Goal: Task Accomplishment & Management: Complete application form

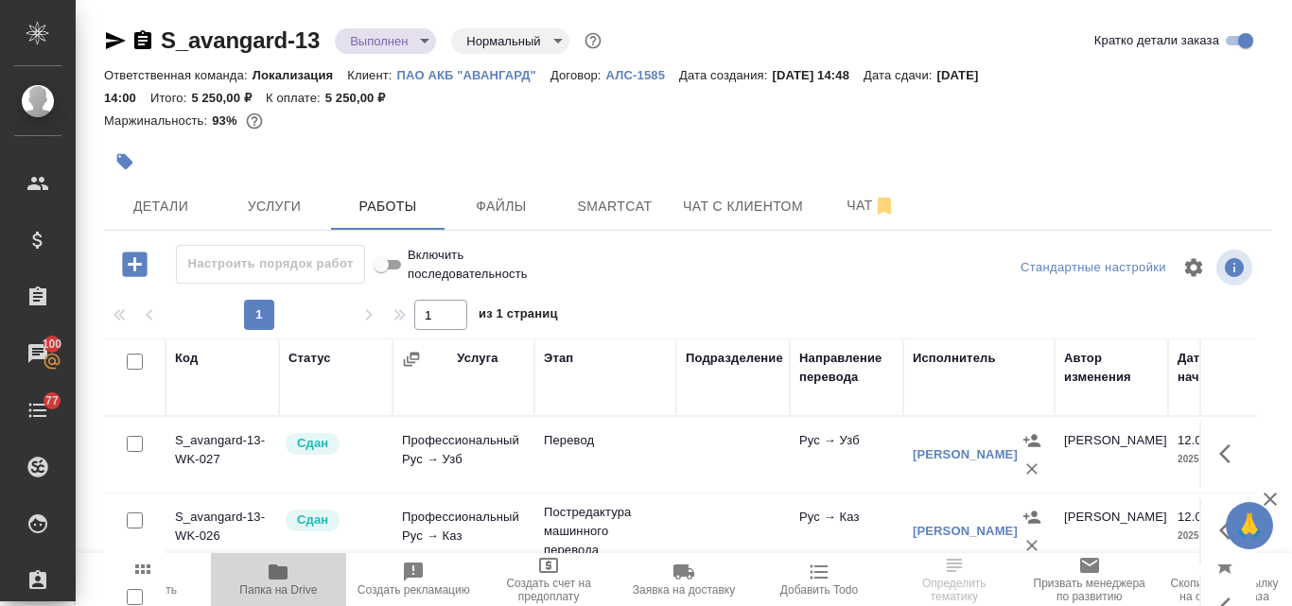
click at [285, 575] on icon "button" at bounding box center [278, 572] width 19 height 15
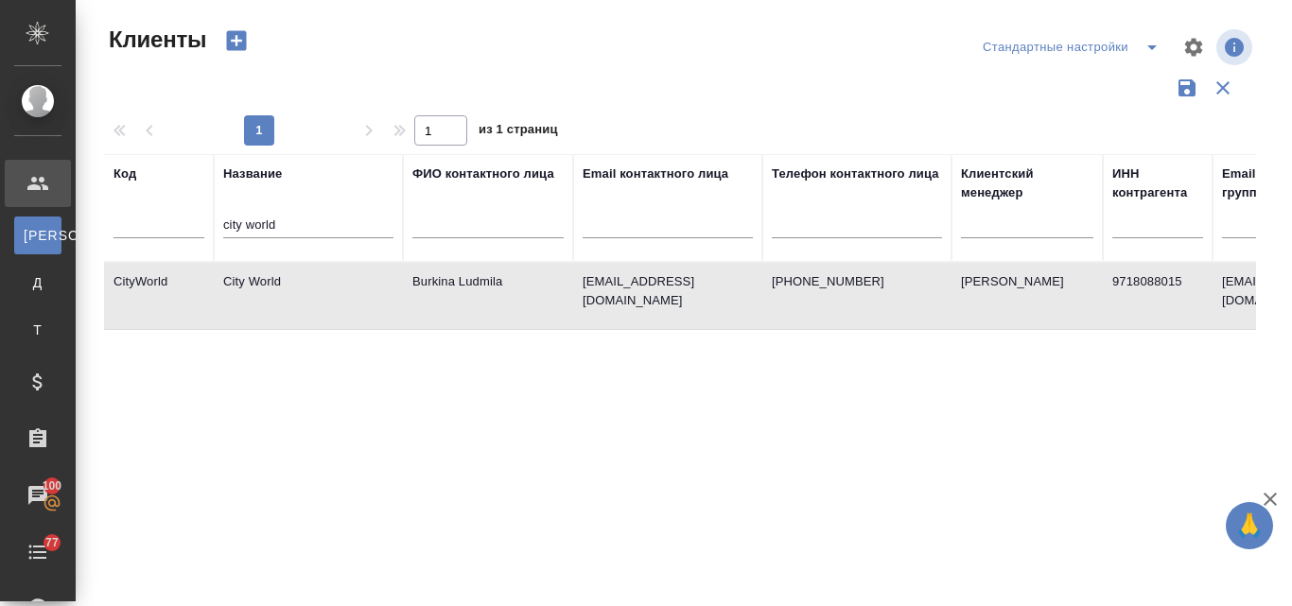
select select "RU"
drag, startPoint x: 292, startPoint y: 224, endPoint x: 226, endPoint y: 219, distance: 66.4
click at [227, 220] on input "city world" at bounding box center [308, 227] width 170 height 24
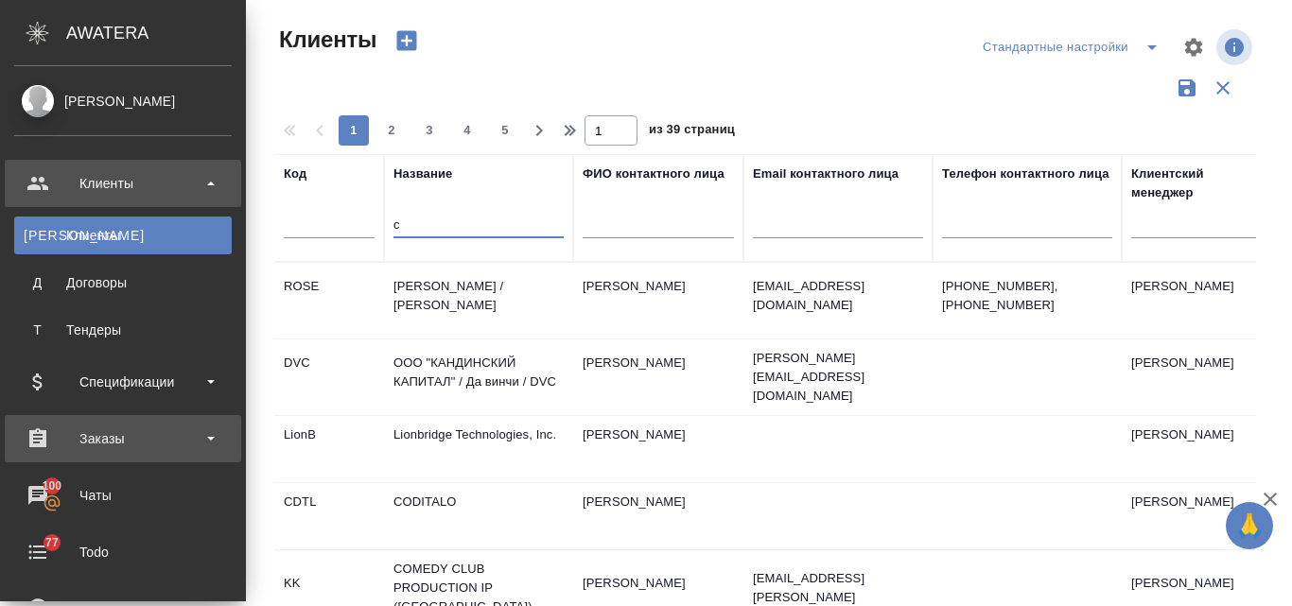
type input "c"
click at [126, 443] on div "Заказы" at bounding box center [123, 439] width 218 height 28
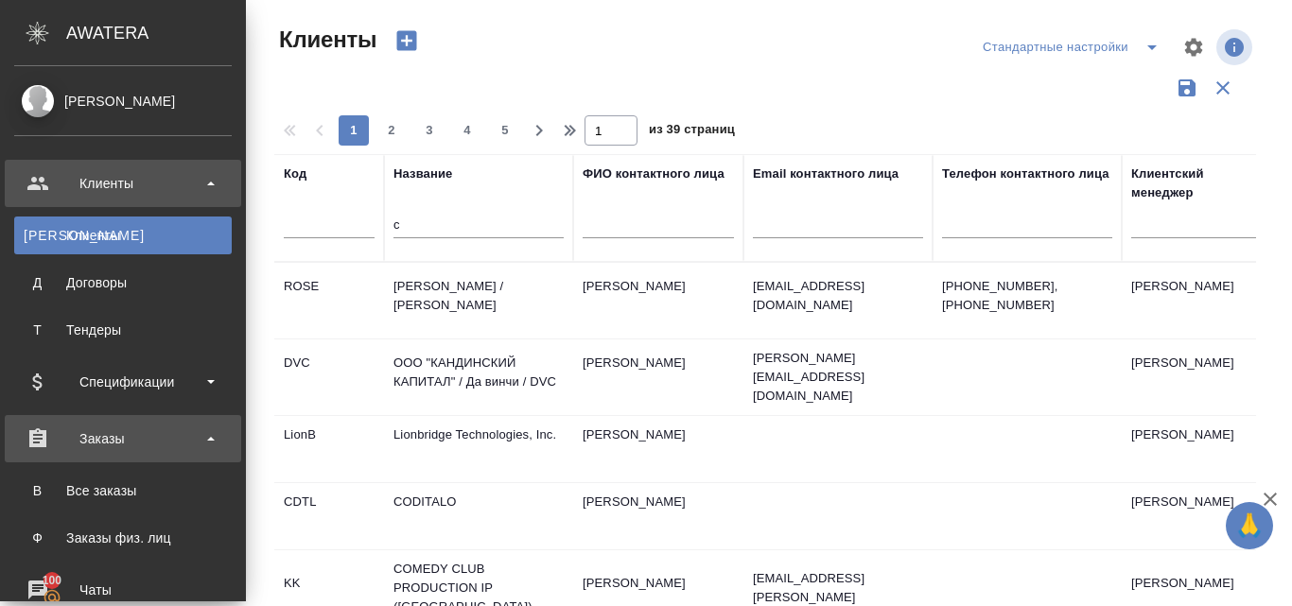
click at [118, 431] on div "Заказы" at bounding box center [123, 439] width 218 height 28
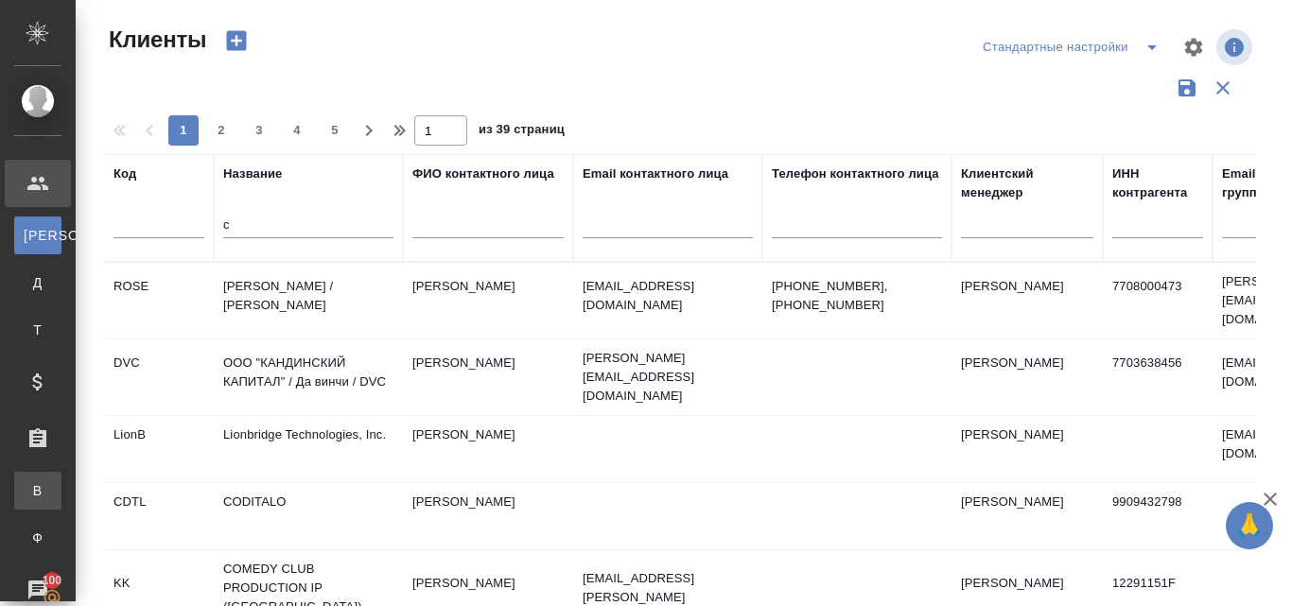
click at [61, 479] on link "В Все заказы" at bounding box center [37, 491] width 47 height 38
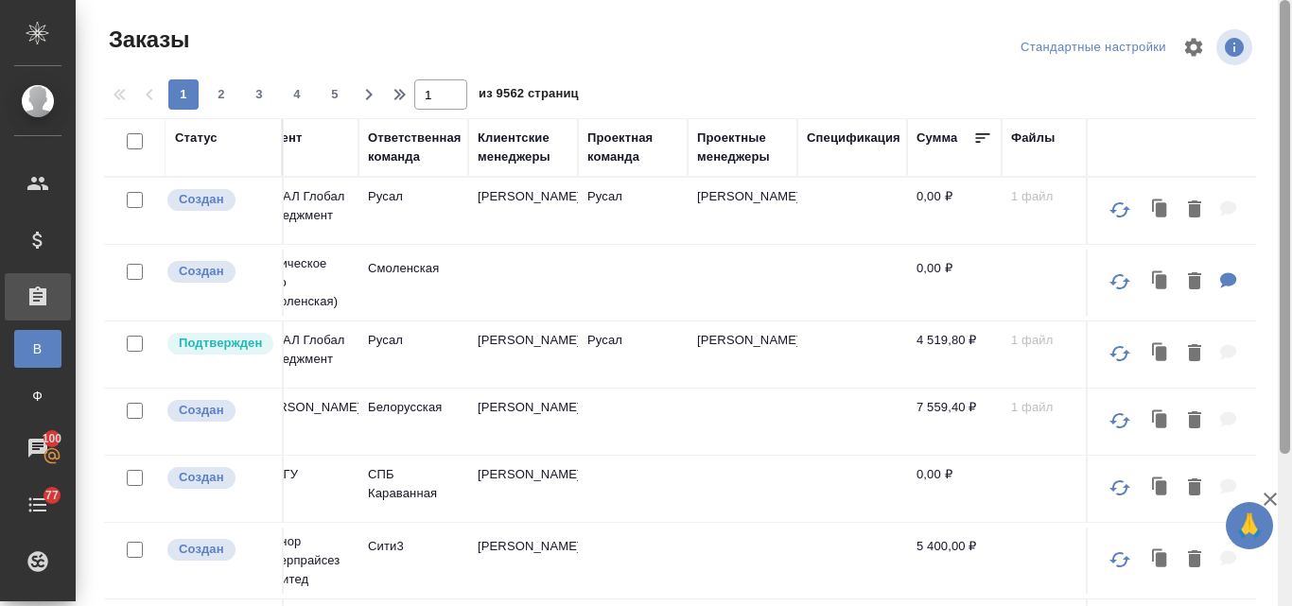
drag, startPoint x: 1282, startPoint y: 304, endPoint x: 1214, endPoint y: 88, distance: 226.2
click at [1219, 107] on div "Заказы Стандартные настройки 1 2 3 4 5 1 из 9562 страниц Статус Статус оплаты Д…" at bounding box center [684, 303] width 1217 height 606
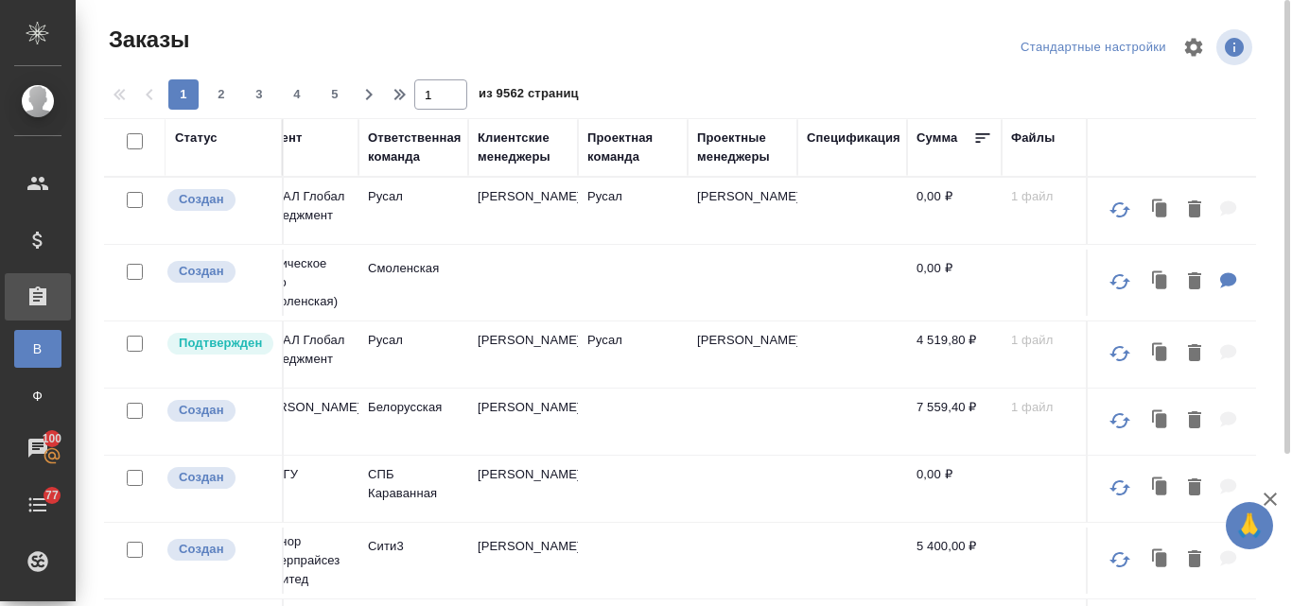
click at [508, 153] on div "Клиентские менеджеры" at bounding box center [523, 148] width 91 height 38
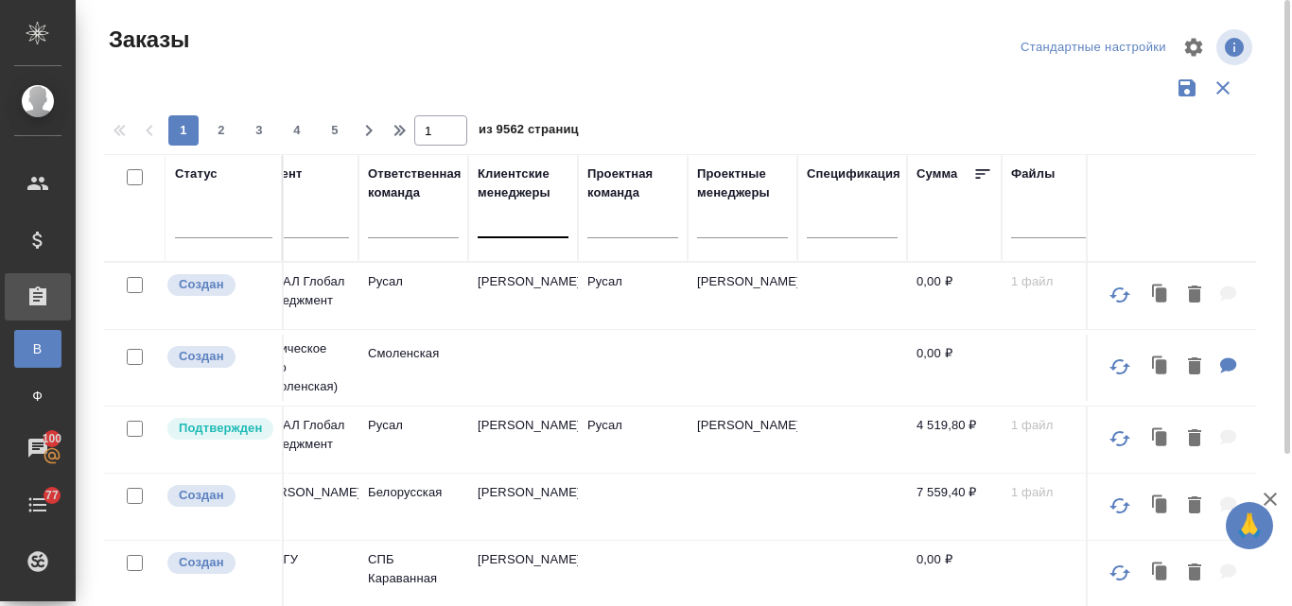
click at [502, 224] on div at bounding box center [523, 218] width 91 height 27
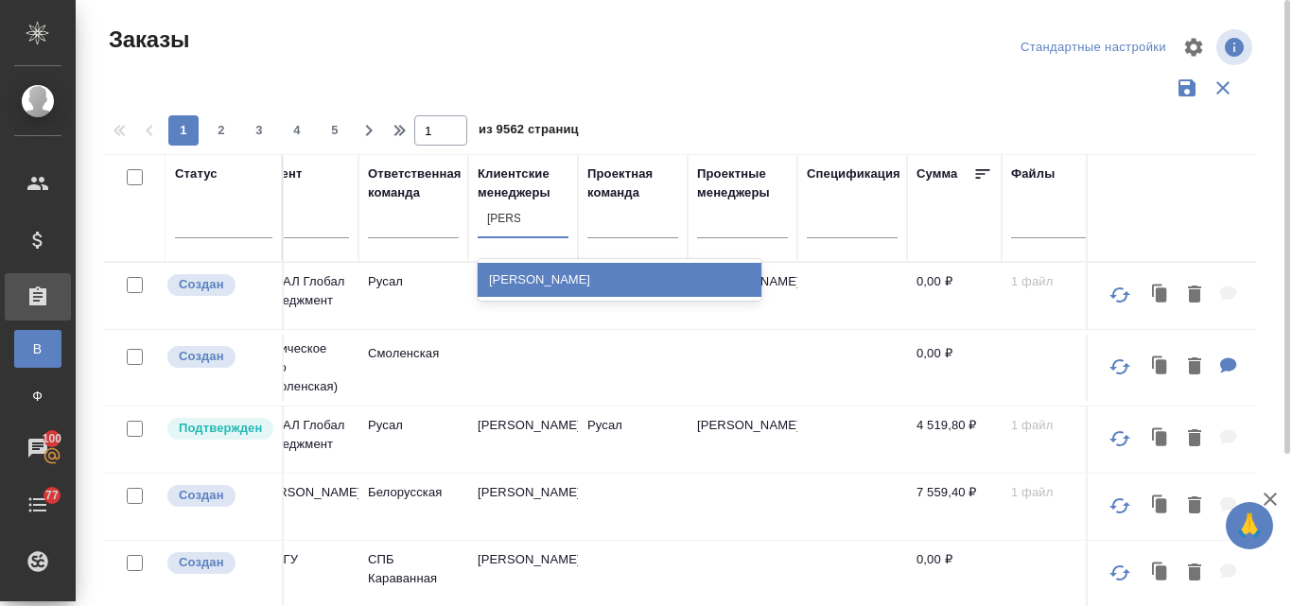
type input "валяева"
click at [531, 273] on div "[PERSON_NAME]" at bounding box center [620, 280] width 284 height 34
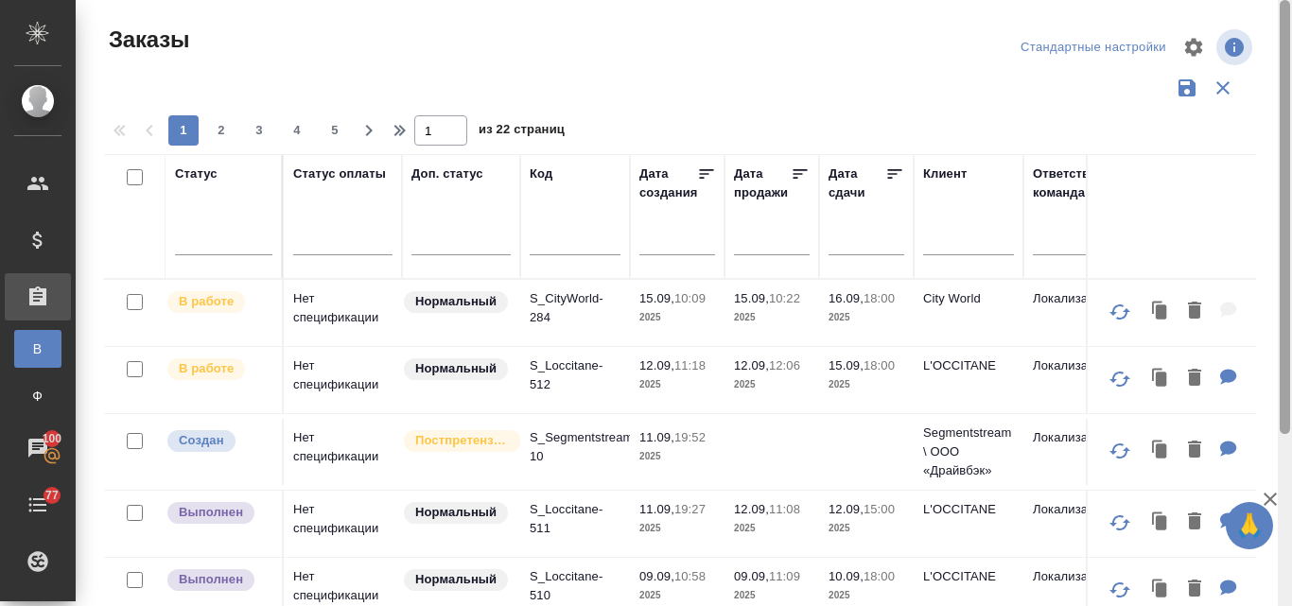
drag, startPoint x: 1288, startPoint y: 261, endPoint x: 1257, endPoint y: 22, distance: 241.4
click at [1257, 22] on div "Заказы Стандартные настройки 1 2 3 4 5 1 из 22 страниц Статус Статус оплаты Доп…" at bounding box center [684, 303] width 1217 height 606
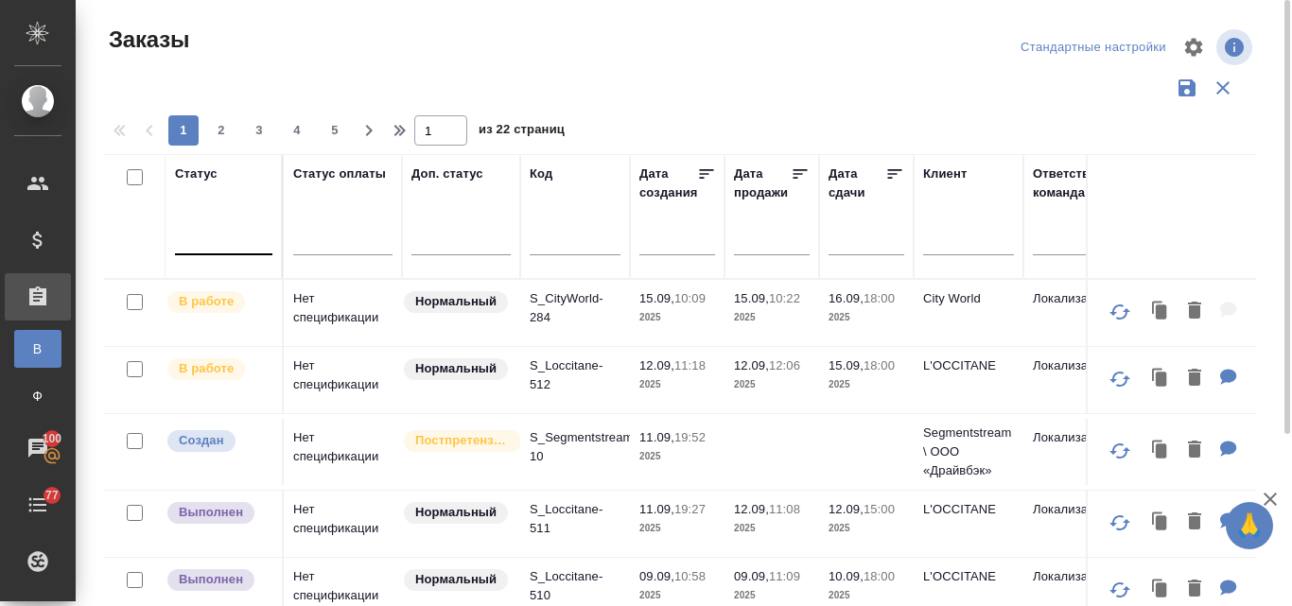
click at [217, 240] on div at bounding box center [223, 235] width 97 height 27
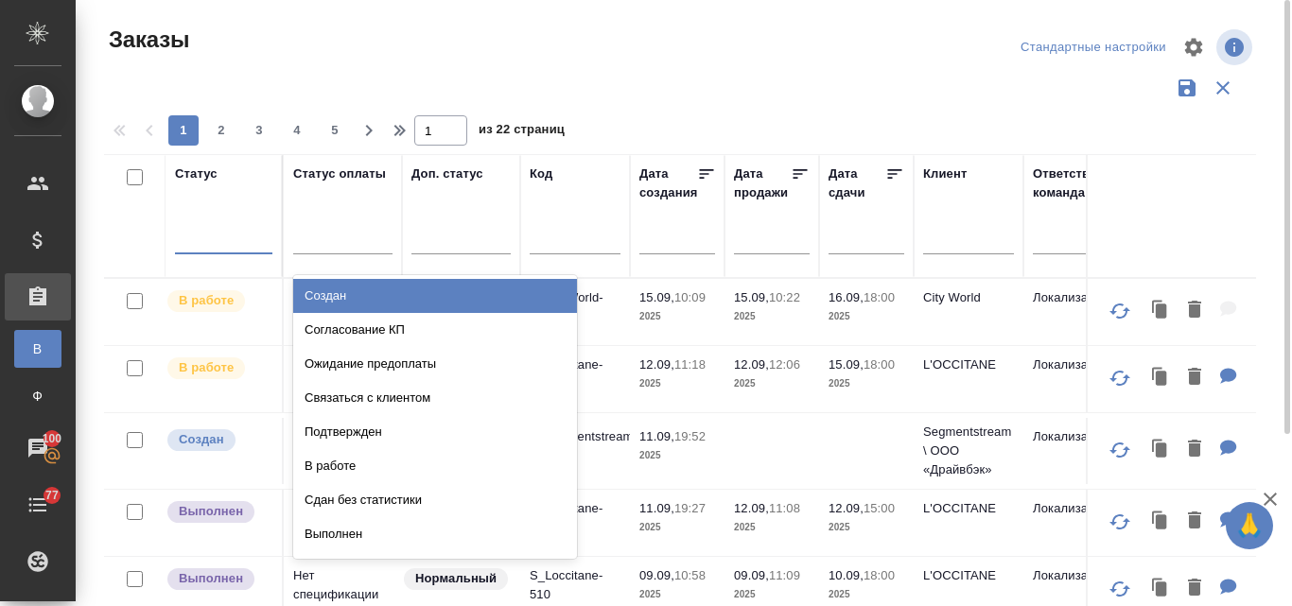
click at [397, 298] on div "Создан" at bounding box center [435, 296] width 284 height 34
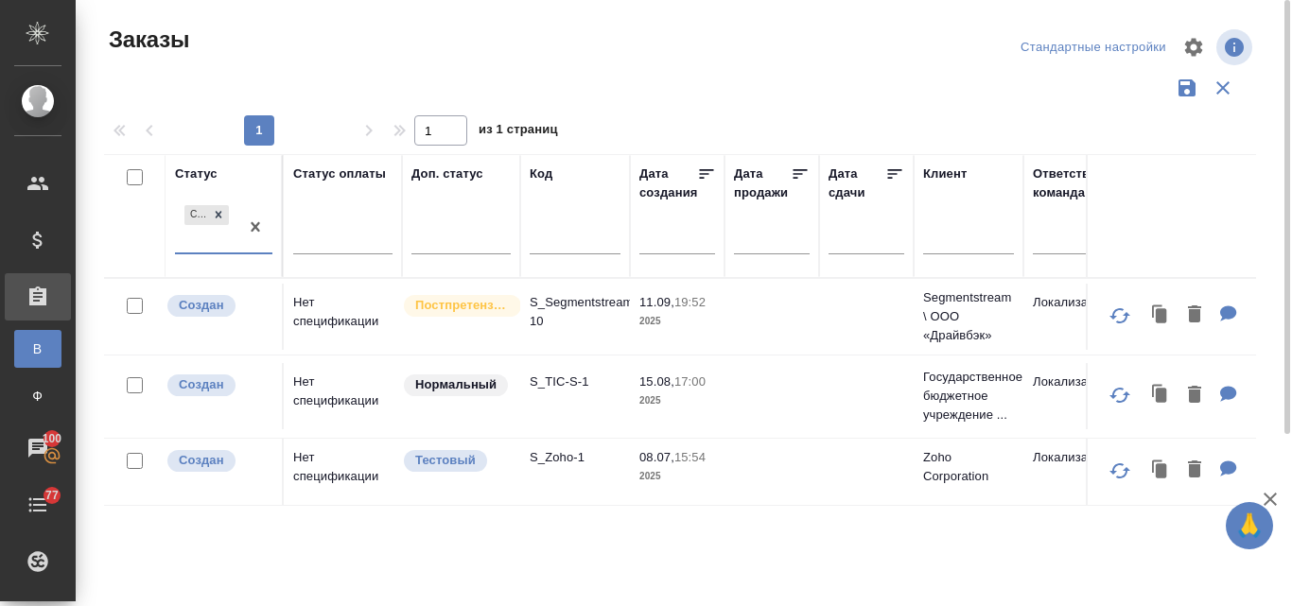
click at [320, 302] on td "Нет спецификации" at bounding box center [343, 317] width 118 height 66
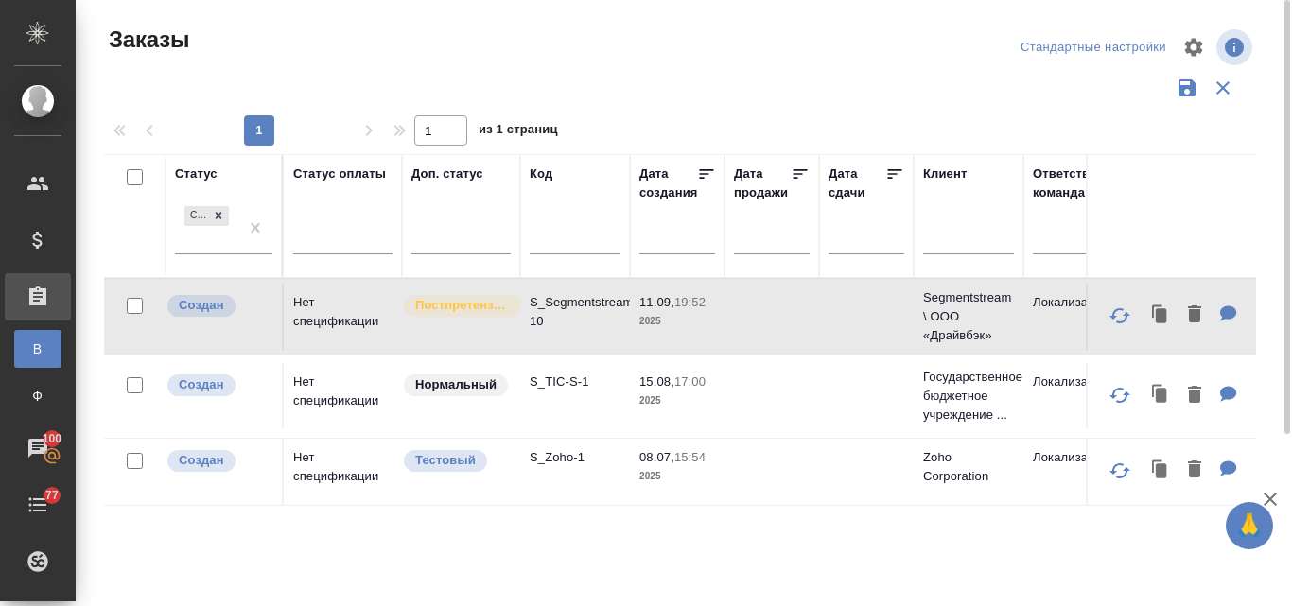
click at [320, 302] on td "Нет спецификации" at bounding box center [343, 317] width 118 height 66
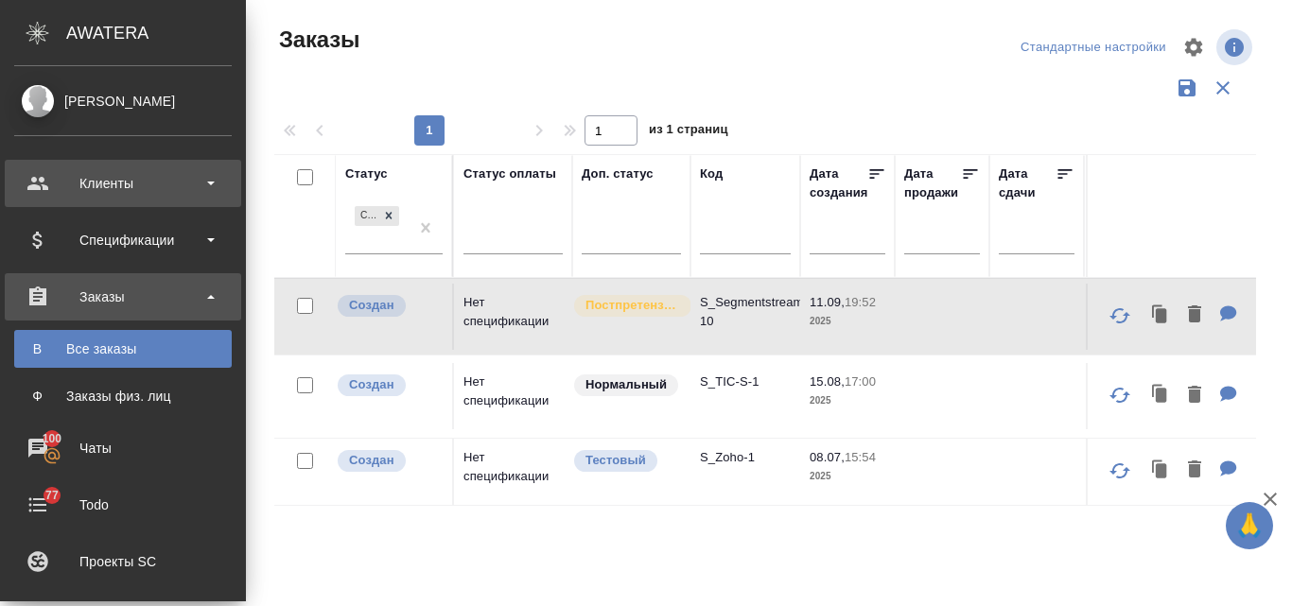
click at [83, 180] on div "Клиенты" at bounding box center [123, 183] width 218 height 28
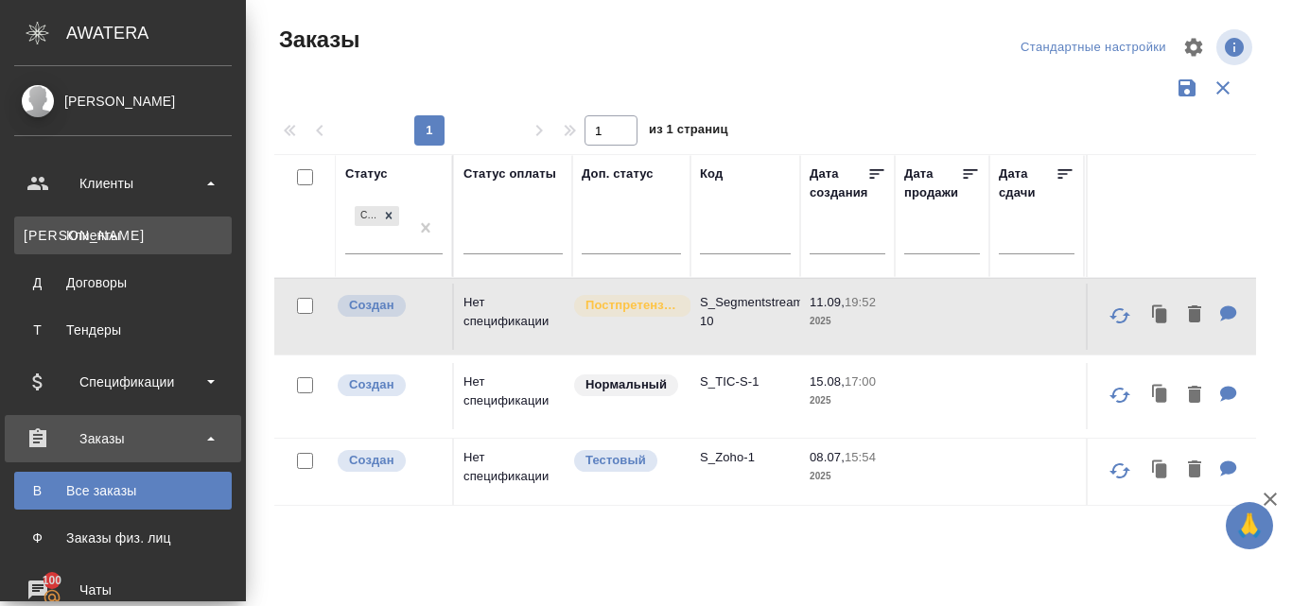
click at [110, 248] on link "К Клиенты" at bounding box center [123, 236] width 218 height 38
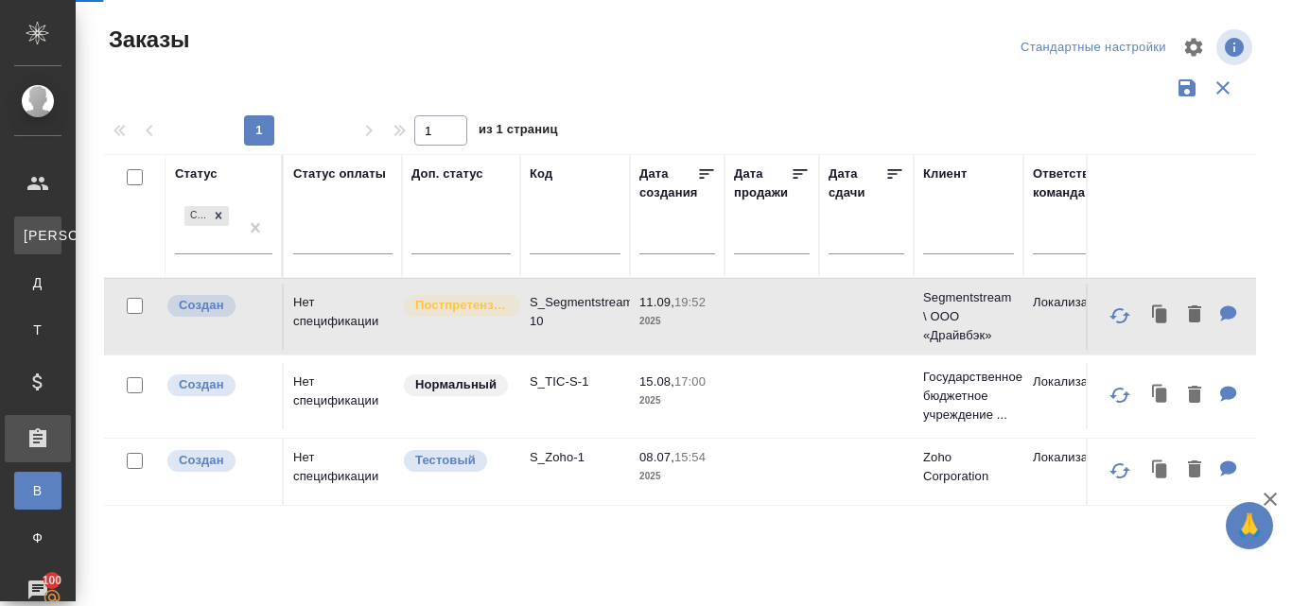
select select "RU"
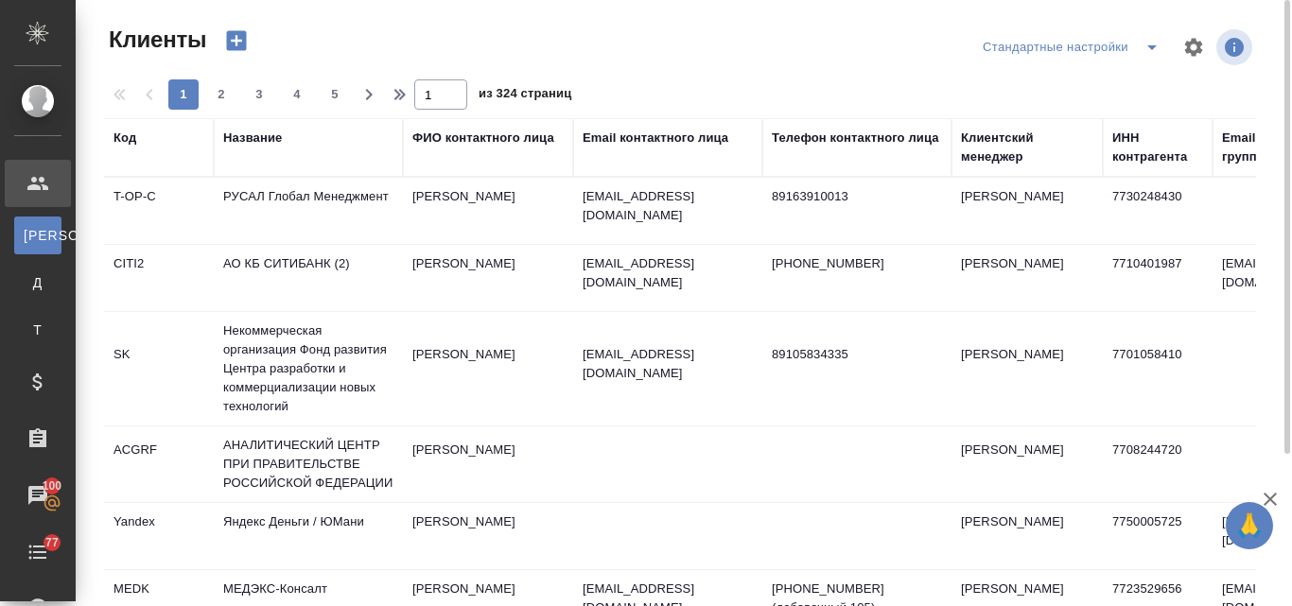
click at [262, 141] on div "Название" at bounding box center [252, 138] width 59 height 19
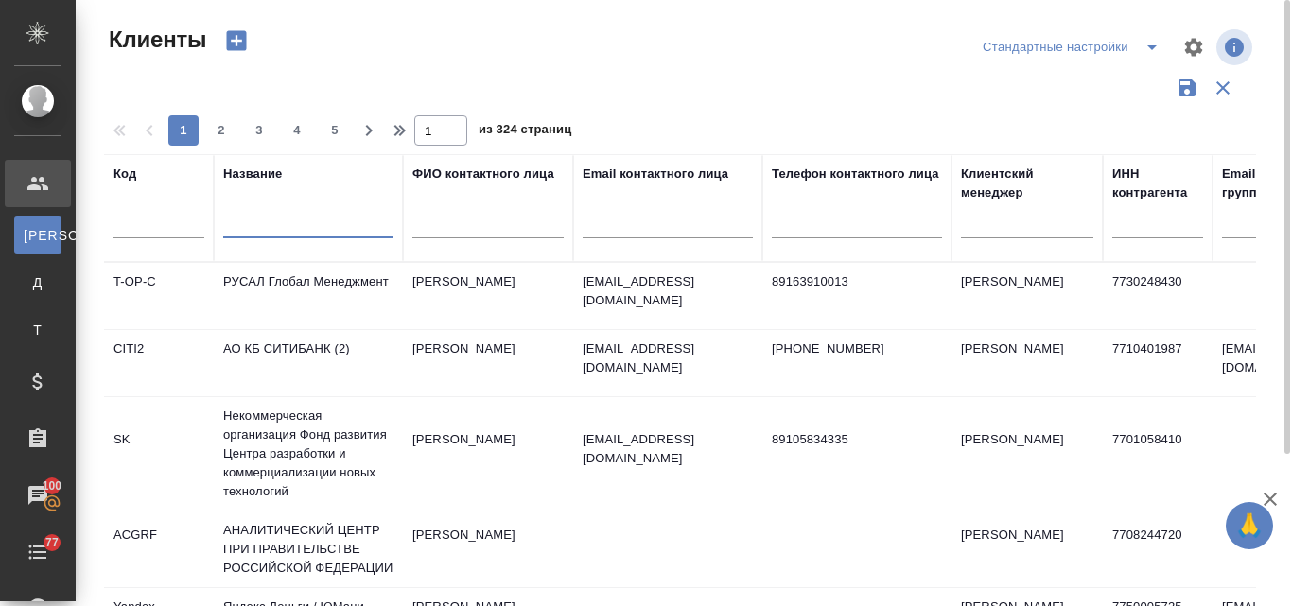
drag, startPoint x: 271, startPoint y: 215, endPoint x: 289, endPoint y: 209, distance: 19.8
click at [271, 216] on input "text" at bounding box center [308, 227] width 170 height 24
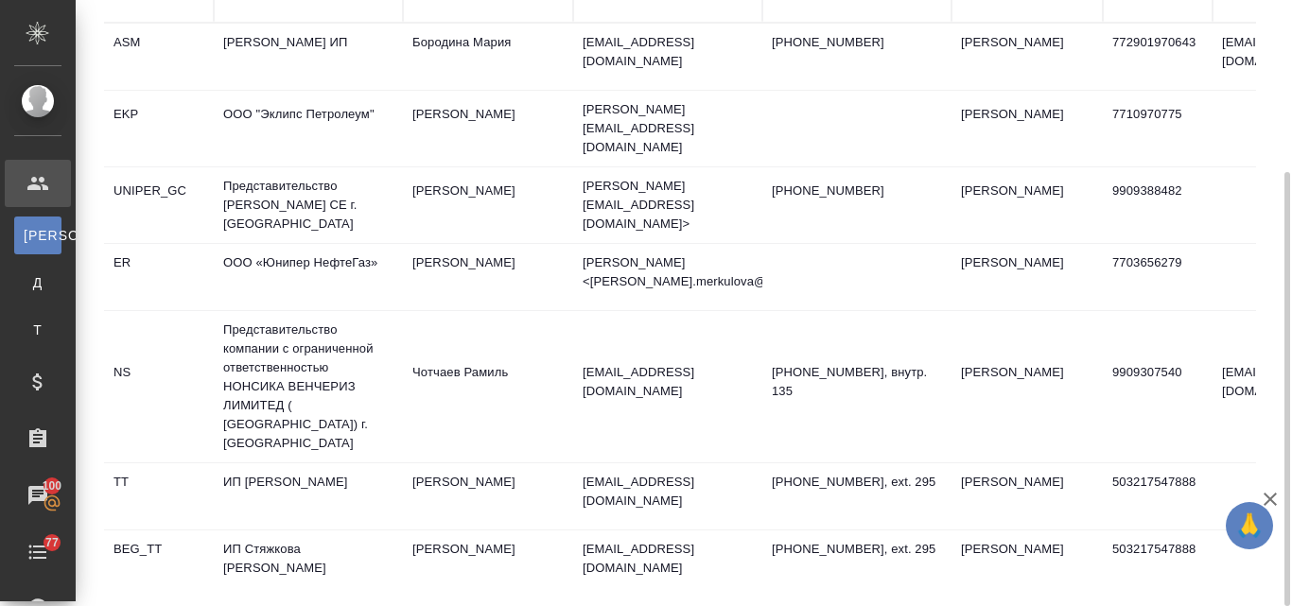
type input "ип"
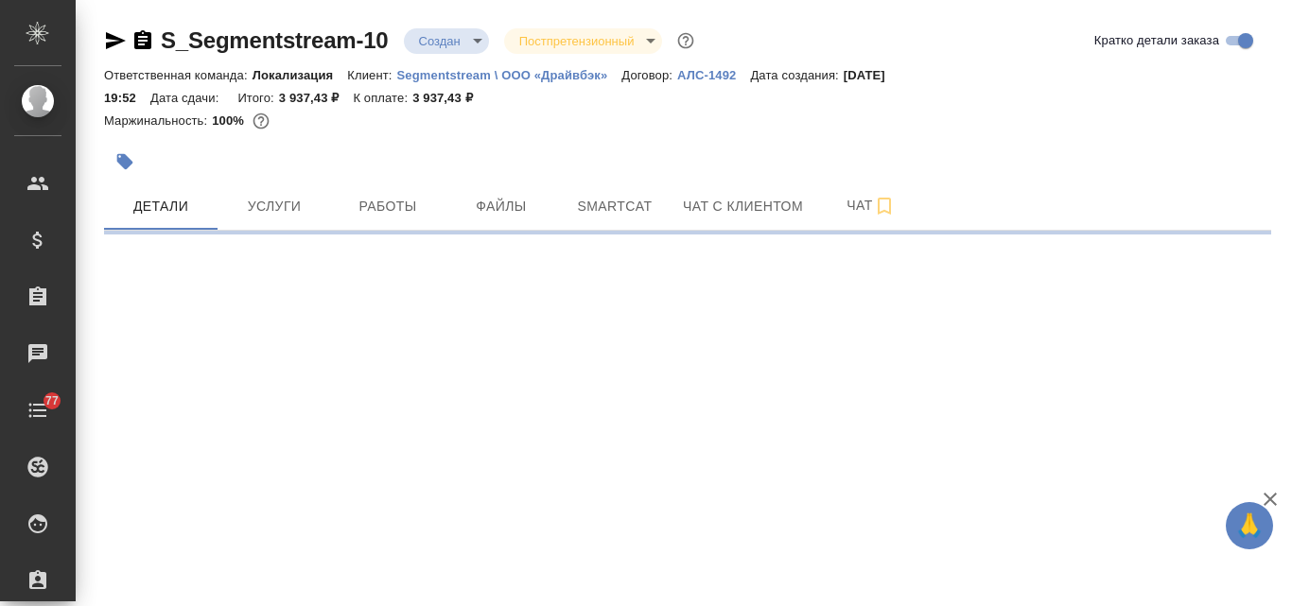
select select "RU"
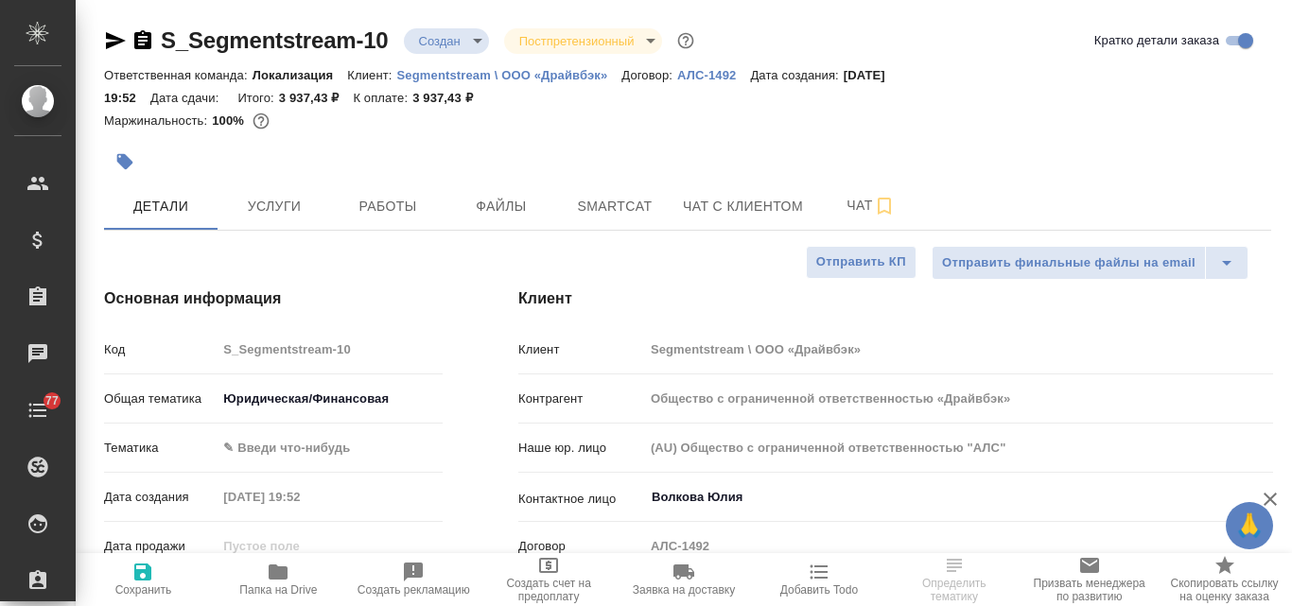
type textarea "x"
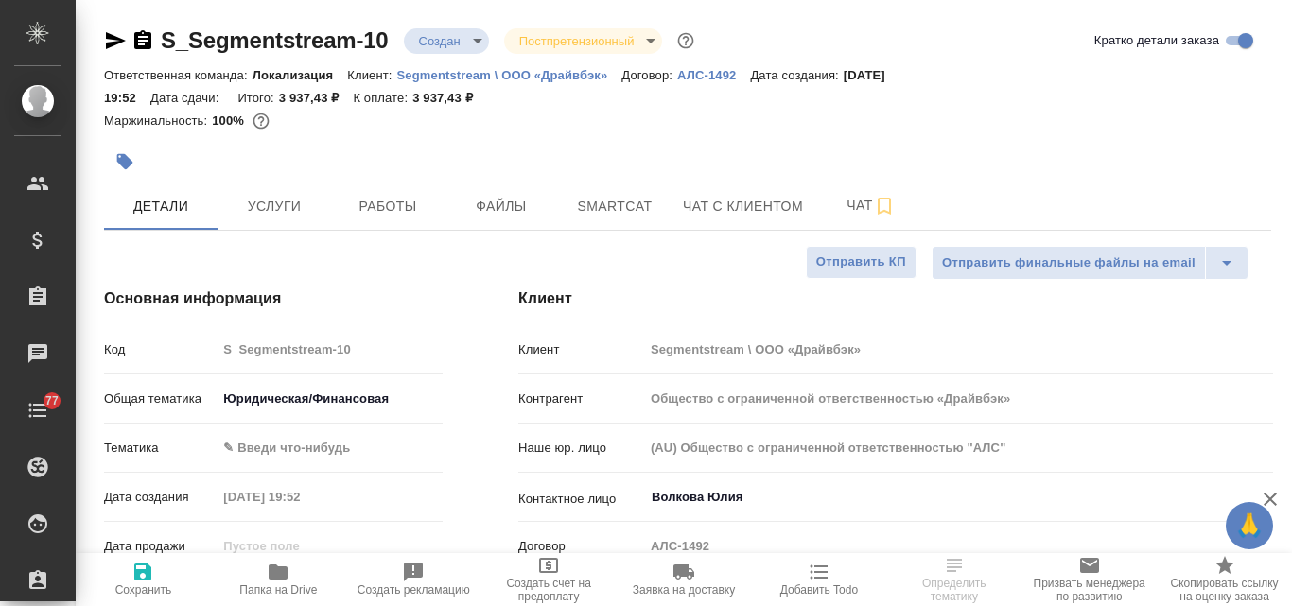
type textarea "x"
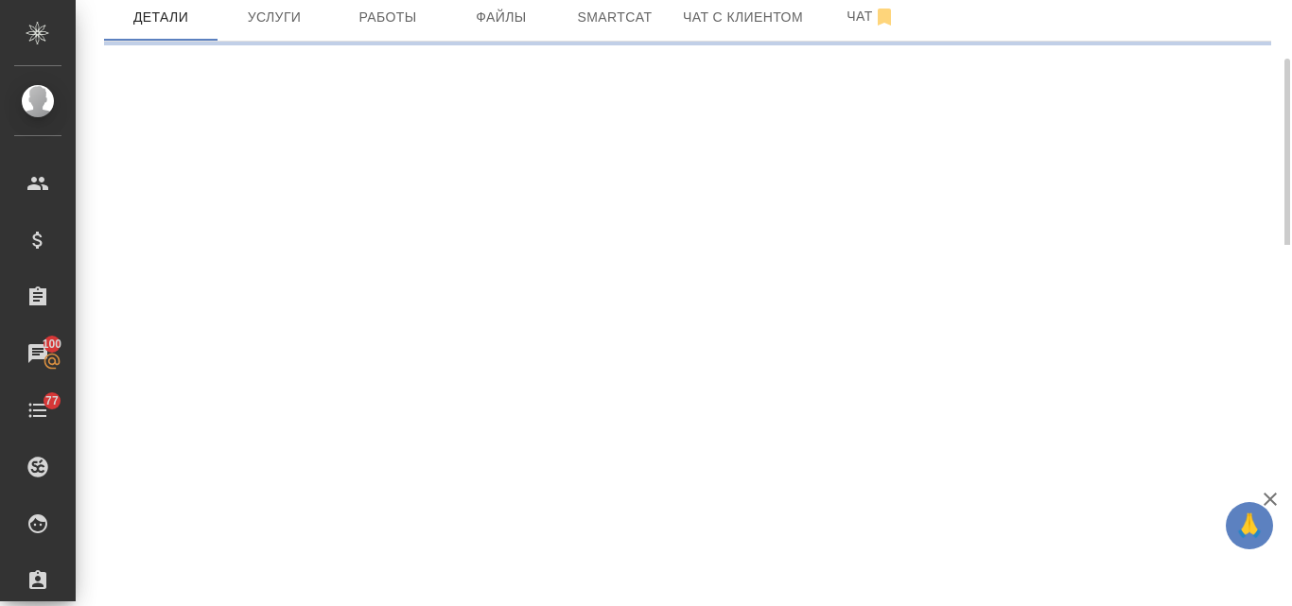
select select "RU"
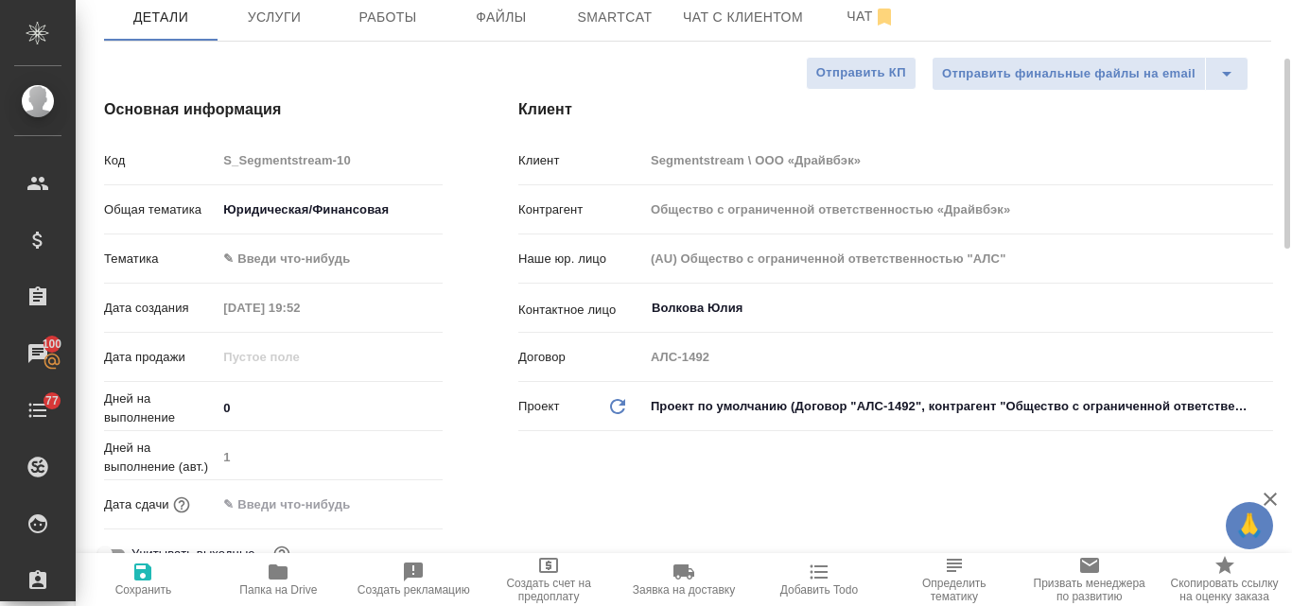
type textarea "x"
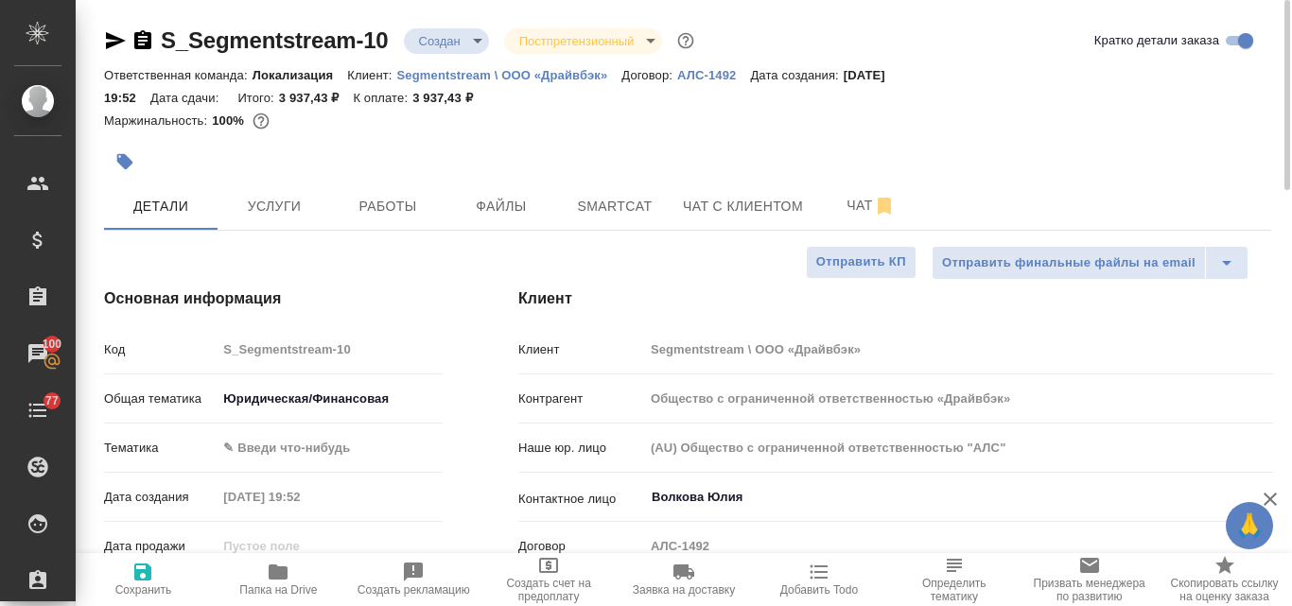
type textarea "x"
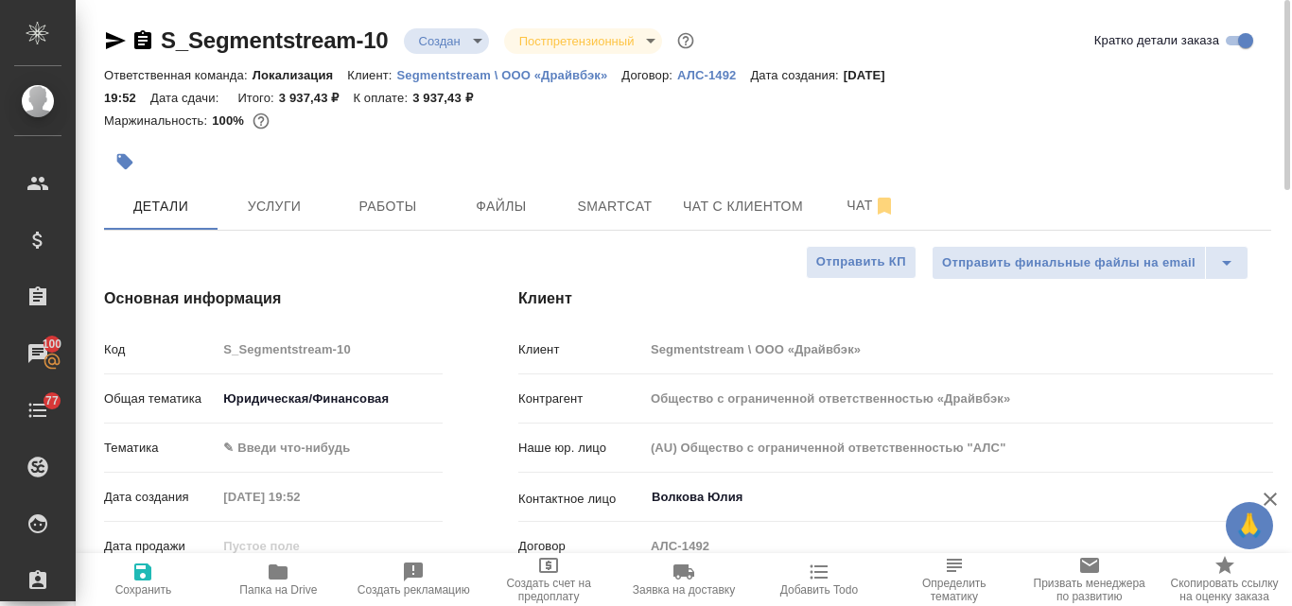
type textarea "x"
click at [438, 76] on p "Segmentstream \ ООО «Драйвбэк»" at bounding box center [509, 75] width 225 height 14
type textarea "x"
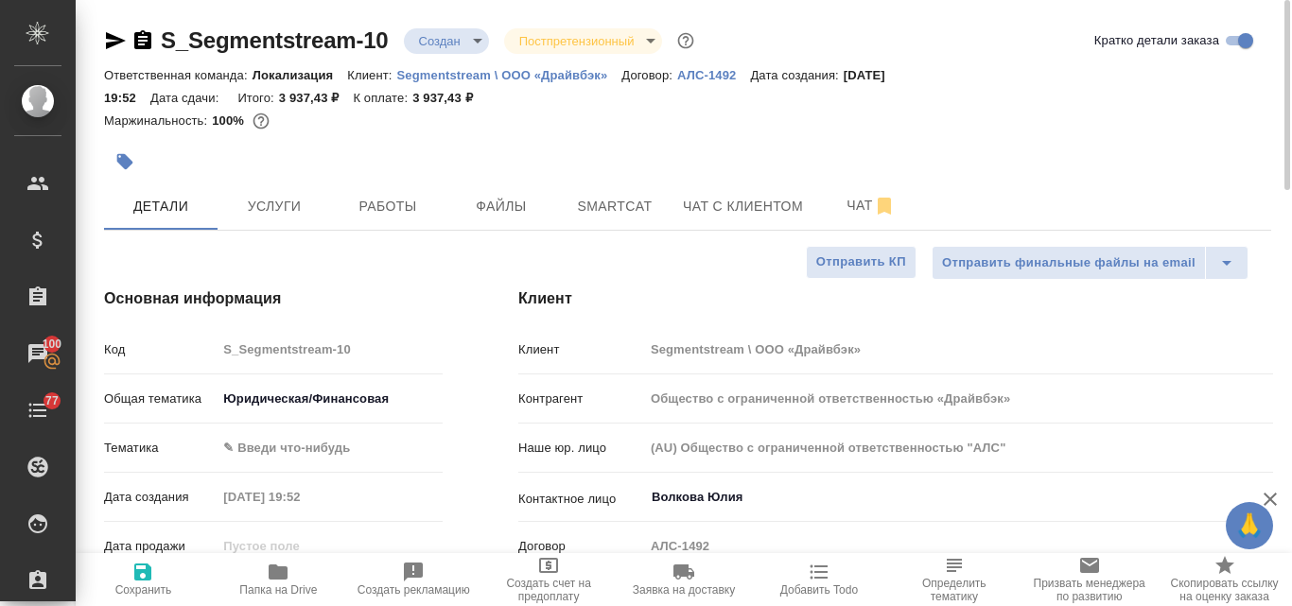
type textarea "x"
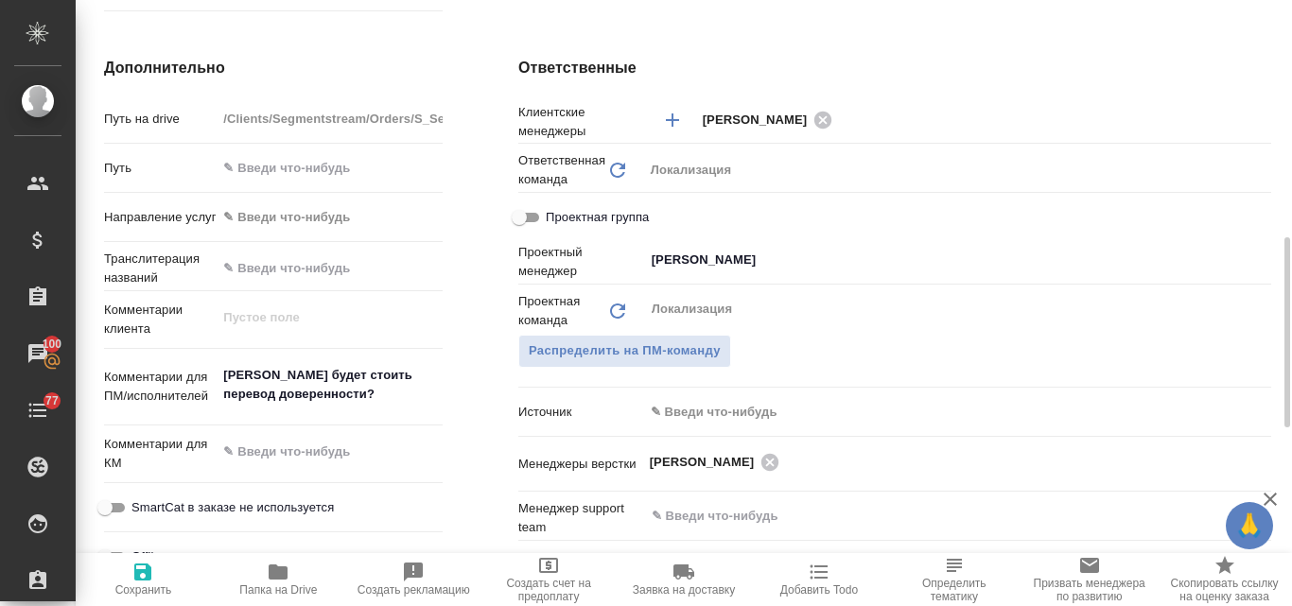
scroll to position [1041, 0]
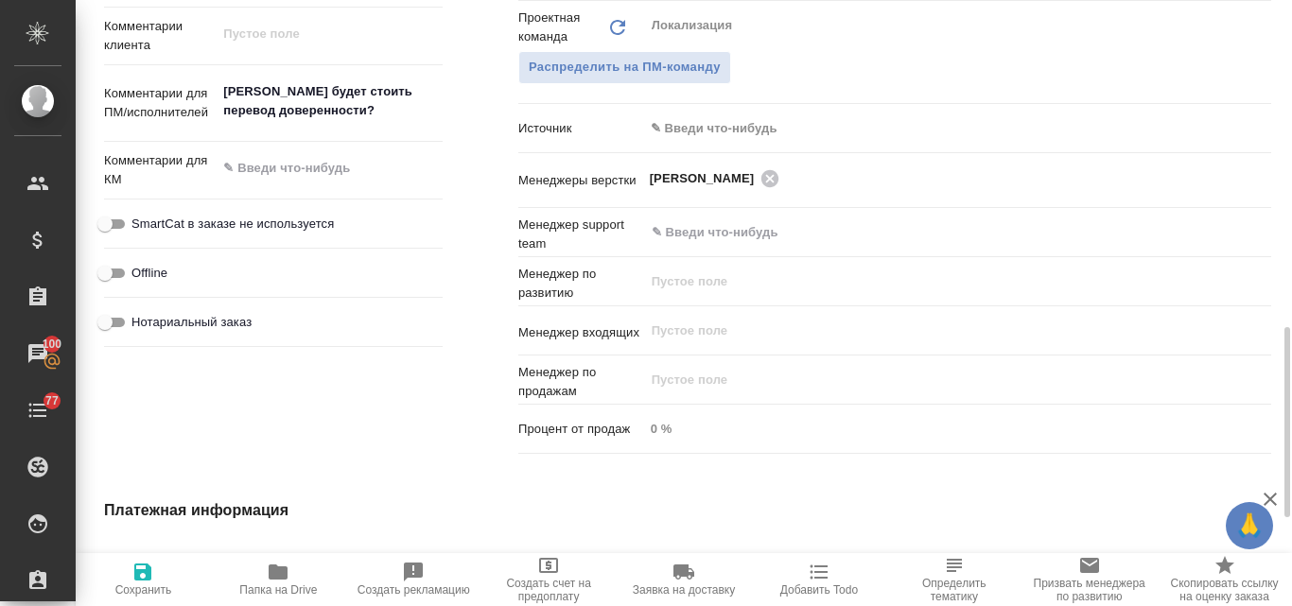
type textarea "x"
click at [281, 157] on textarea at bounding box center [330, 169] width 224 height 32
type textarea "1"
type textarea "x"
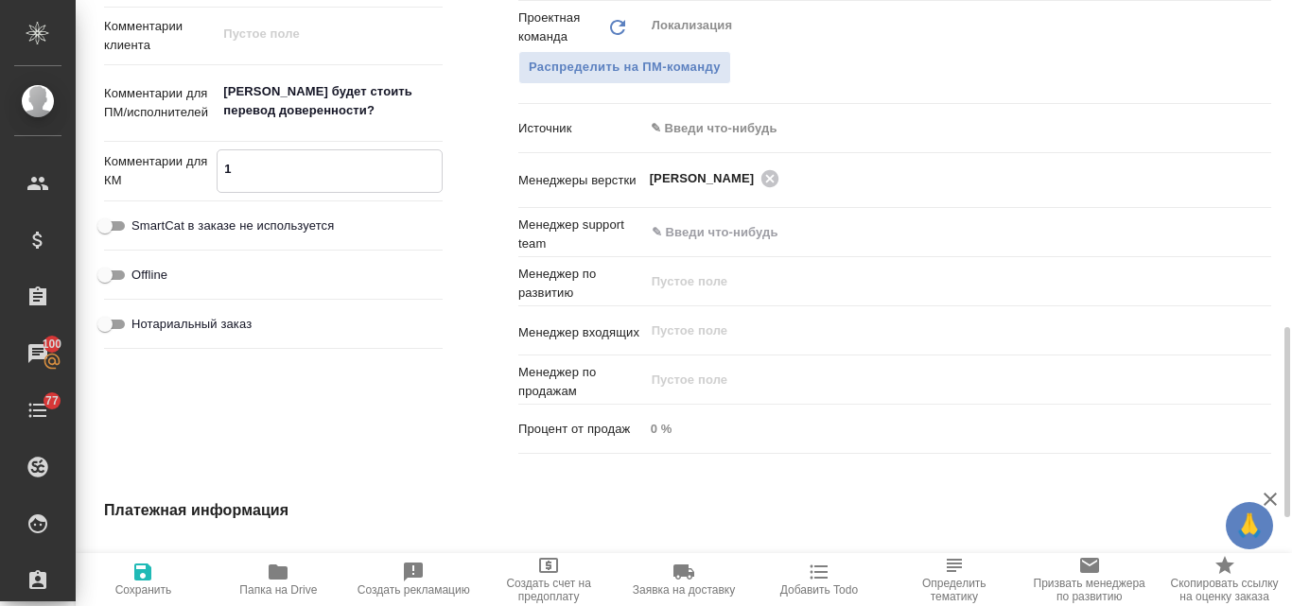
type textarea "x"
type textarea "15"
type textarea "x"
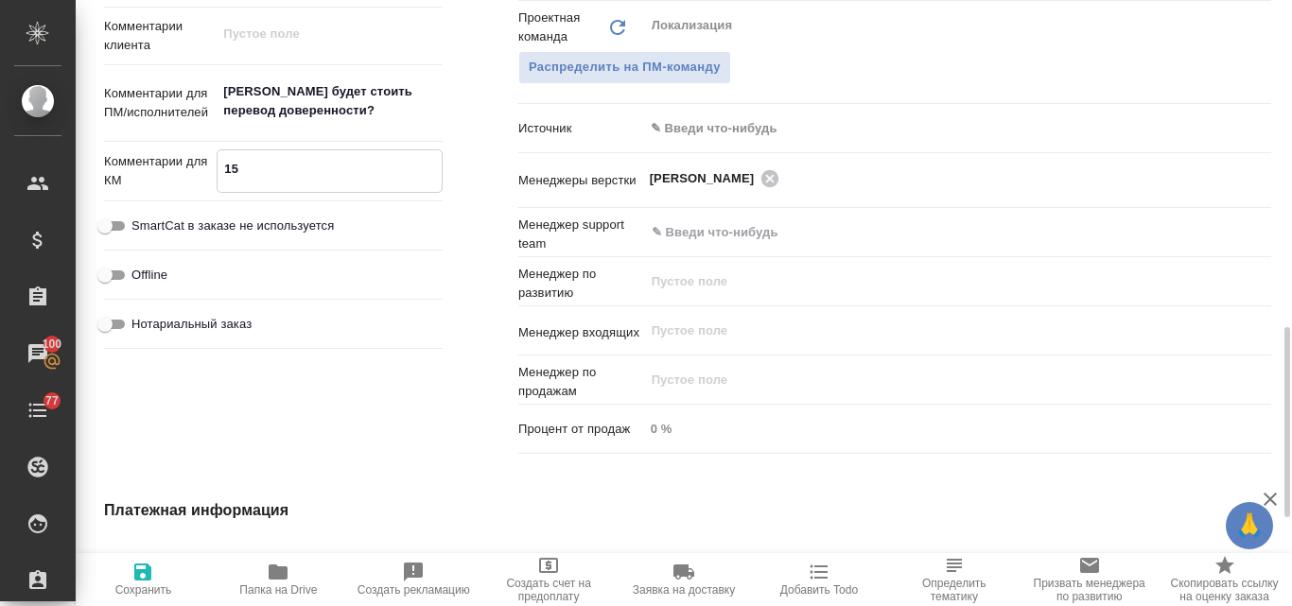
type textarea "15."
type textarea "x"
type textarea "15.0"
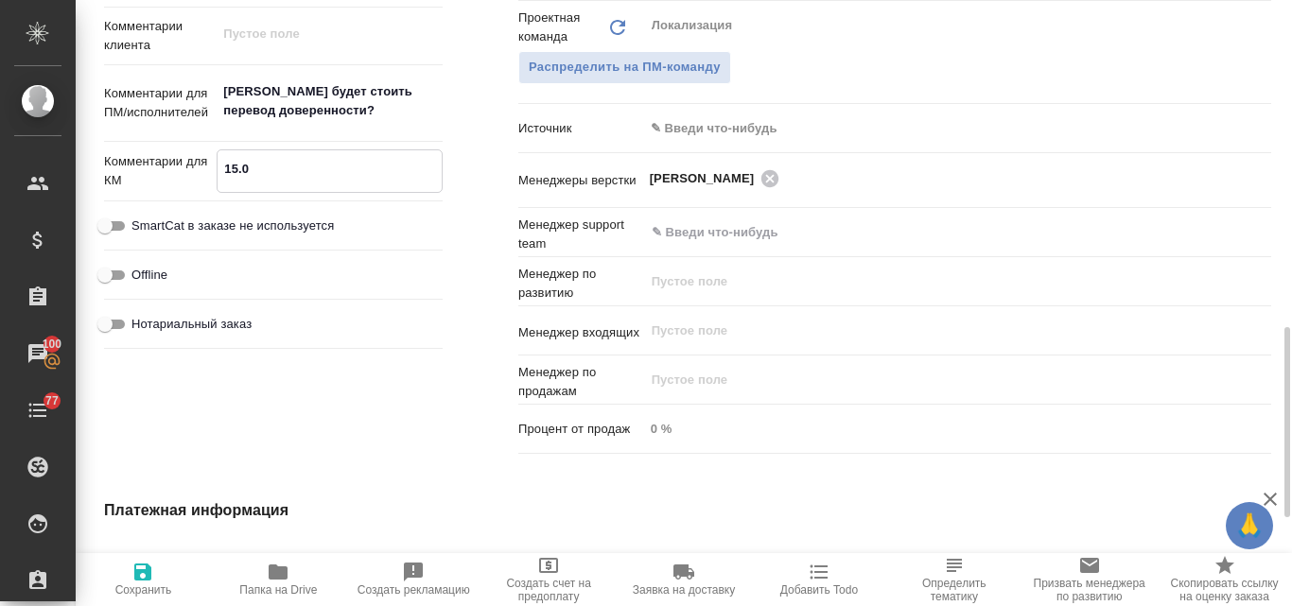
type textarea "x"
type textarea "15.09"
type textarea "x"
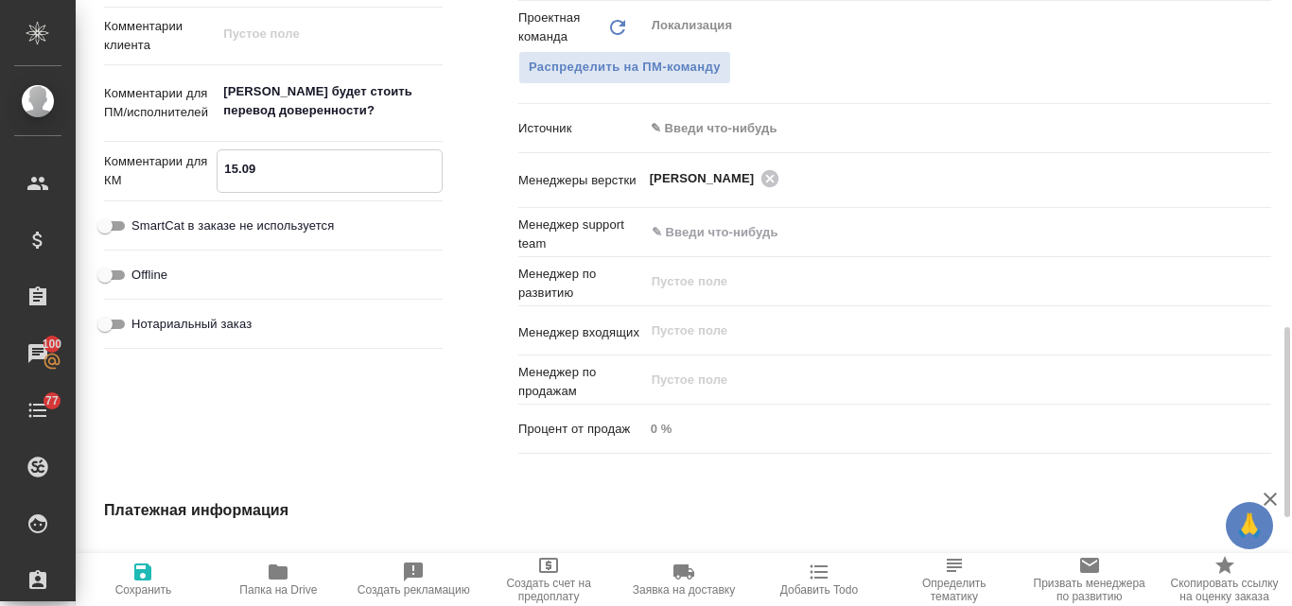
type textarea "x"
type textarea "15.09"
type textarea "x"
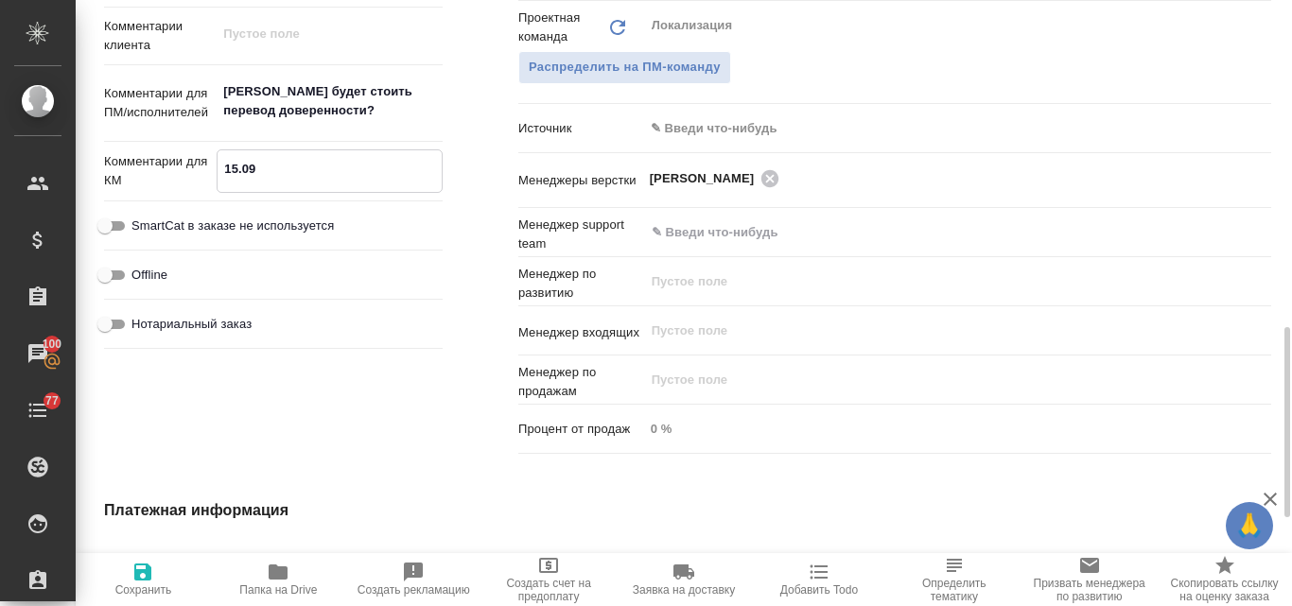
type textarea "x"
type textarea "15.09 Н"
type textarea "x"
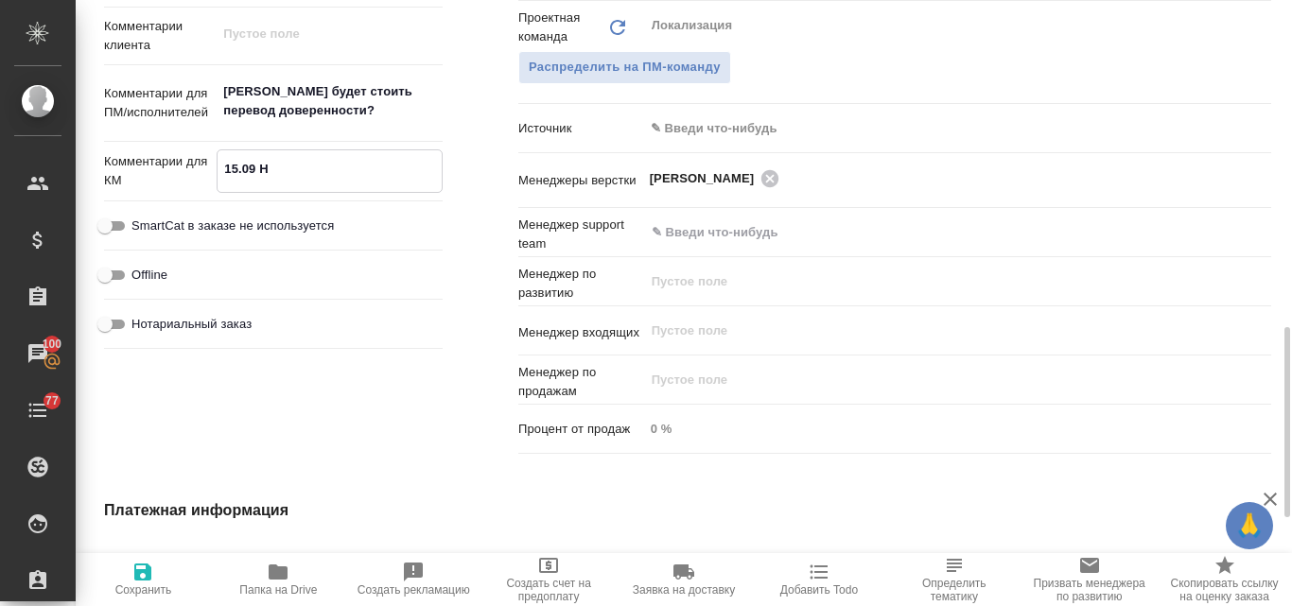
type textarea "15.09 На"
type textarea "x"
type textarea "15.09 Нап"
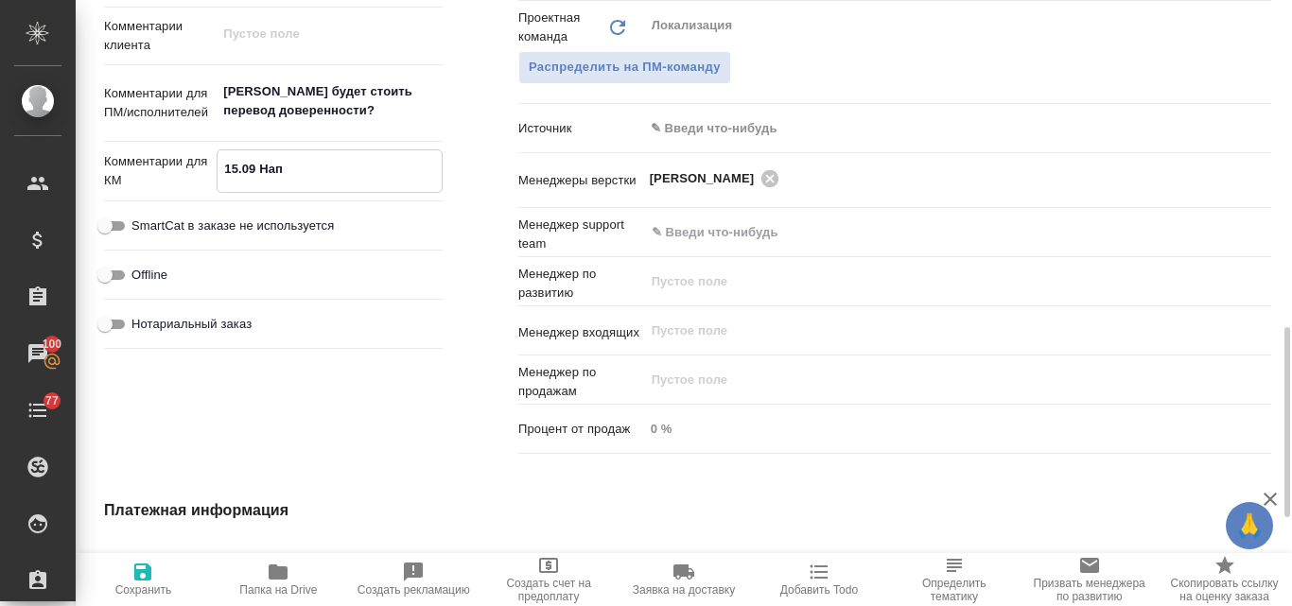
type textarea "x"
type textarea "15.09 Напи"
type textarea "x"
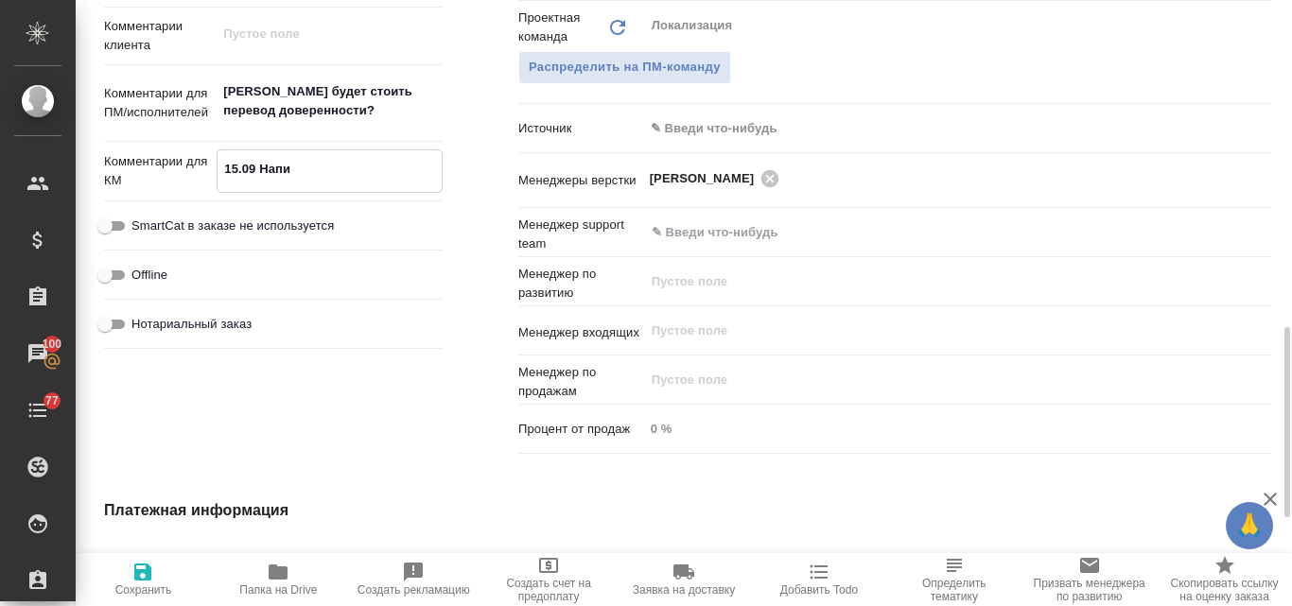
type textarea "x"
type textarea "15.09 Напис"
type textarea "x"
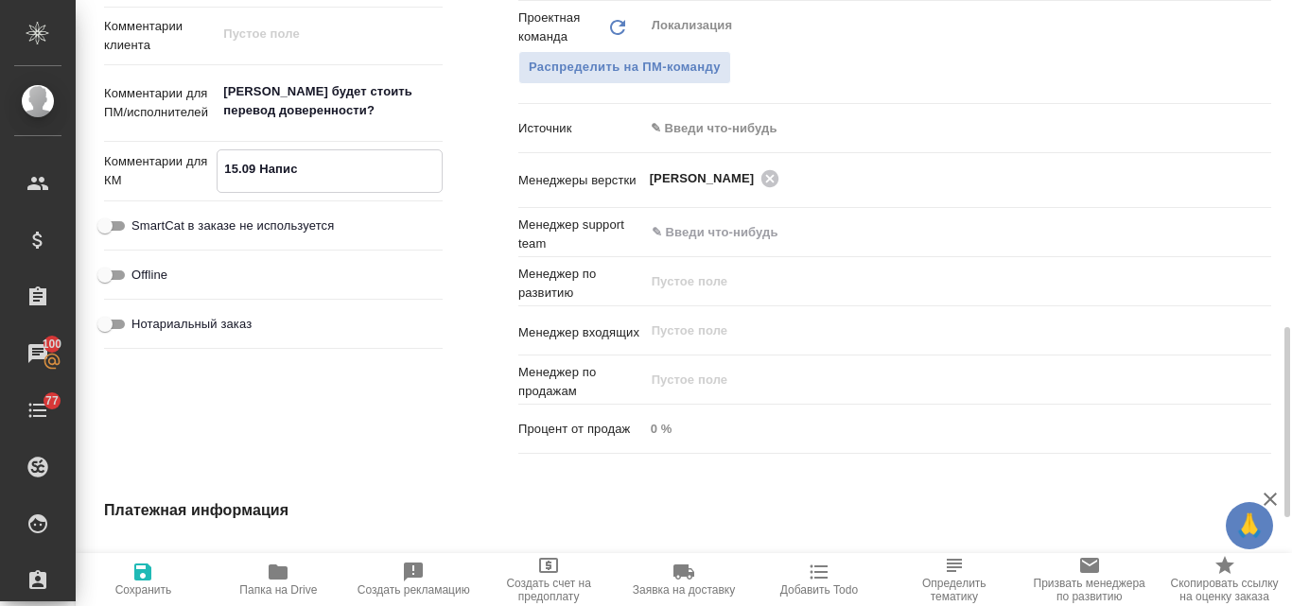
type textarea "x"
type textarea "15.09 Написа"
type textarea "x"
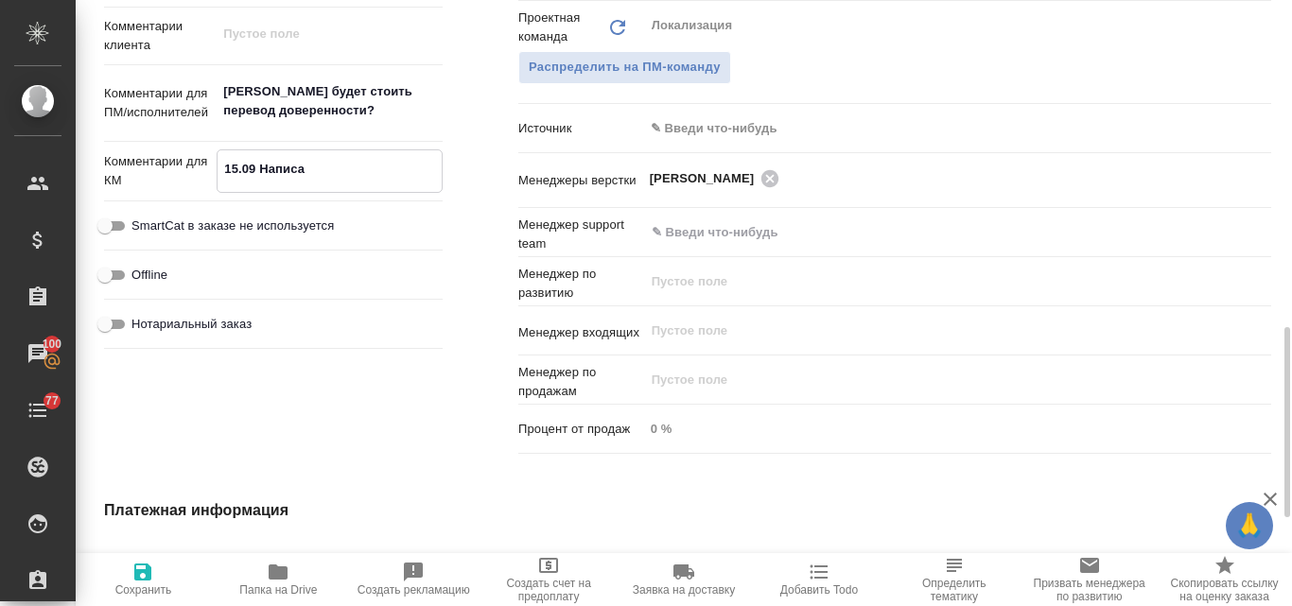
type textarea "15.09 Написал"
type textarea "x"
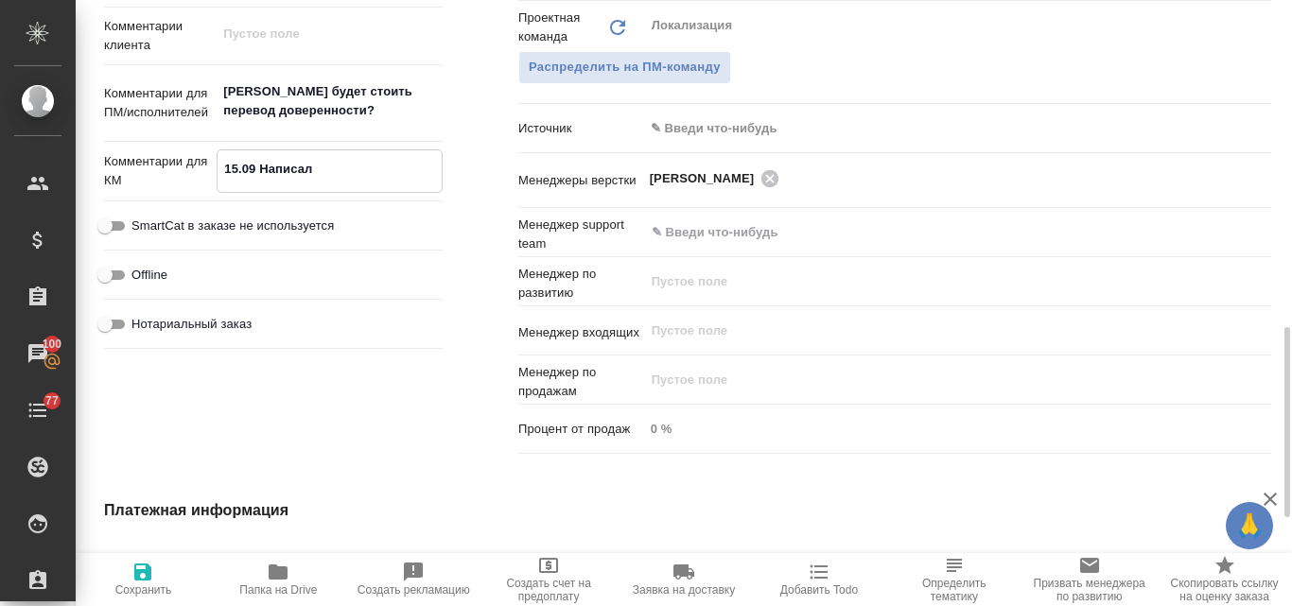
type textarea "x"
type textarea "15.09 Написала"
type textarea "x"
type textarea "15.09 Написала"
type textarea "x"
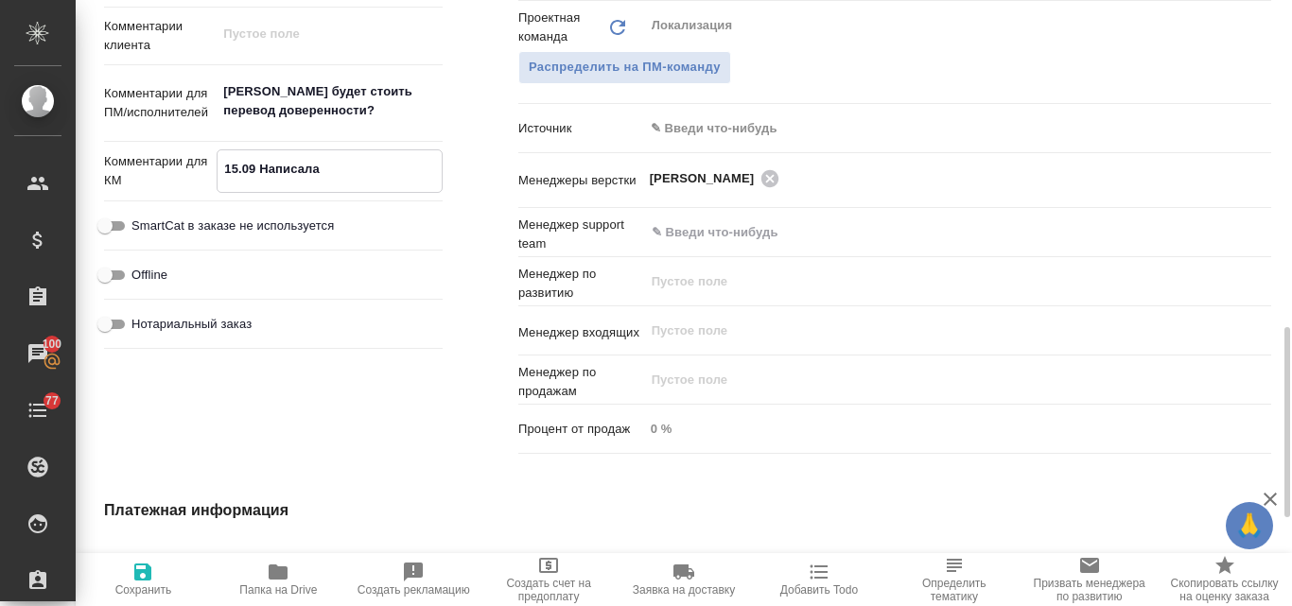
type textarea "x"
type textarea "15.09 Написала к"
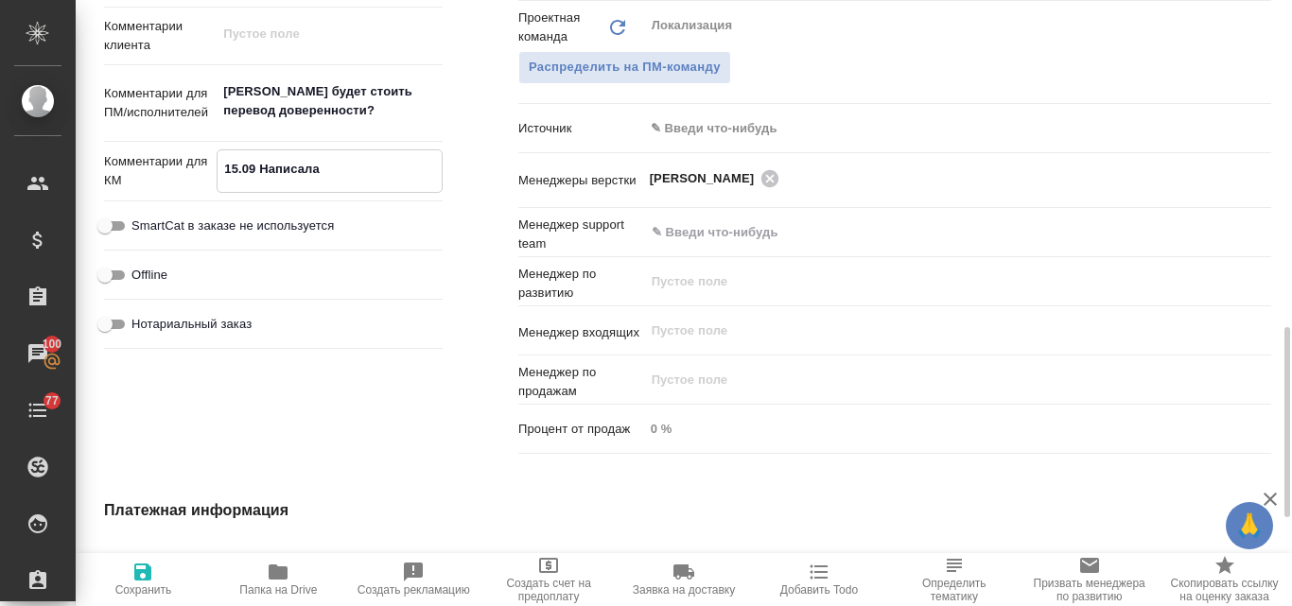
type textarea "x"
type textarea "15.09 Написала кл"
type textarea "x"
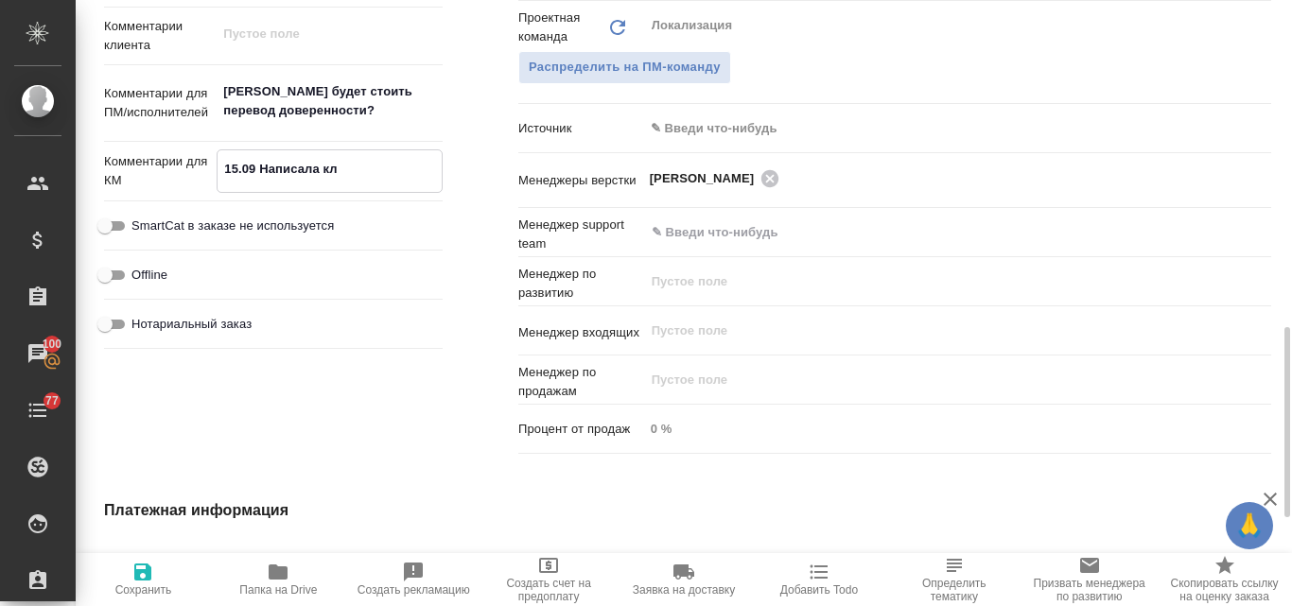
type textarea "15.09 Написала кли"
type textarea "x"
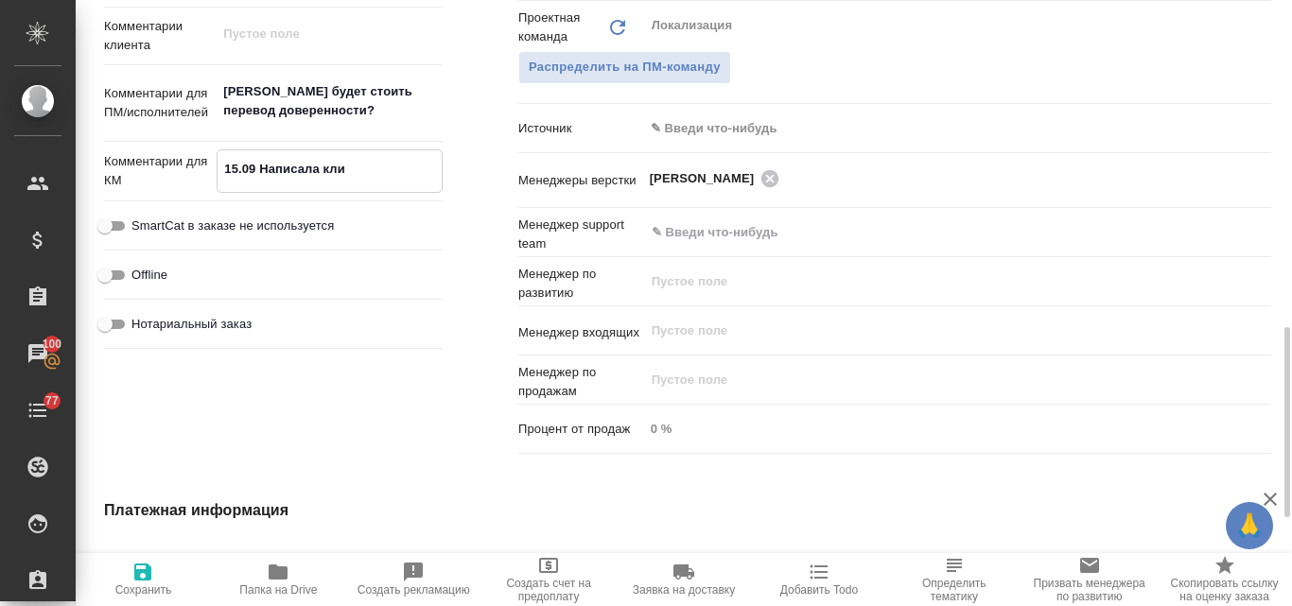
type textarea "x"
type textarea "15.09 Написала клие"
type textarea "x"
type textarea "15.09 Написала клиен"
type textarea "x"
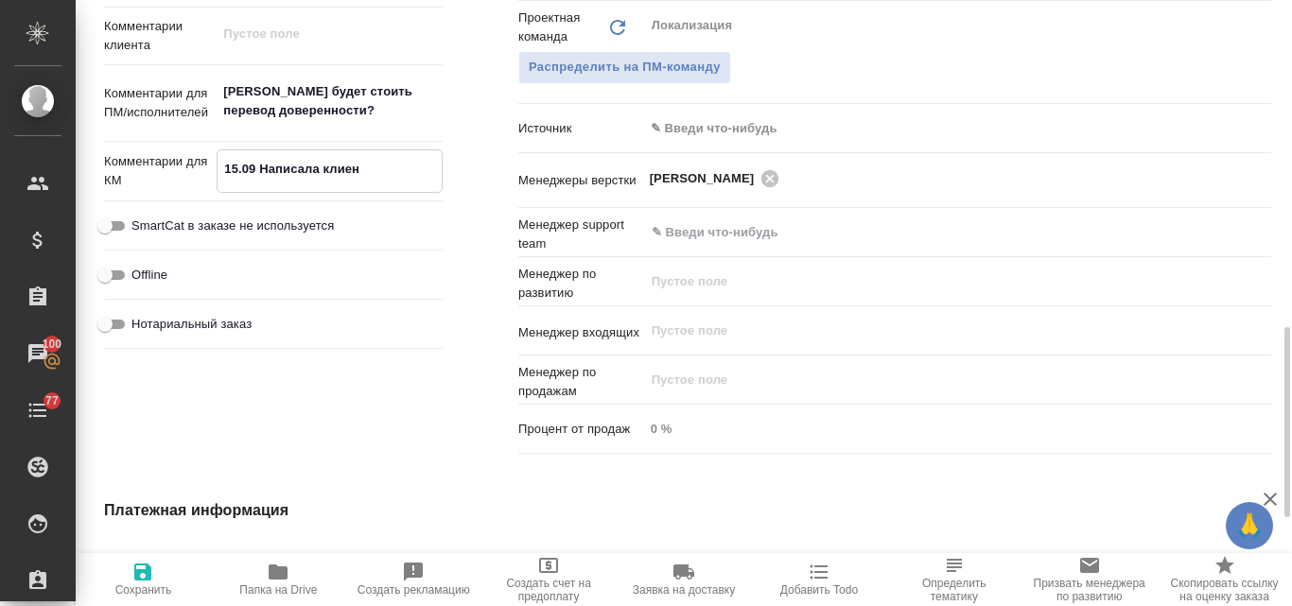
type textarea "x"
type textarea "15.09 Написала клиент"
type textarea "x"
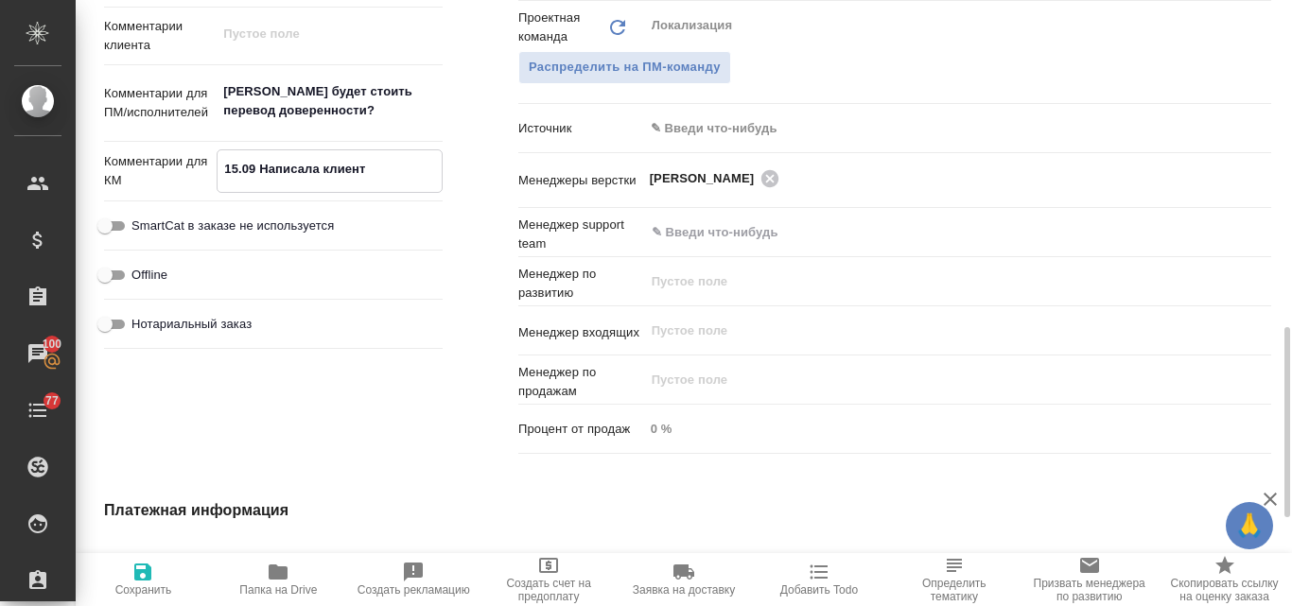
type textarea "x"
type textarea "15.09 Написала клиенту"
type textarea "x"
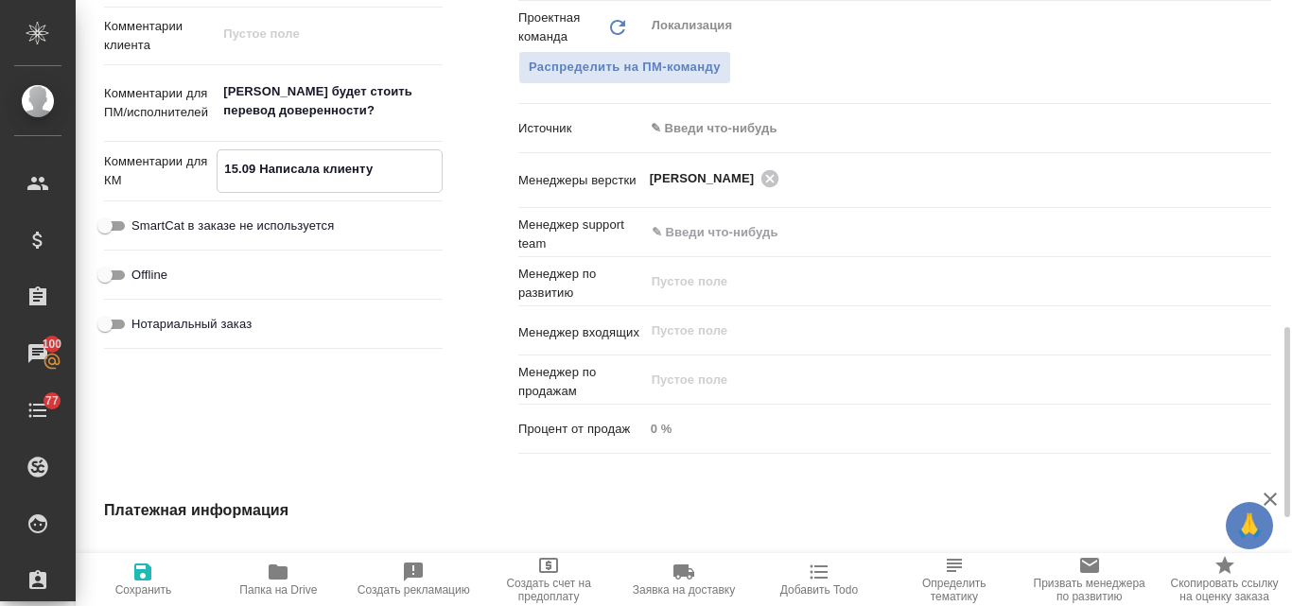
type textarea "x"
type textarea "15.09 Написала клиенту"
type textarea "x"
type textarea "15.09 Написала клиенту н"
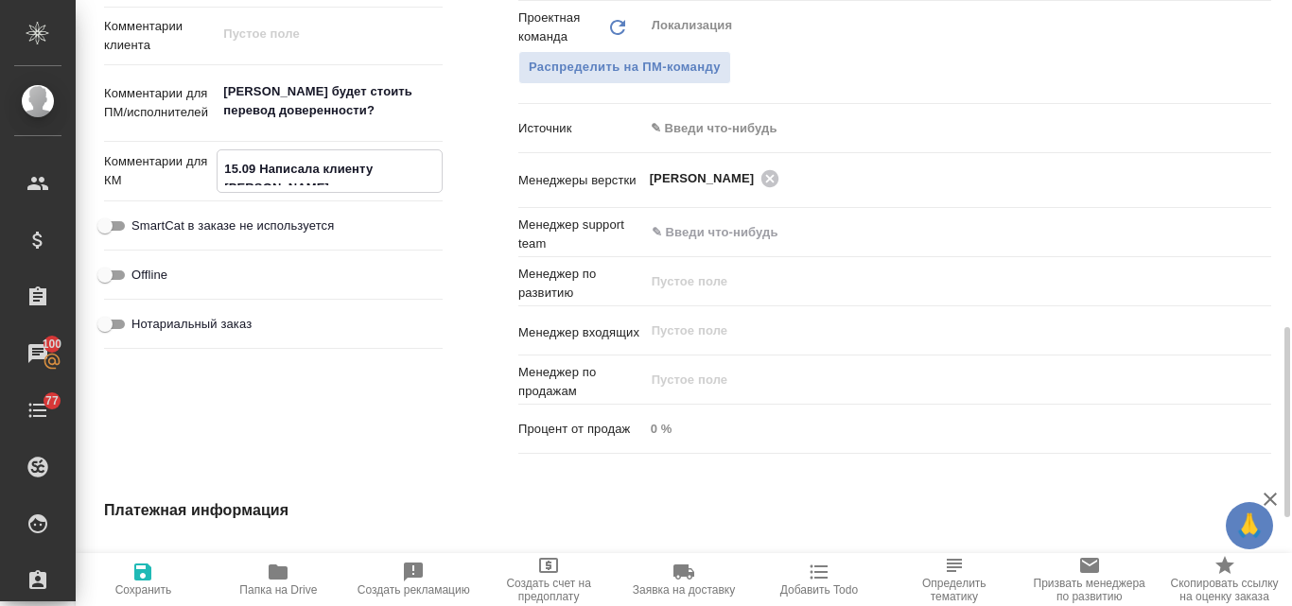
type textarea "x"
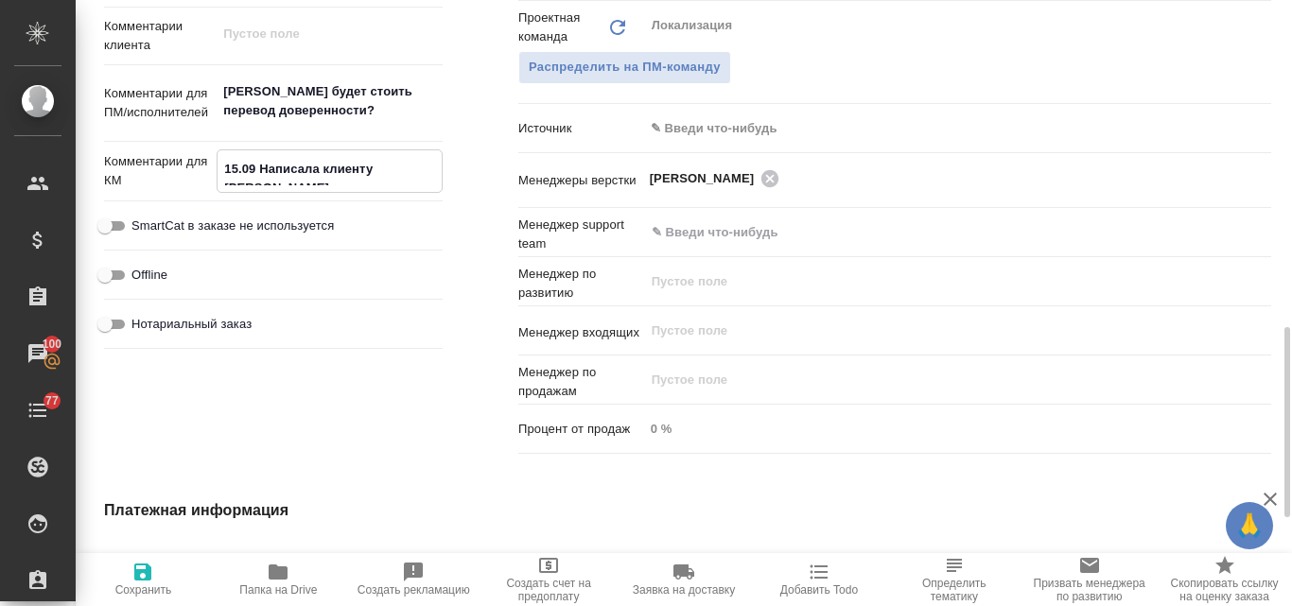
type textarea "15.09 Написала клиенту на"
type textarea "x"
type textarea "15.09 Написала клиенту нап"
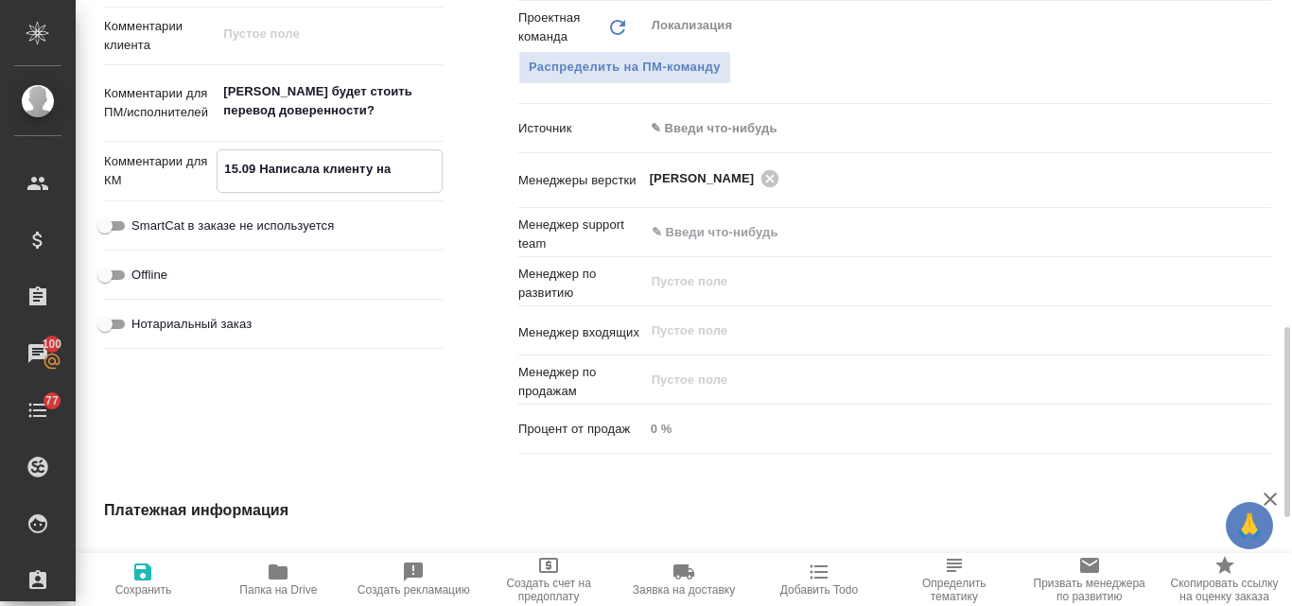
type textarea "x"
type textarea "15.09 Написала клиенту напо"
type textarea "x"
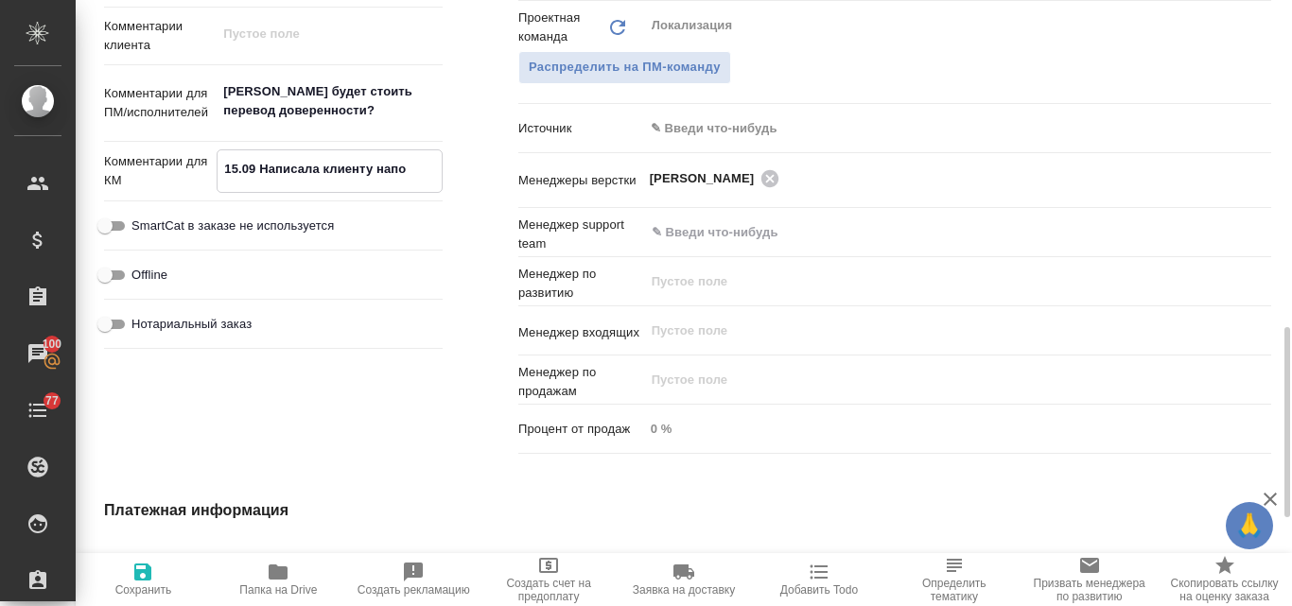
type textarea "x"
type textarea "15.09 Написала клиенту напом"
type textarea "x"
type textarea "15.09 Написала клиенту напоми"
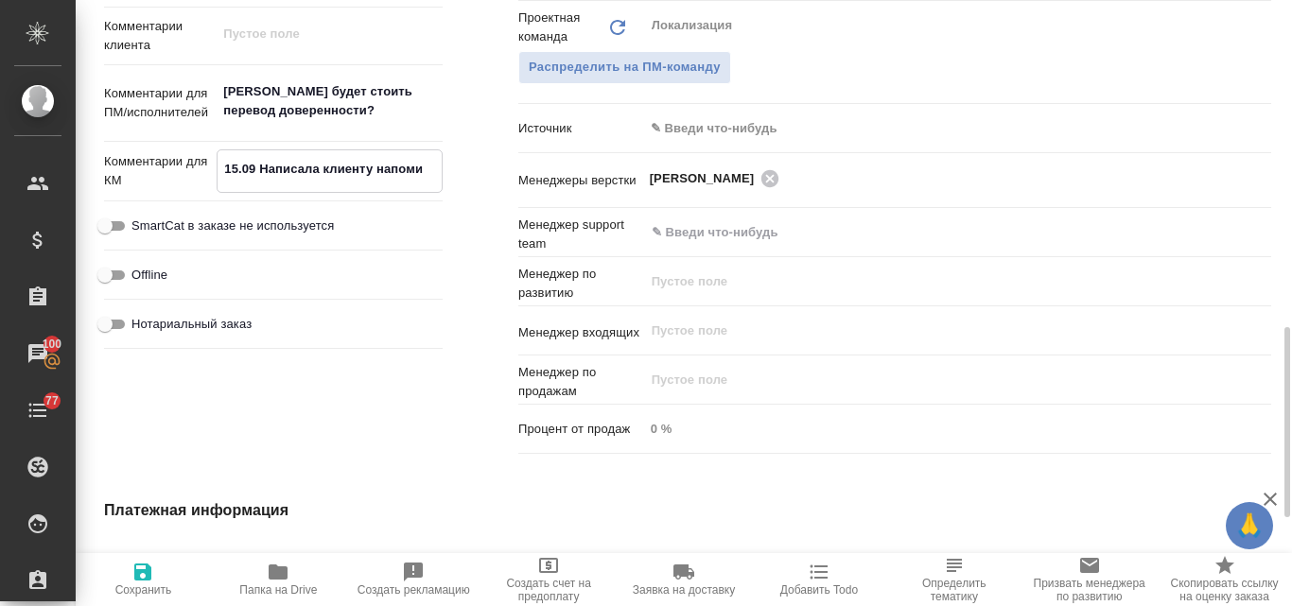
type textarea "x"
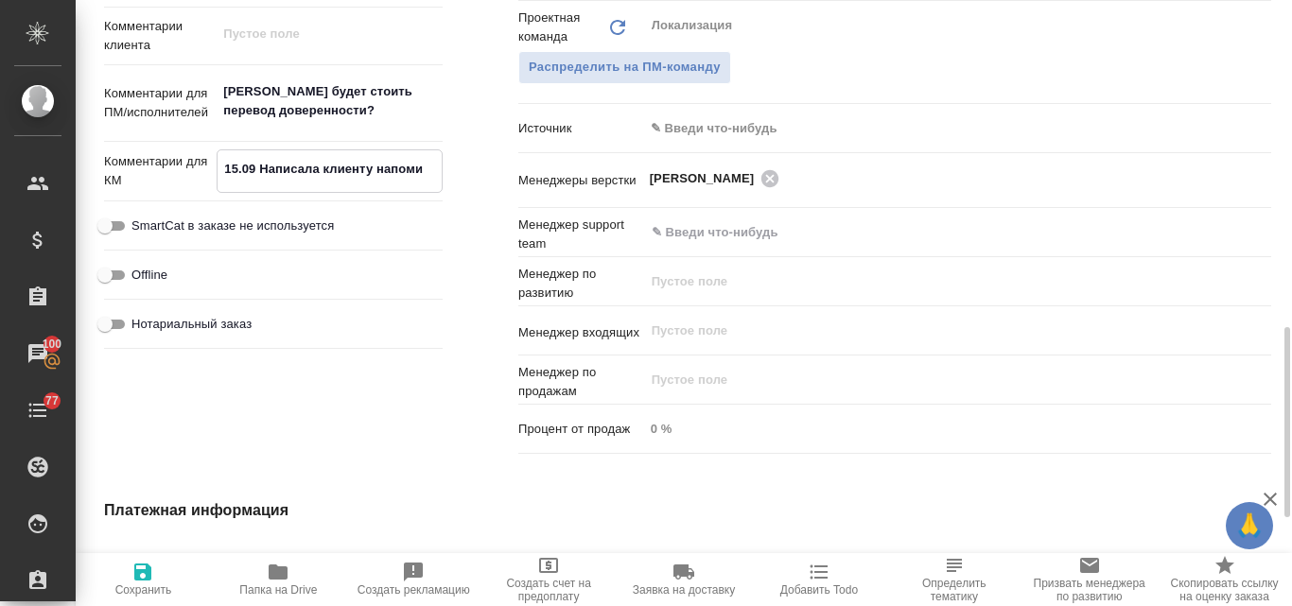
type textarea "15.09 Написала клиенту напомиг"
type textarea "x"
type textarea "15.09 Написала клиенту напомига"
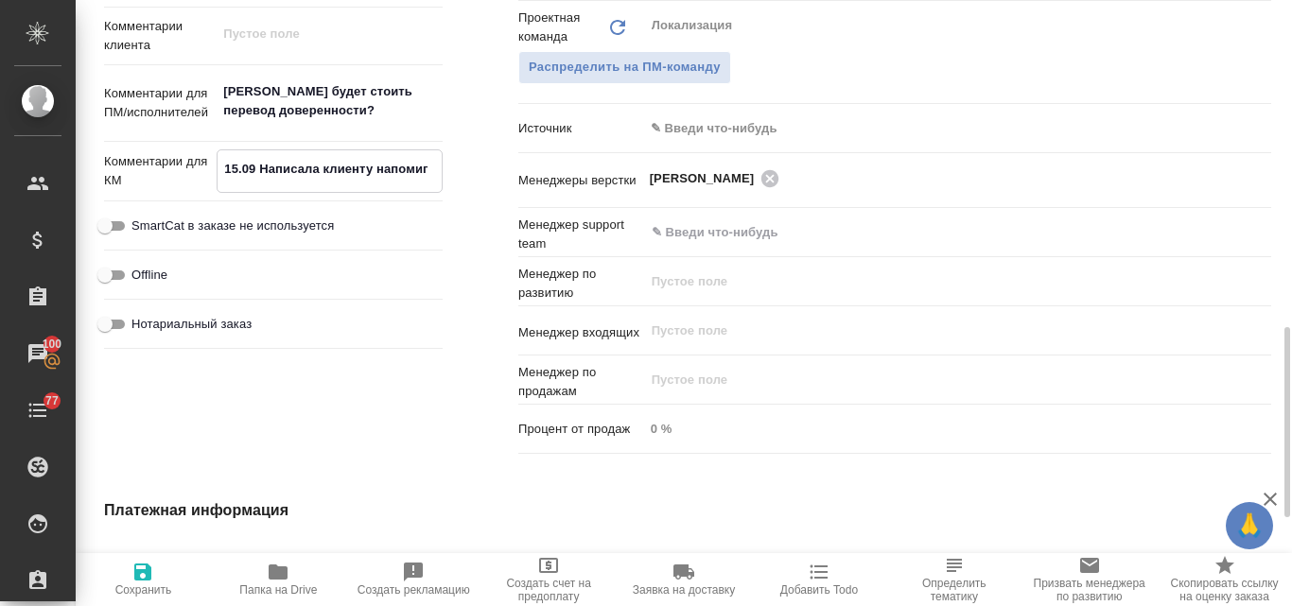
type textarea "x"
type textarea "15.09 Написала клиенту напомиг"
type textarea "x"
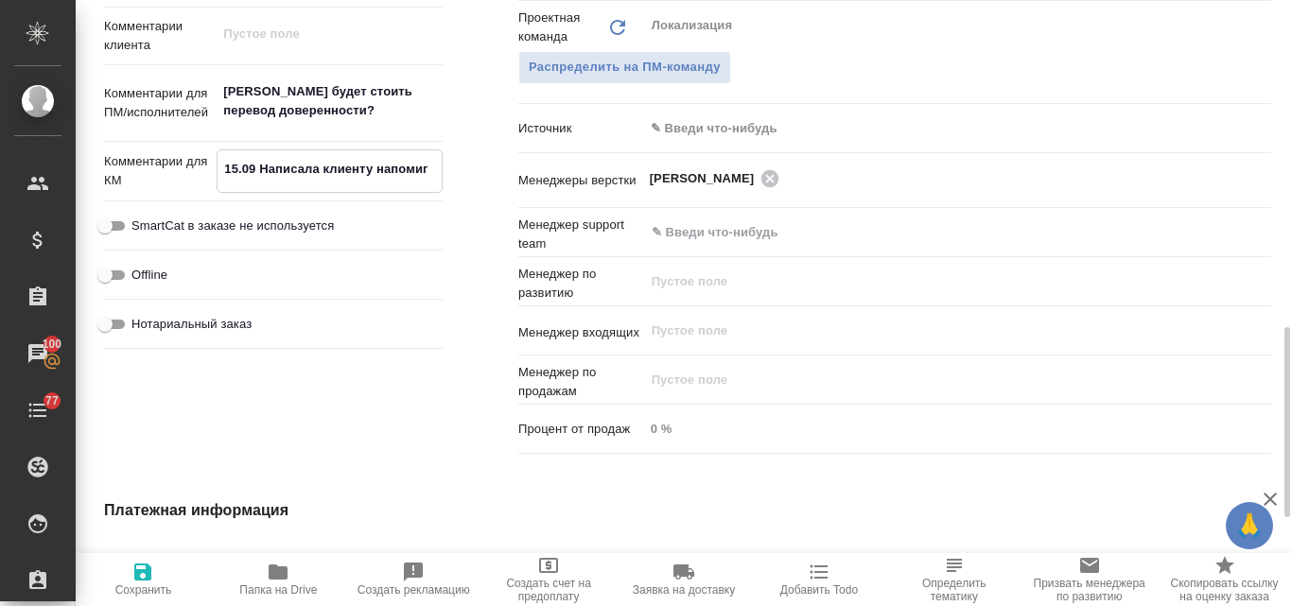
type textarea "15.09 Написала клиенту напоми"
type textarea "x"
type textarea "15.09 Написала клиенту напомин"
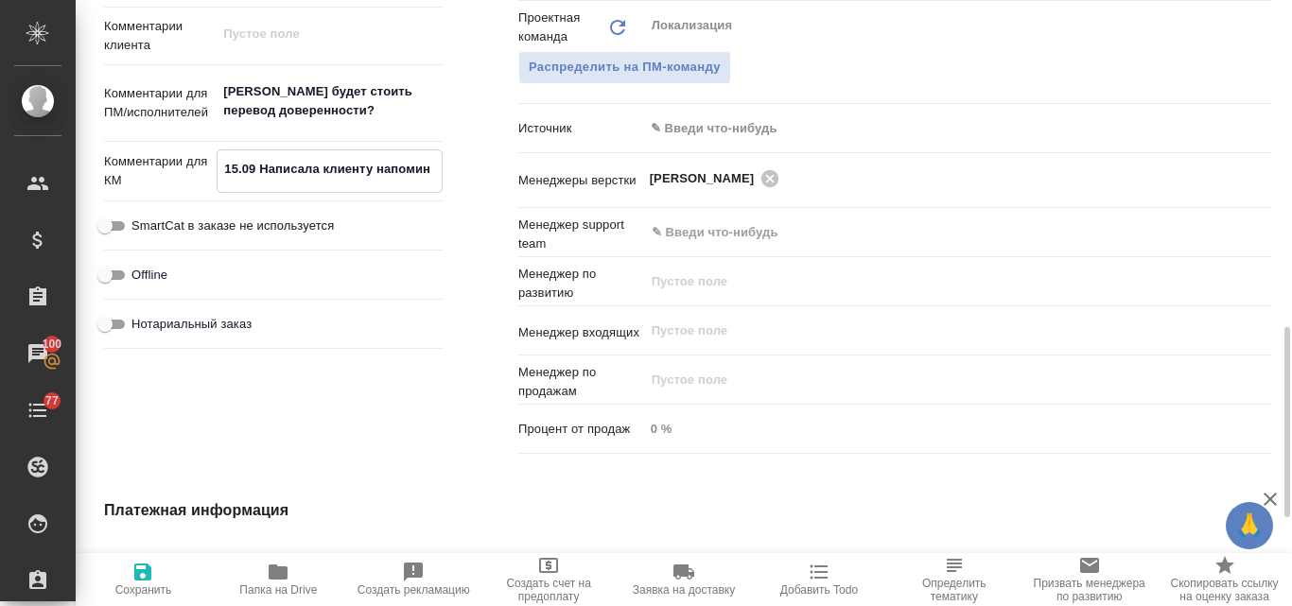
type textarea "x"
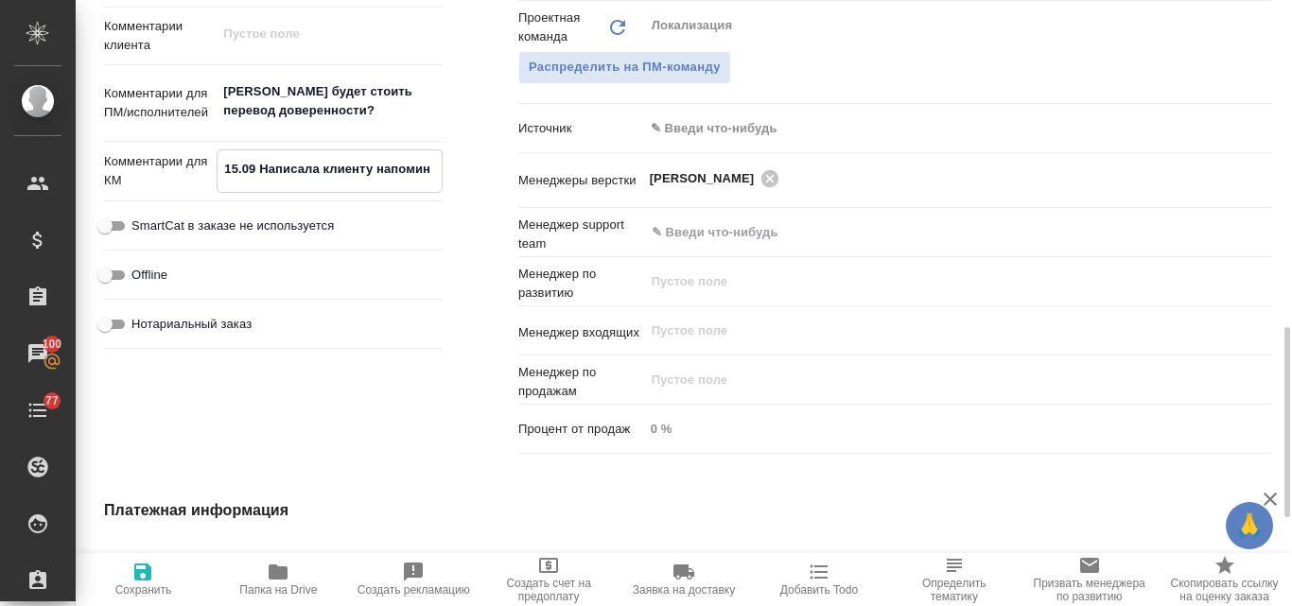
type textarea "15.09 Написала клиенту напомина"
type textarea "x"
type textarea "15.09 Написала клиенту напоминан"
type textarea "x"
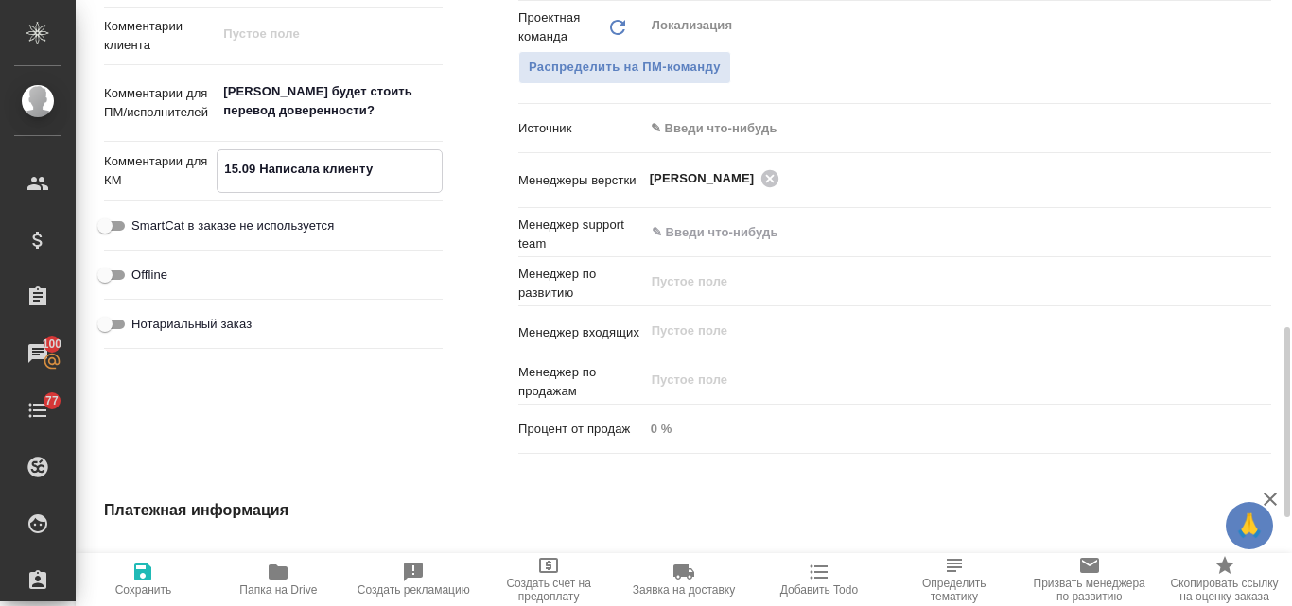
type textarea "x"
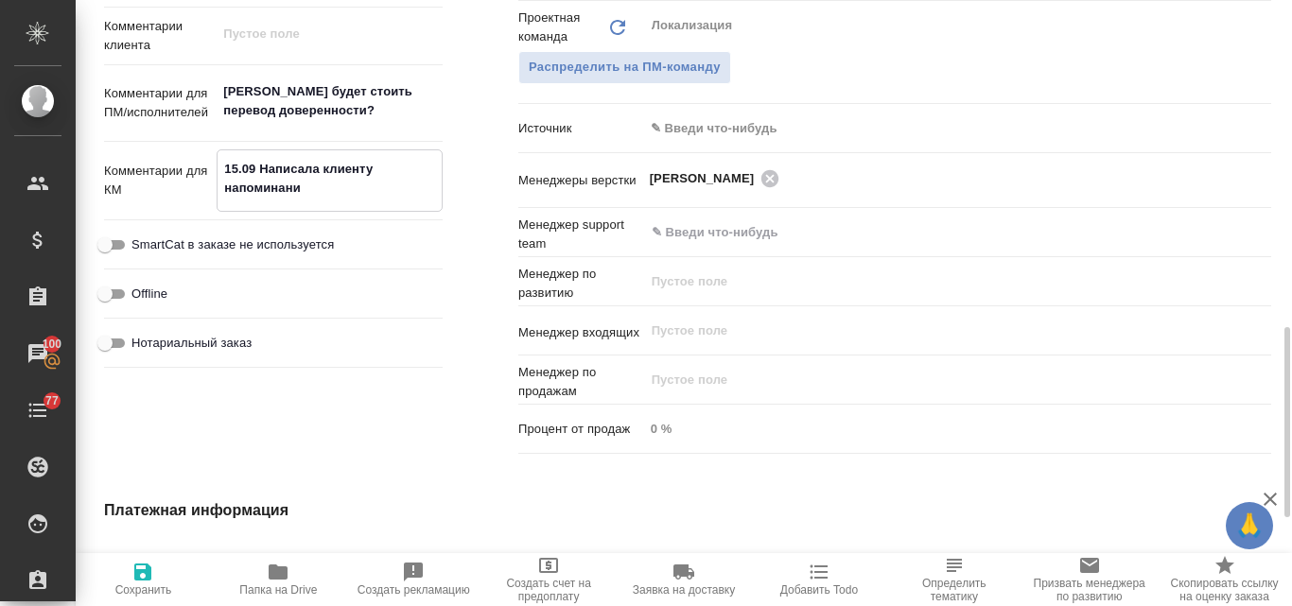
type textarea "15.09 Написала клиенту напоминание"
type textarea "x"
type textarea "15.09 Написала клиенту напоминание"
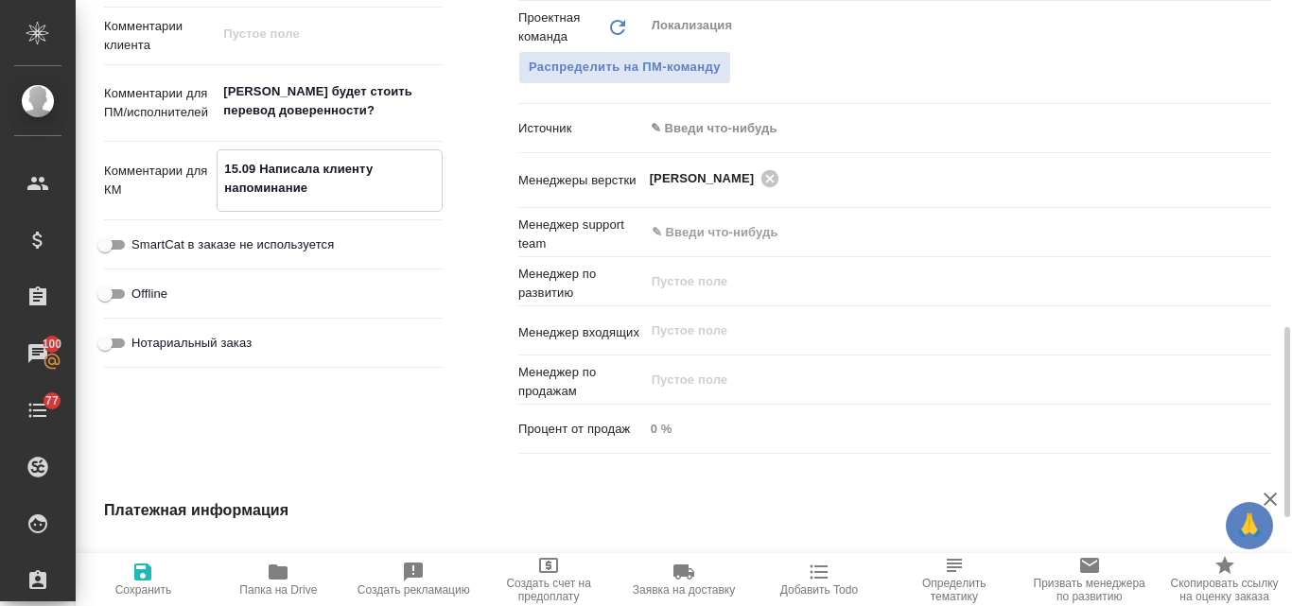
type textarea "x"
type textarea "15.09 Написала клиенту напоминание"
type textarea "x"
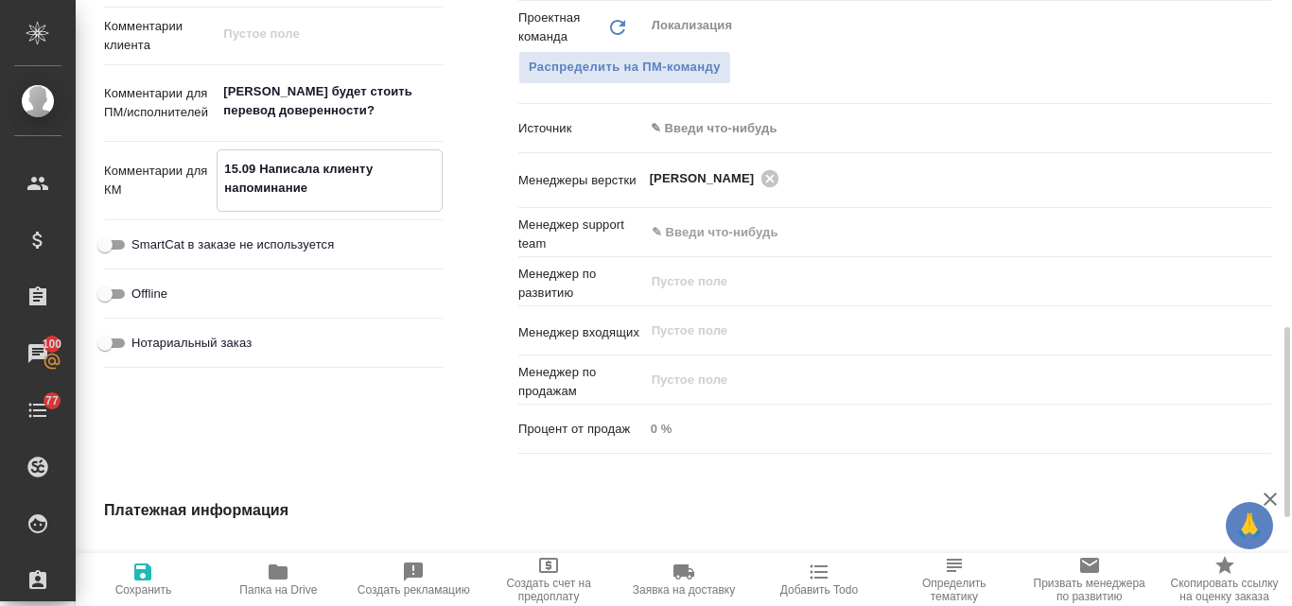
type textarea "x"
type textarea "15.09 Написала клиенту напоминание."
type textarea "x"
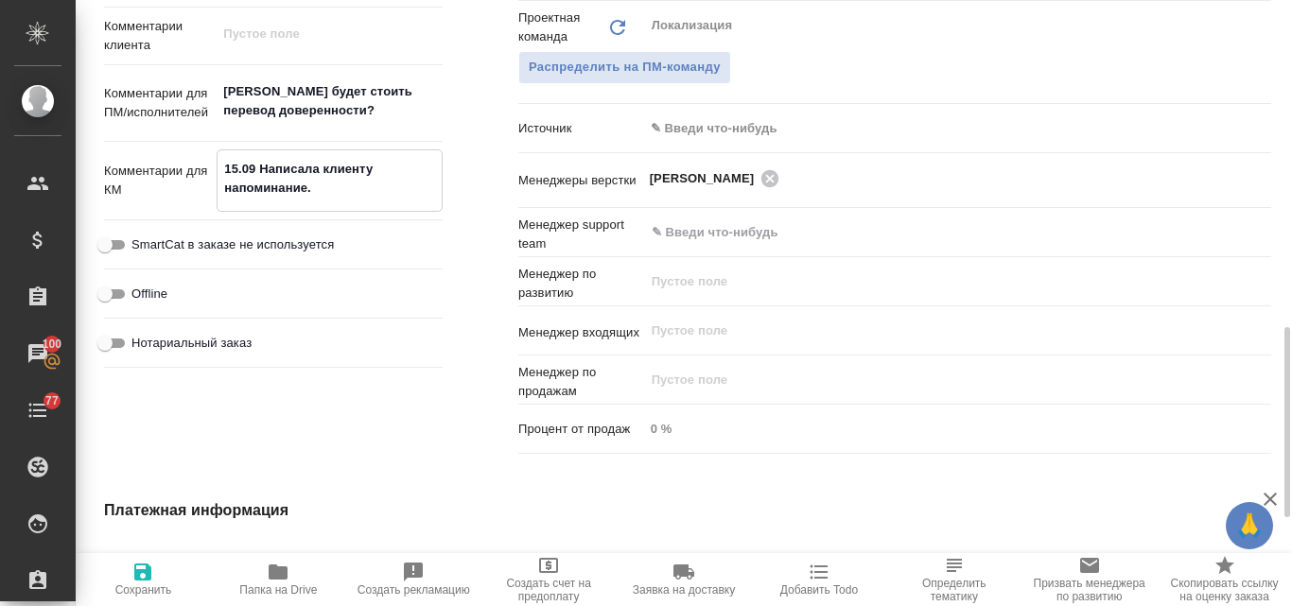
type textarea "x"
type textarea "15.09 Написала клиенту напоминание."
type textarea "x"
click at [146, 578] on icon "button" at bounding box center [142, 572] width 17 height 17
type textarea "x"
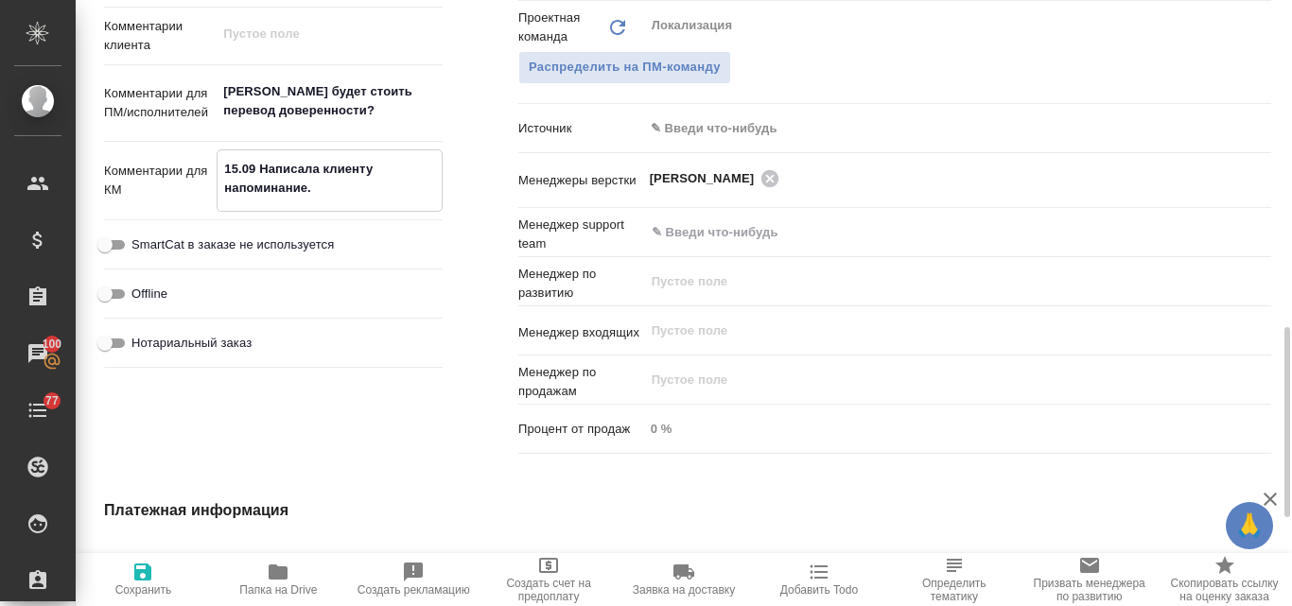
type textarea "x"
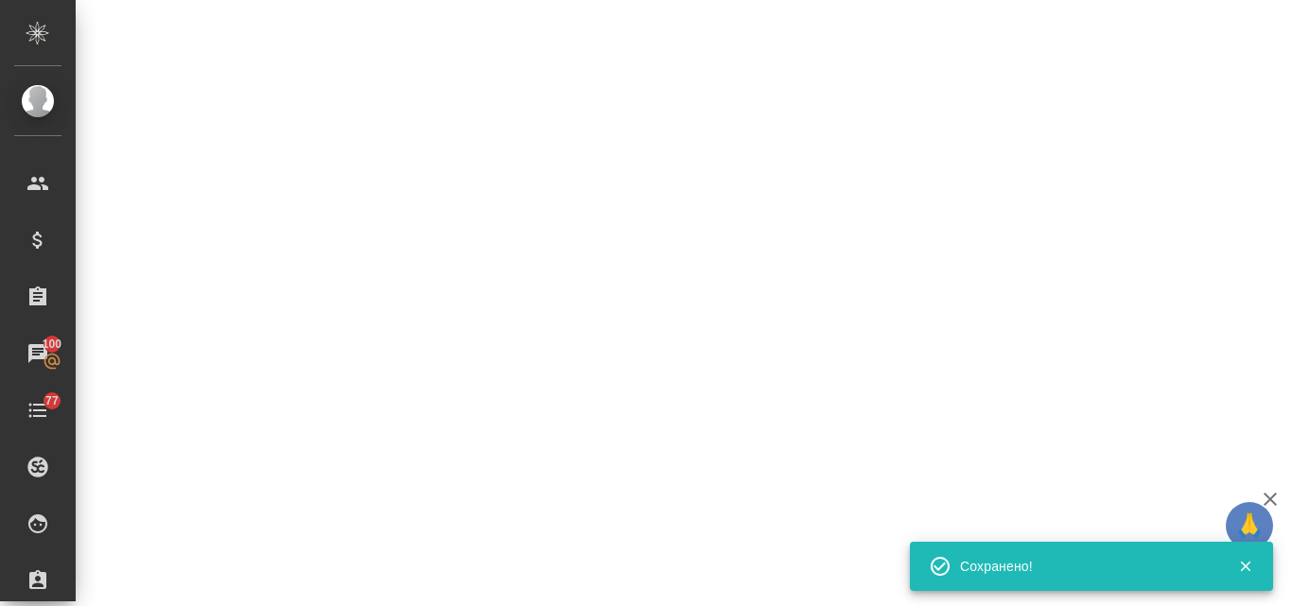
select select "RU"
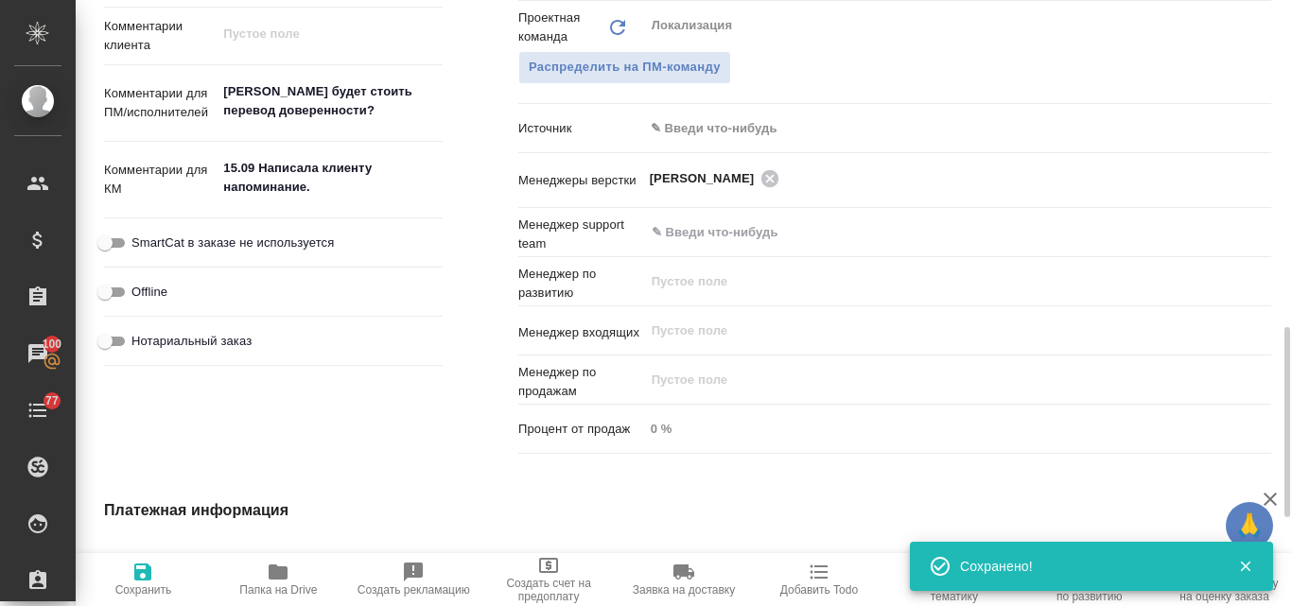
type textarea "x"
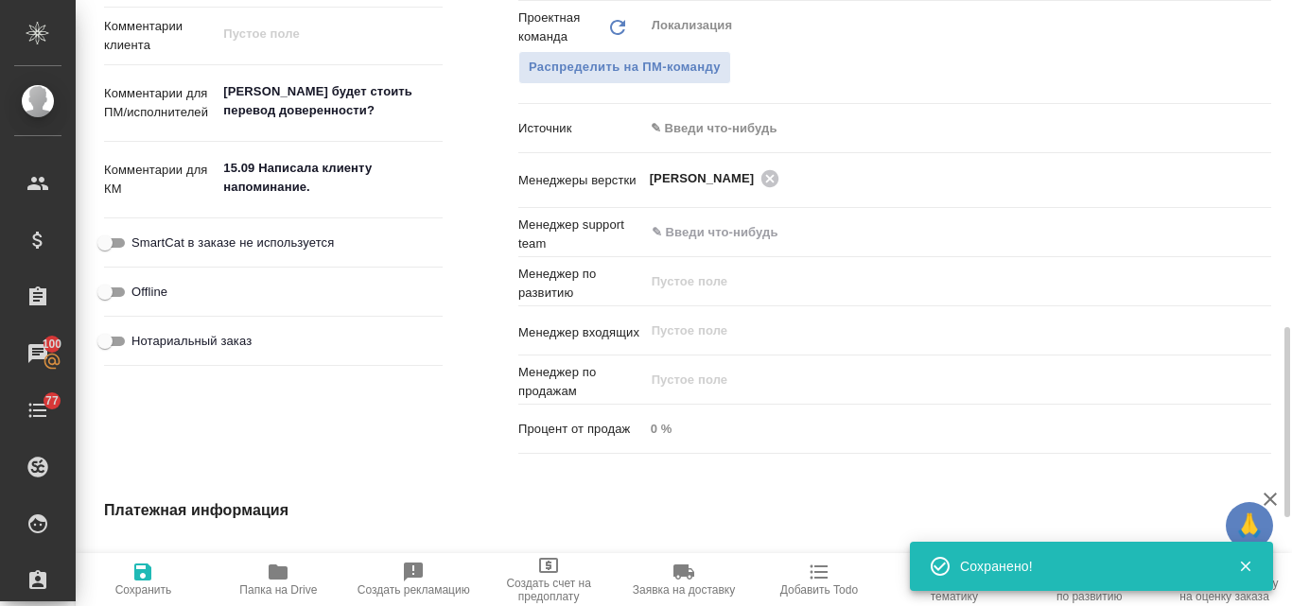
type textarea "x"
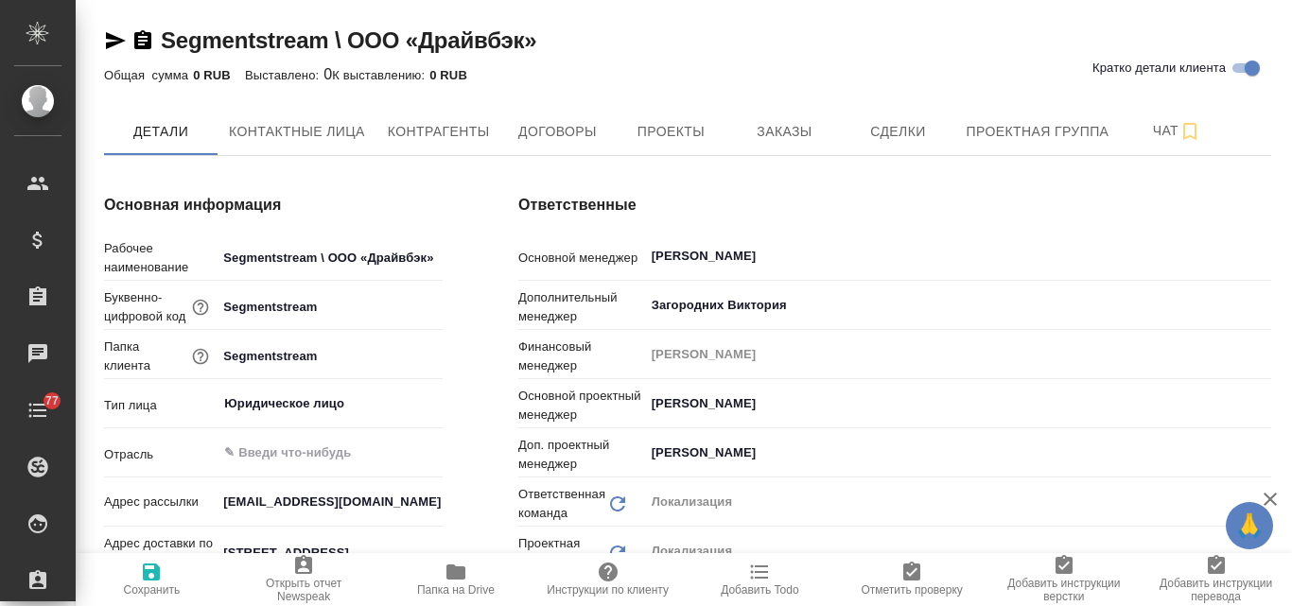
type textarea "x"
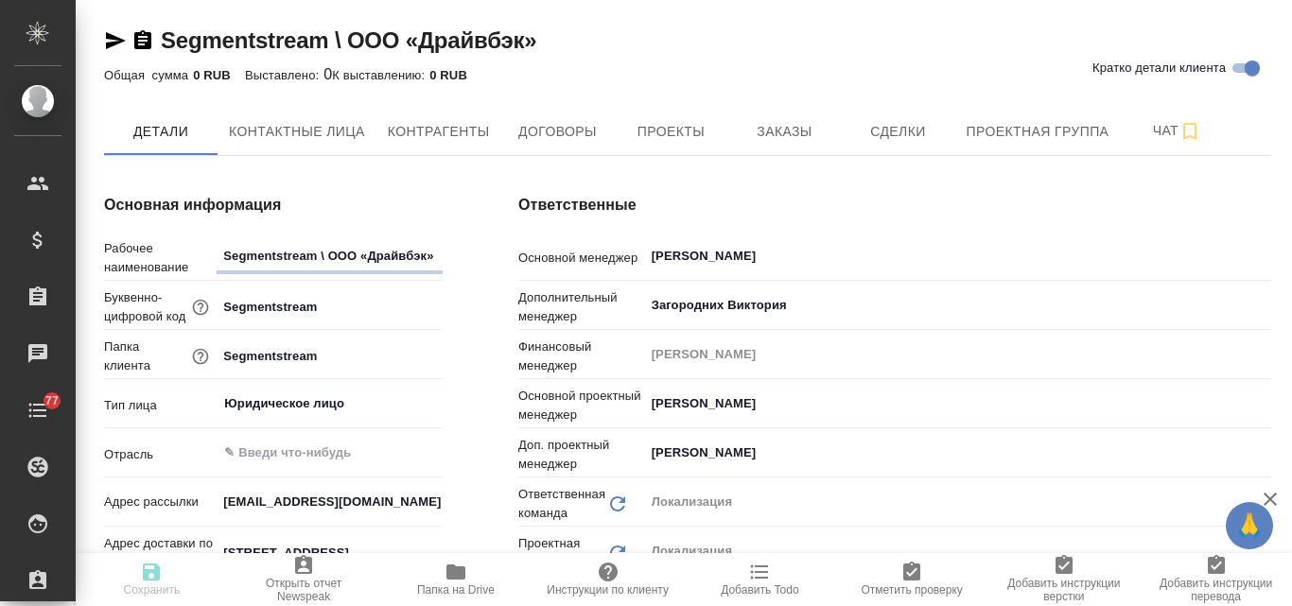
type textarea "x"
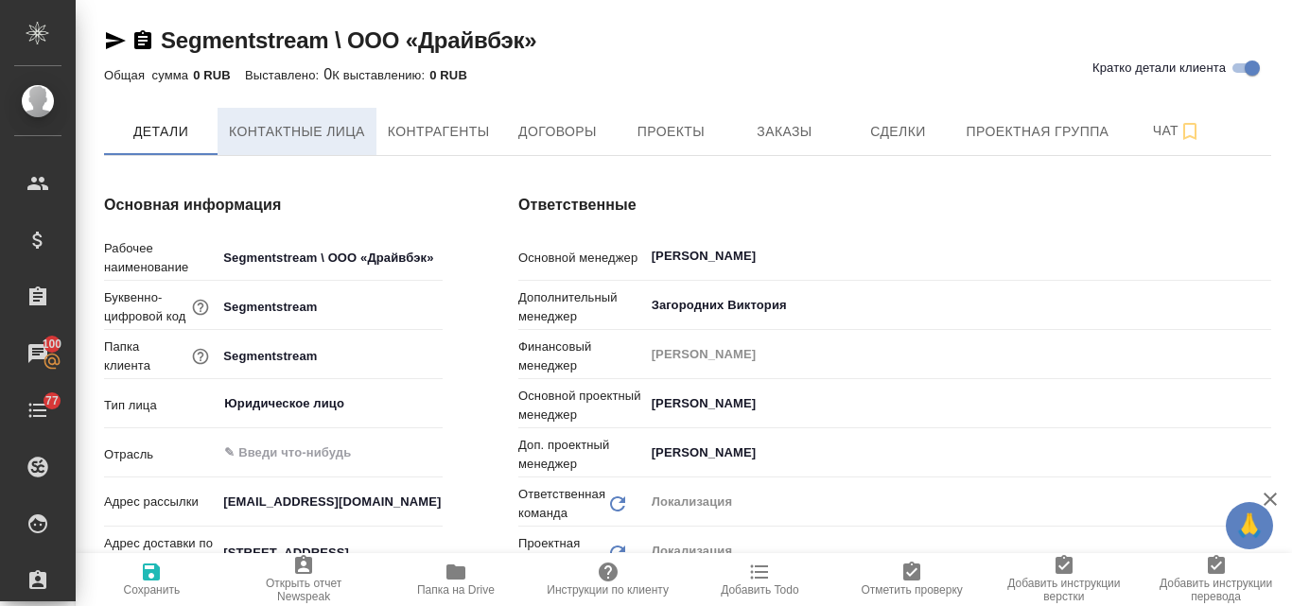
click at [322, 134] on span "Контактные лица" at bounding box center [297, 132] width 136 height 24
select select "RU"
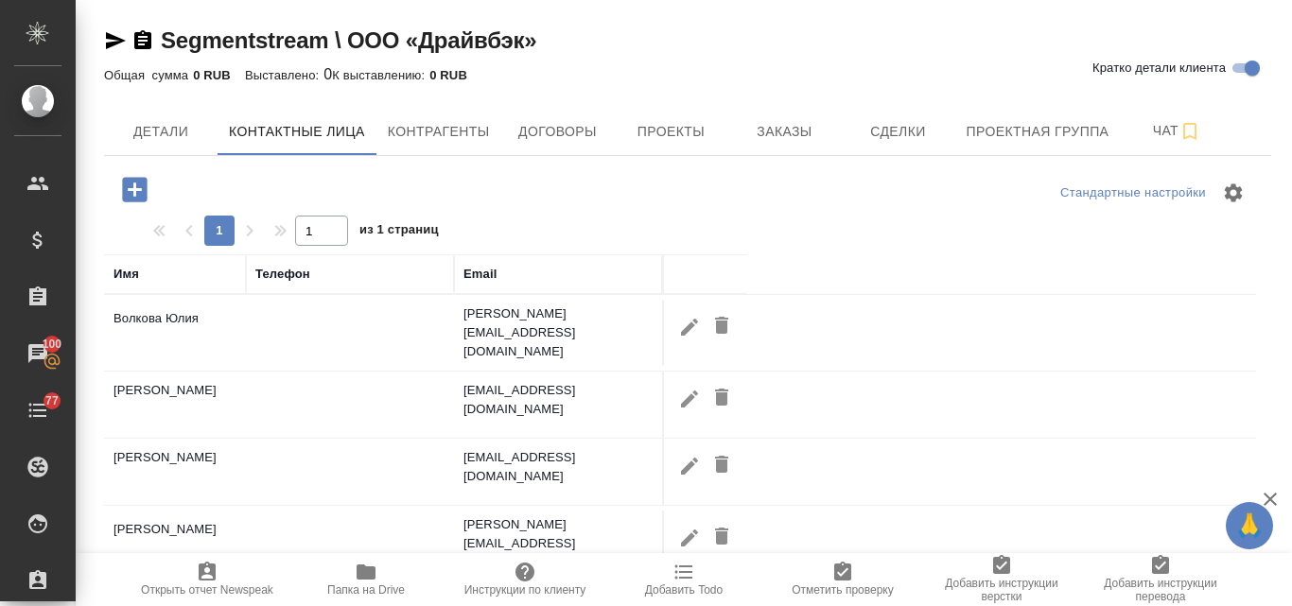
drag, startPoint x: 526, startPoint y: 310, endPoint x: 485, endPoint y: 335, distance: 47.5
click at [482, 338] on td "julia.volkova@segmentstream.com" at bounding box center [558, 333] width 208 height 76
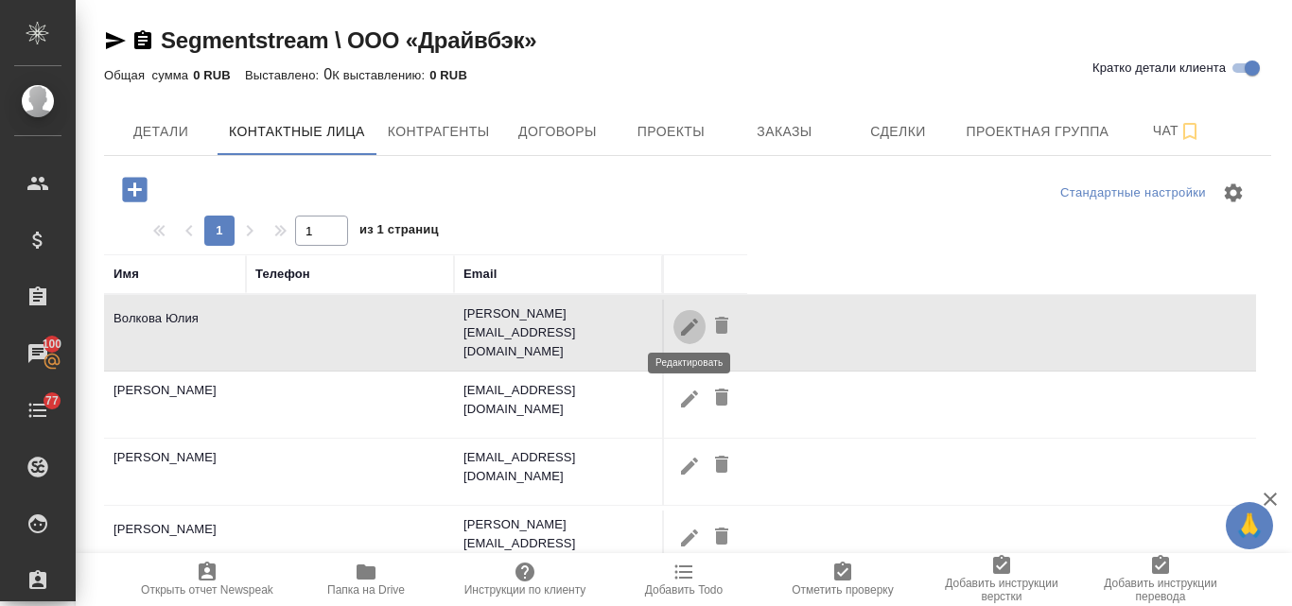
click at [691, 327] on icon "button" at bounding box center [689, 327] width 23 height 23
type input "Юлия"
type input "Волкова"
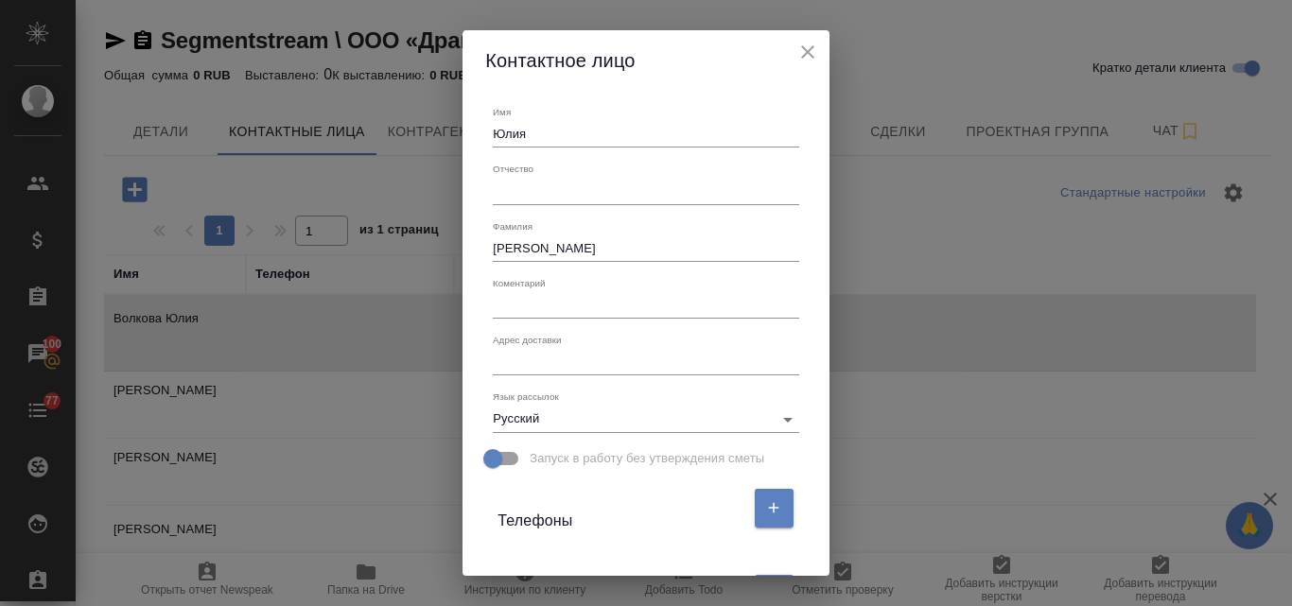
scroll to position [354, 0]
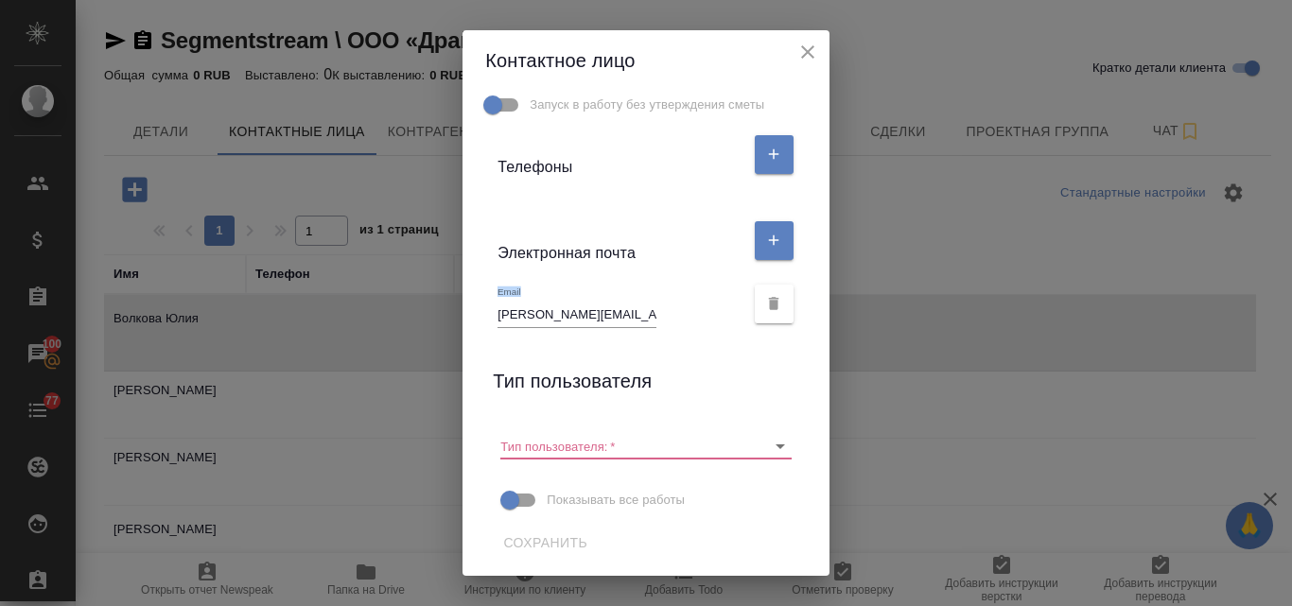
click at [490, 313] on div "Email julia.volkova@segmentstream.com" at bounding box center [645, 303] width 321 height 63
drag, startPoint x: 490, startPoint y: 313, endPoint x: 683, endPoint y: 313, distance: 193.0
click at [683, 313] on div "Email julia.volkova@segmentstream.com" at bounding box center [621, 307] width 246 height 42
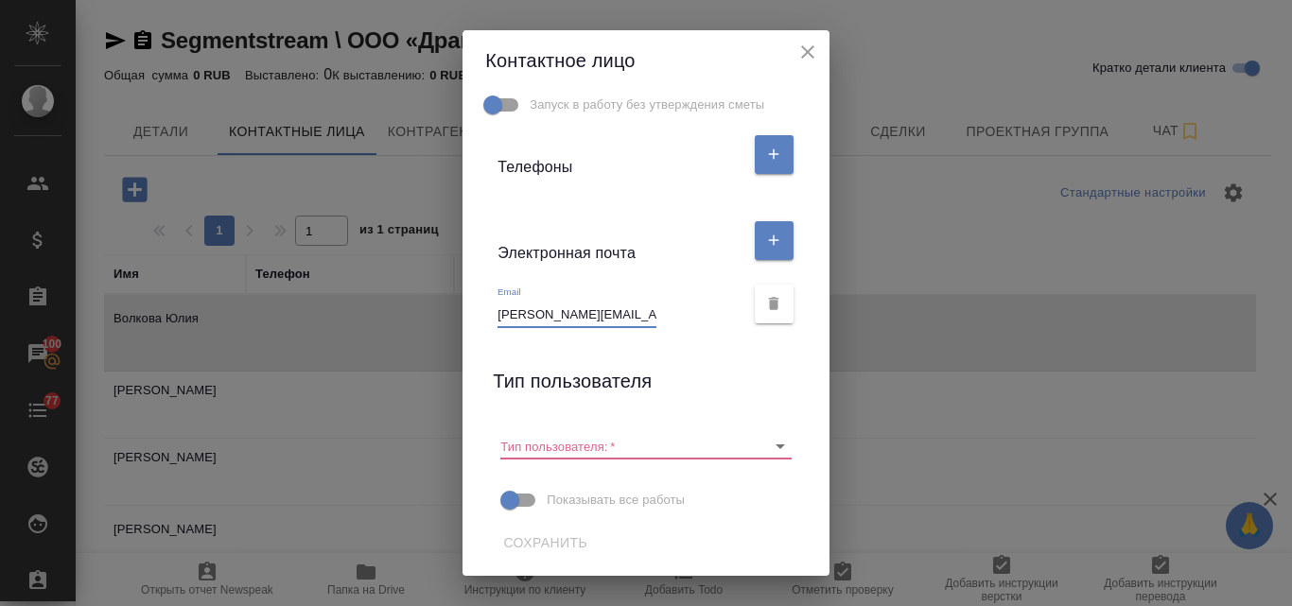
click at [809, 55] on icon "close" at bounding box center [808, 52] width 23 height 23
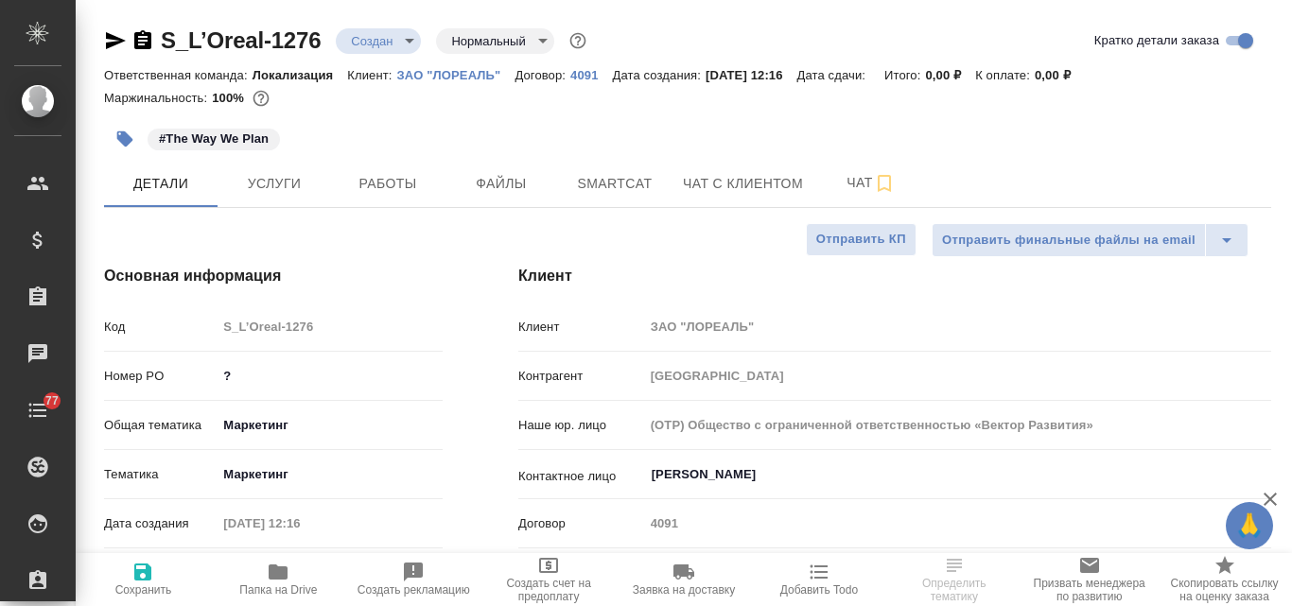
select select "RU"
click at [495, 177] on span "Файлы" at bounding box center [501, 184] width 91 height 24
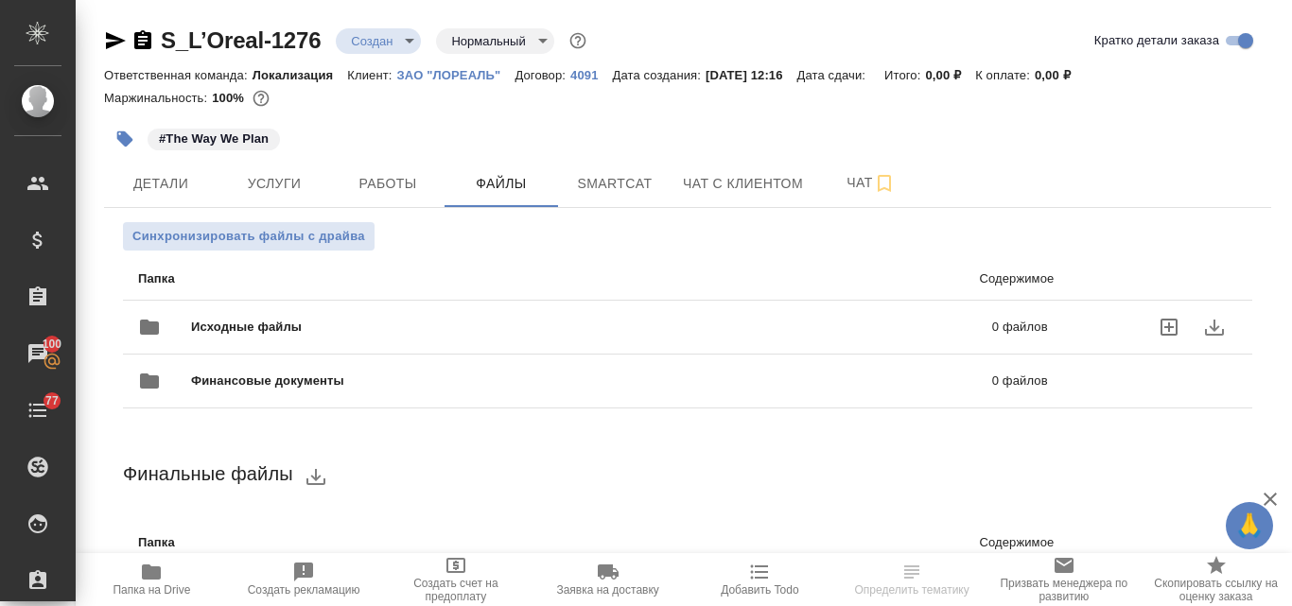
click at [323, 313] on div "Исходные файлы 0 файлов" at bounding box center [593, 327] width 910 height 45
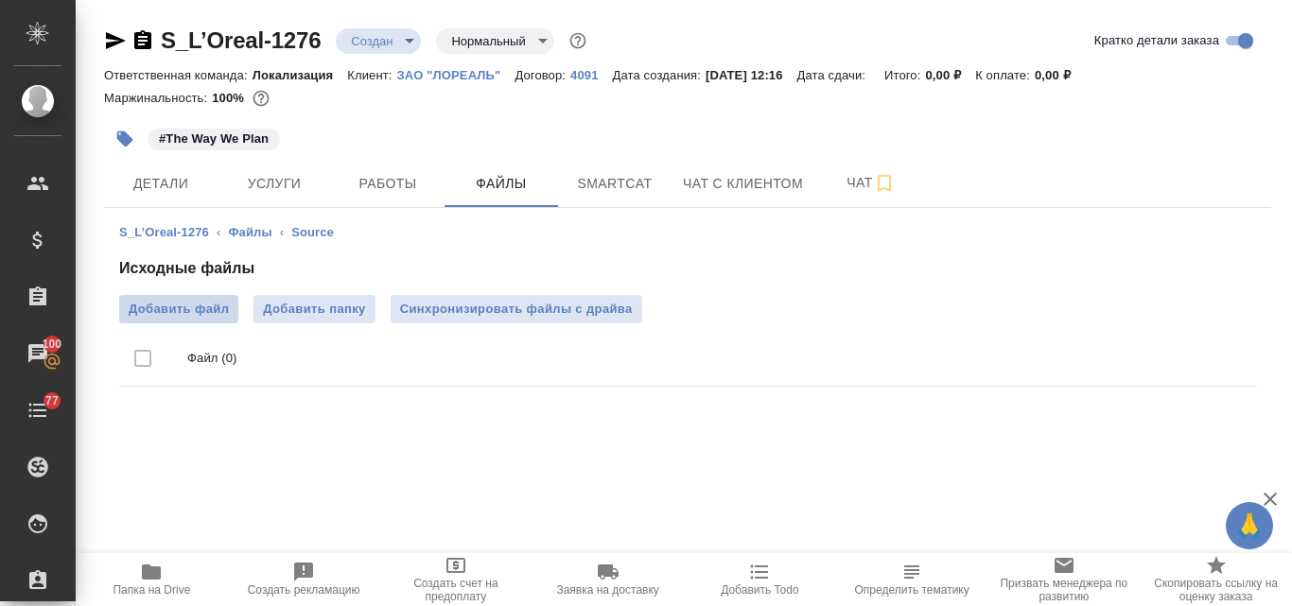
click at [179, 307] on span "Добавить файл" at bounding box center [179, 309] width 100 height 19
click at [0, 0] on input "Добавить файл" at bounding box center [0, 0] width 0 height 0
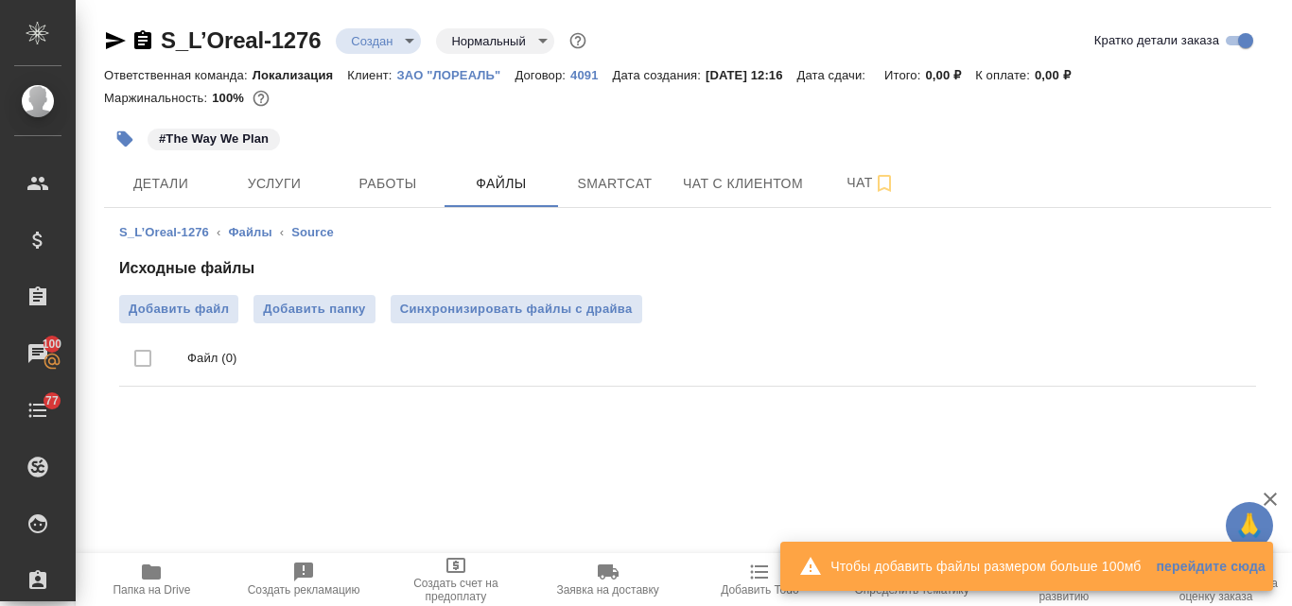
click at [166, 577] on span "Папка на Drive" at bounding box center [152, 579] width 130 height 36
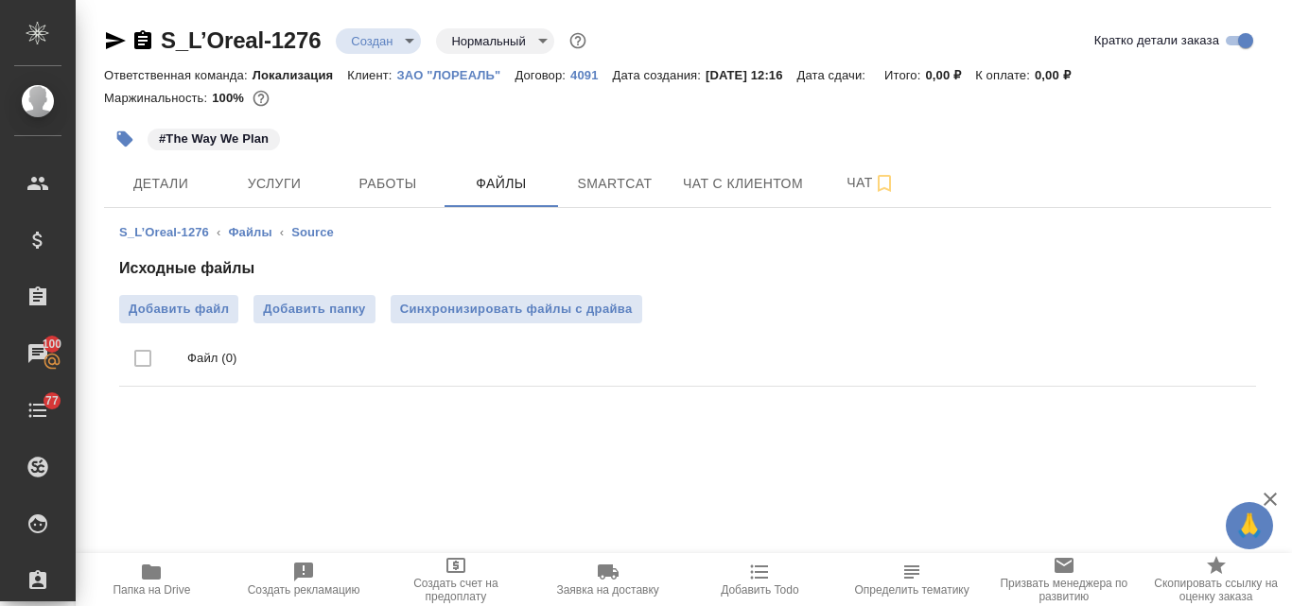
click at [439, 73] on p "ЗАО "ЛОРЕАЛЬ"" at bounding box center [456, 75] width 118 height 14
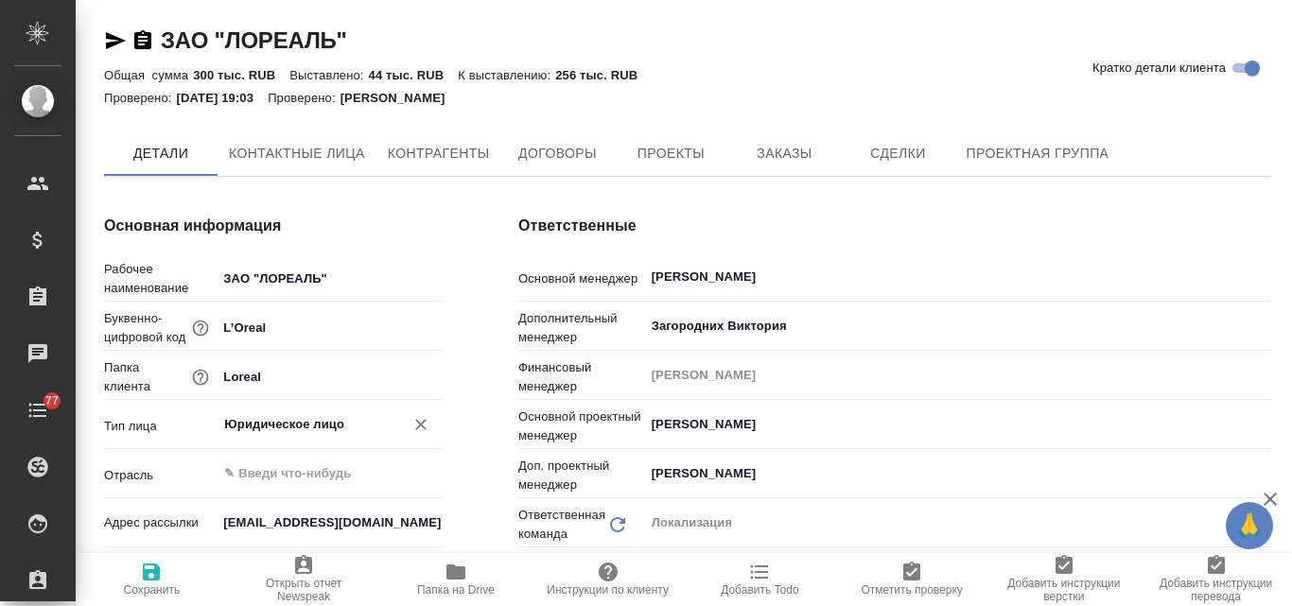
type textarea "x"
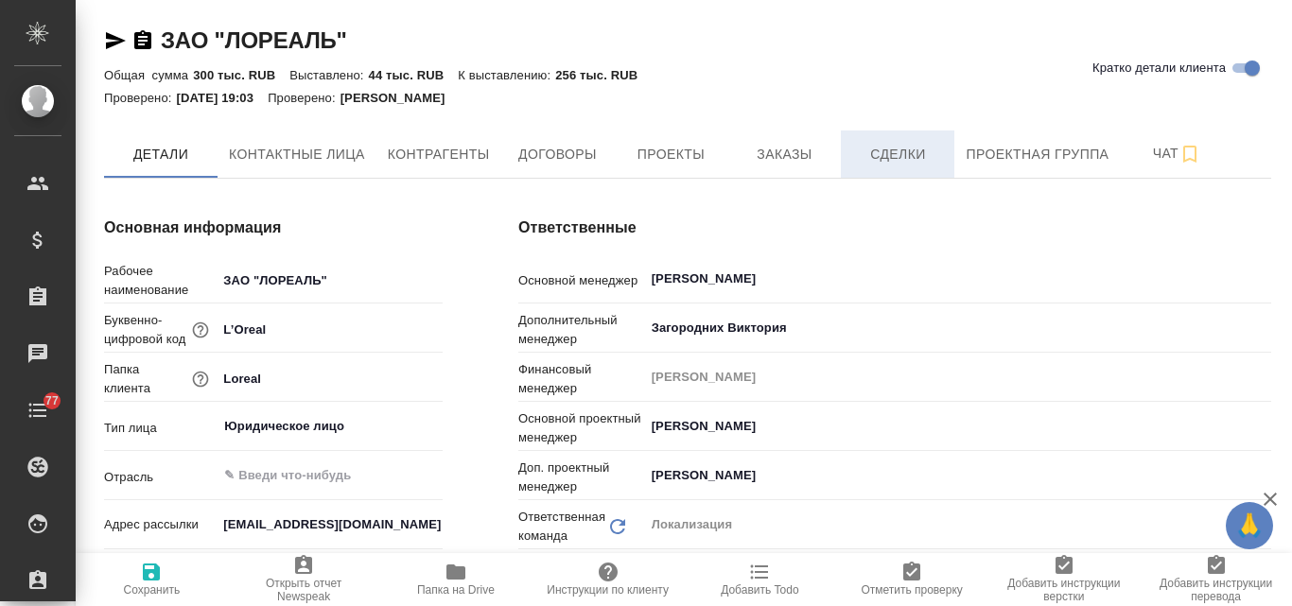
type textarea "x"
click at [786, 155] on span "Заказы" at bounding box center [784, 155] width 91 height 24
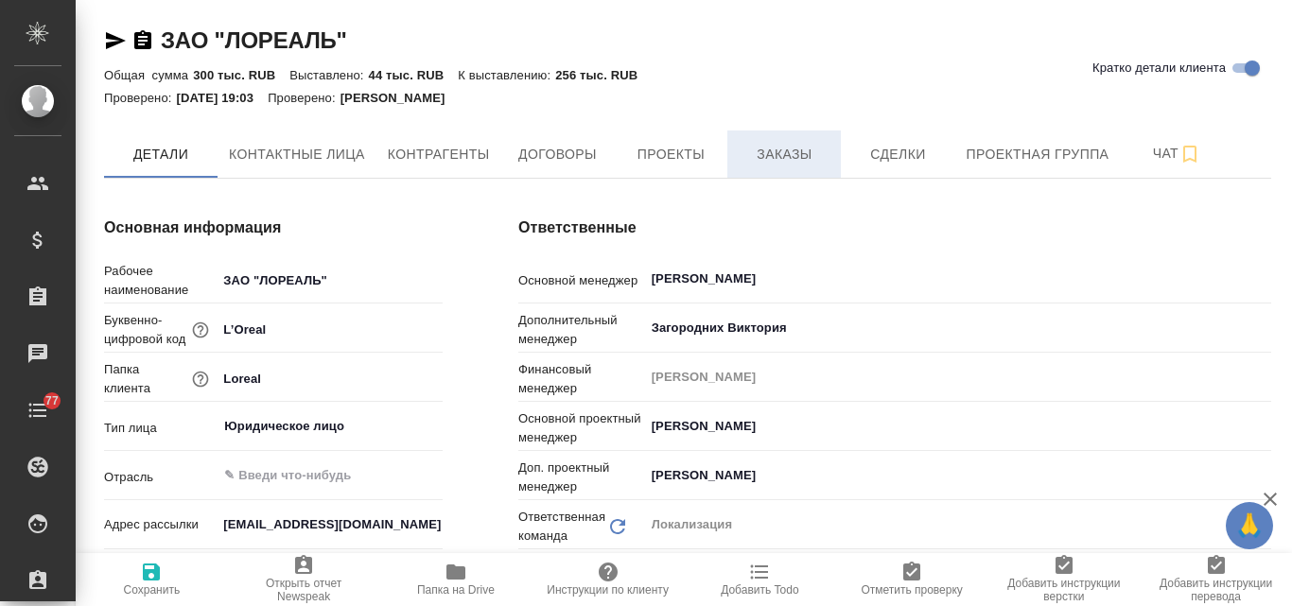
type textarea "x"
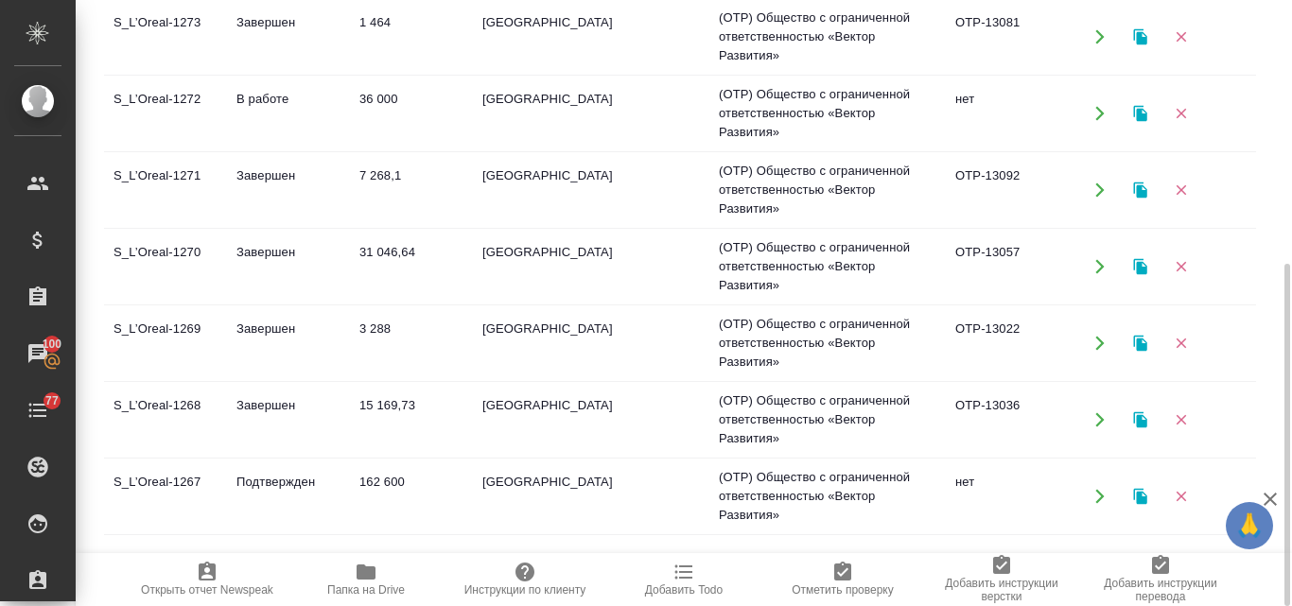
scroll to position [284, 0]
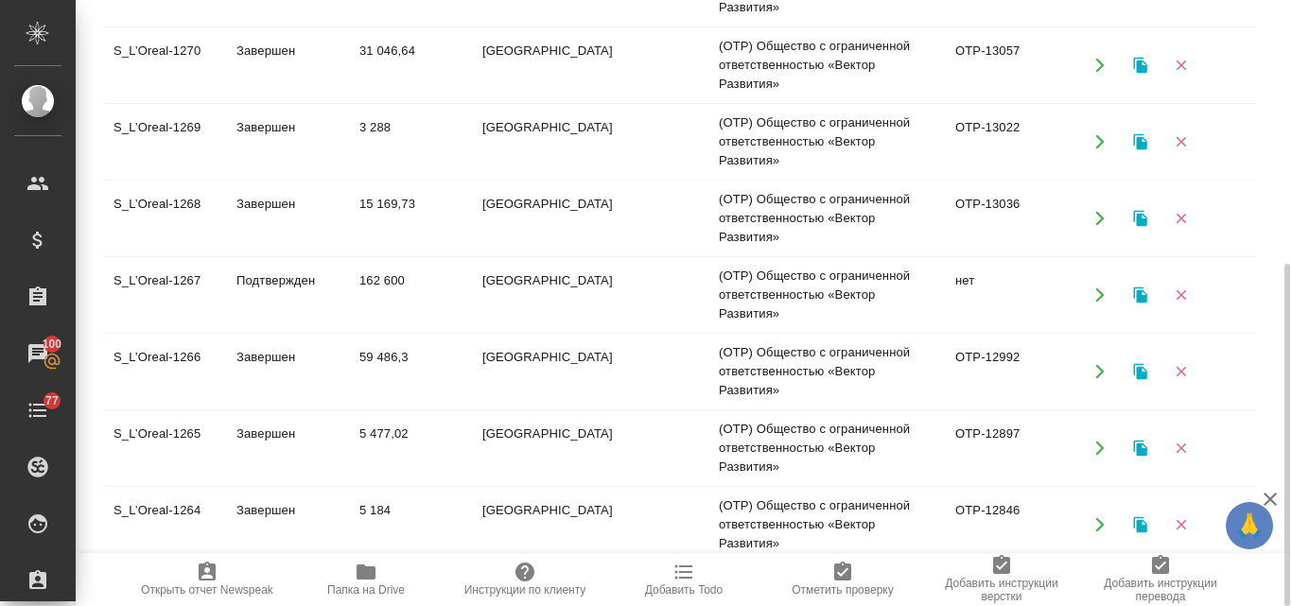
click at [177, 201] on td "S_L’Oreal-1268" at bounding box center [165, 218] width 123 height 66
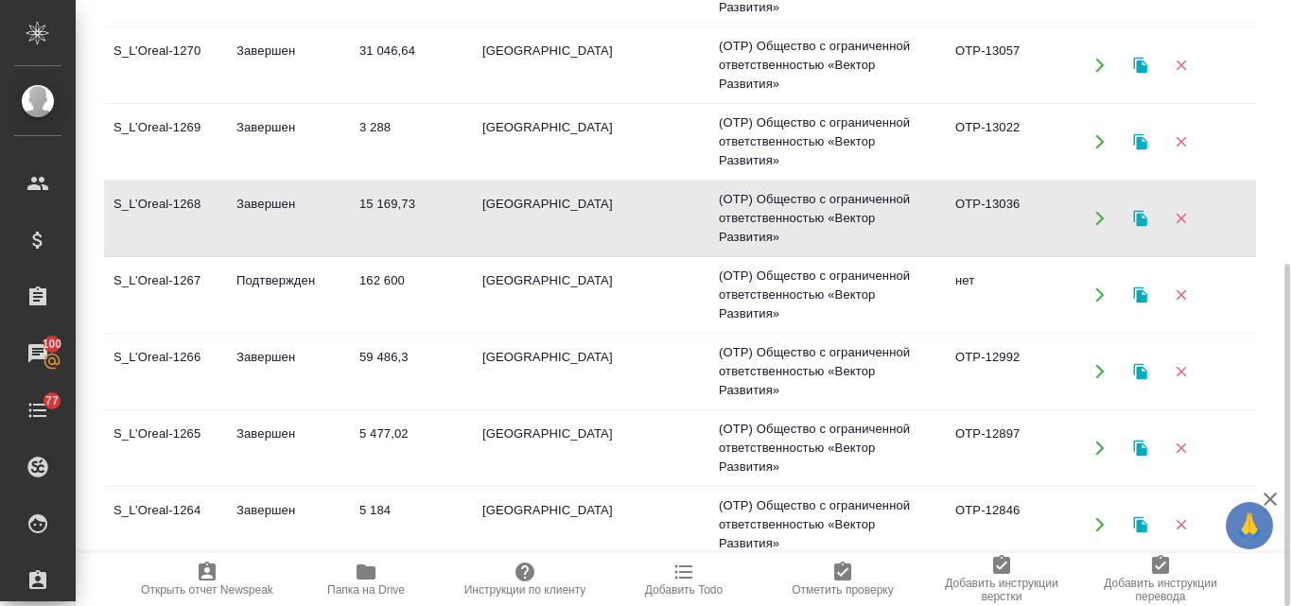
click at [177, 201] on td "S_L’Oreal-1268" at bounding box center [165, 218] width 123 height 66
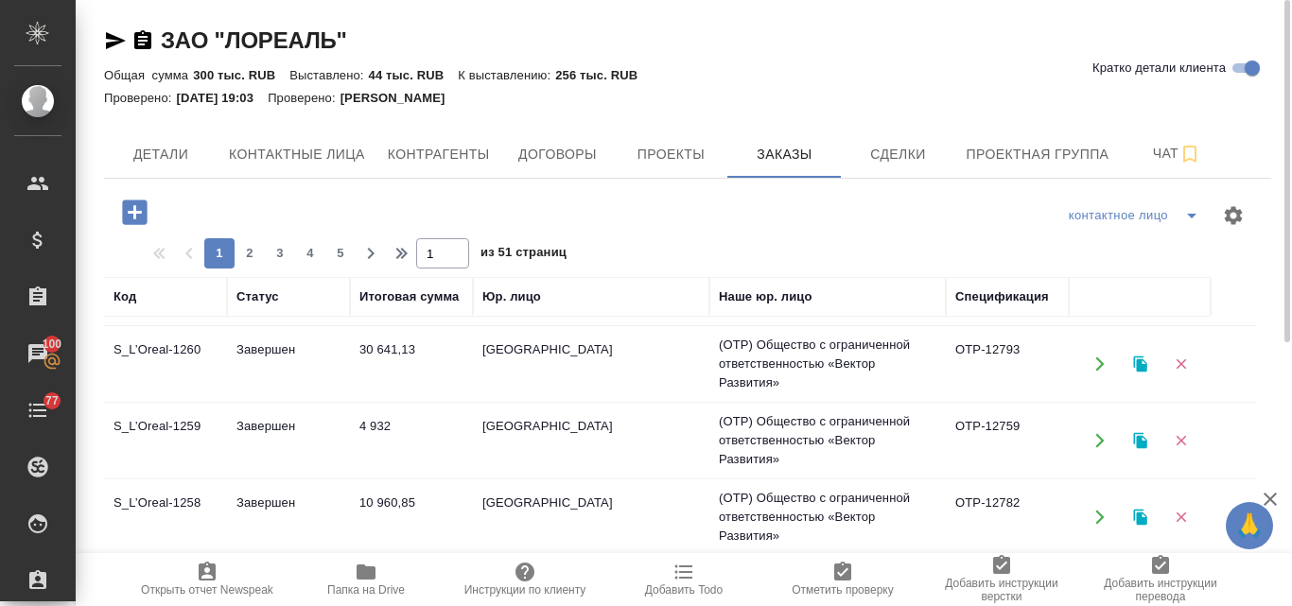
scroll to position [1218, 0]
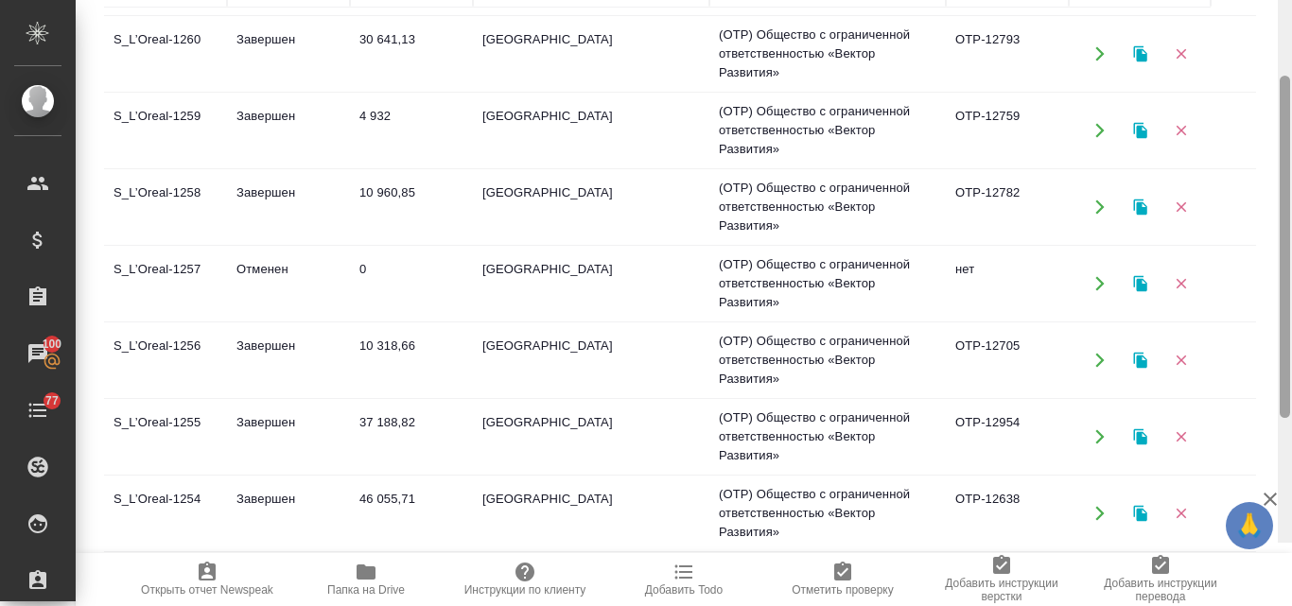
drag, startPoint x: 1280, startPoint y: 149, endPoint x: 1221, endPoint y: 384, distance: 241.8
click at [1255, 382] on div "ЗАО "ЛОРЕАЛЬ" Кратко детали клиента Общая сумма 300 тыс. RUB Выставлено: 44 тыс…" at bounding box center [684, 303] width 1217 height 606
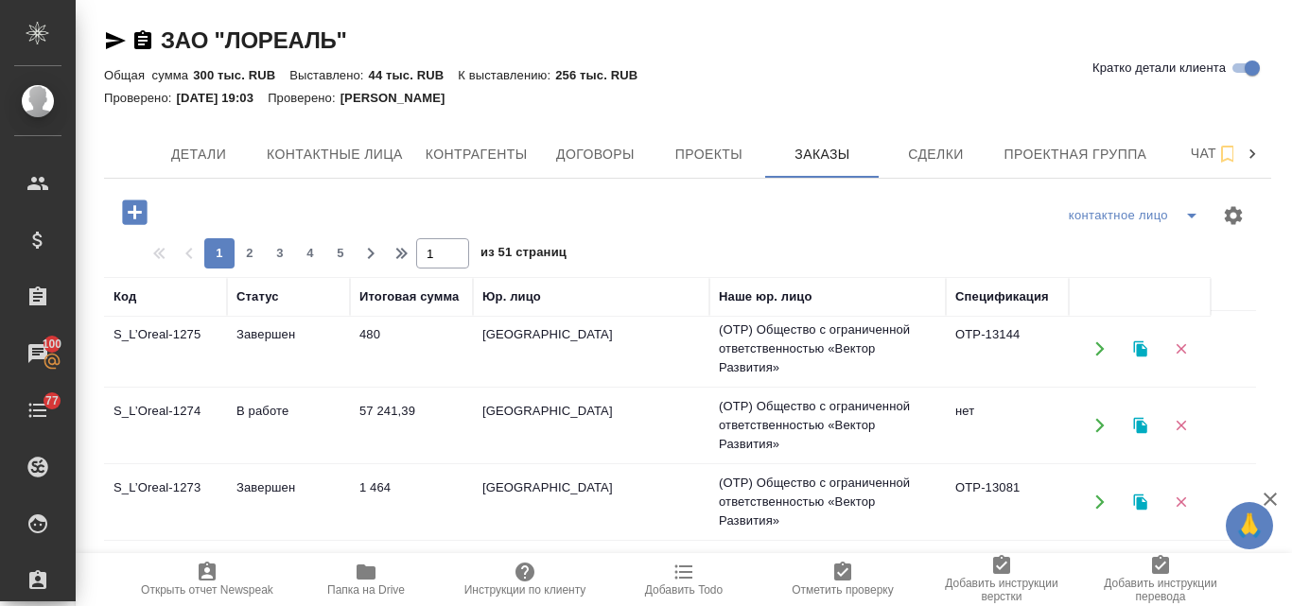
scroll to position [0, 0]
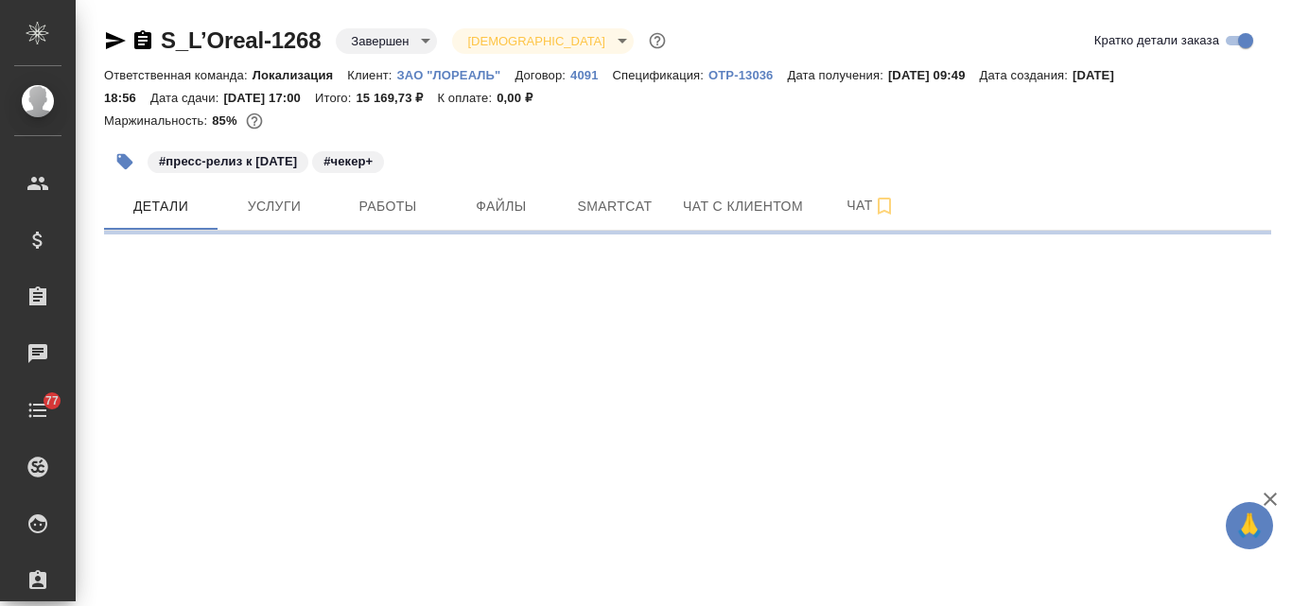
select select "RU"
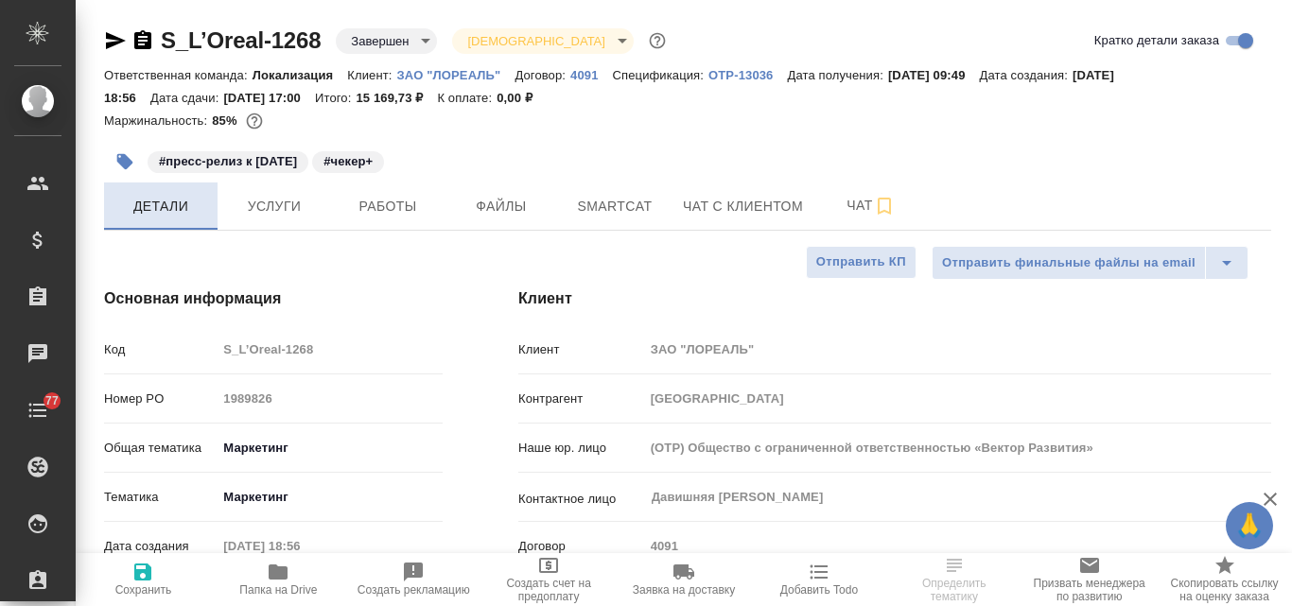
type textarea "x"
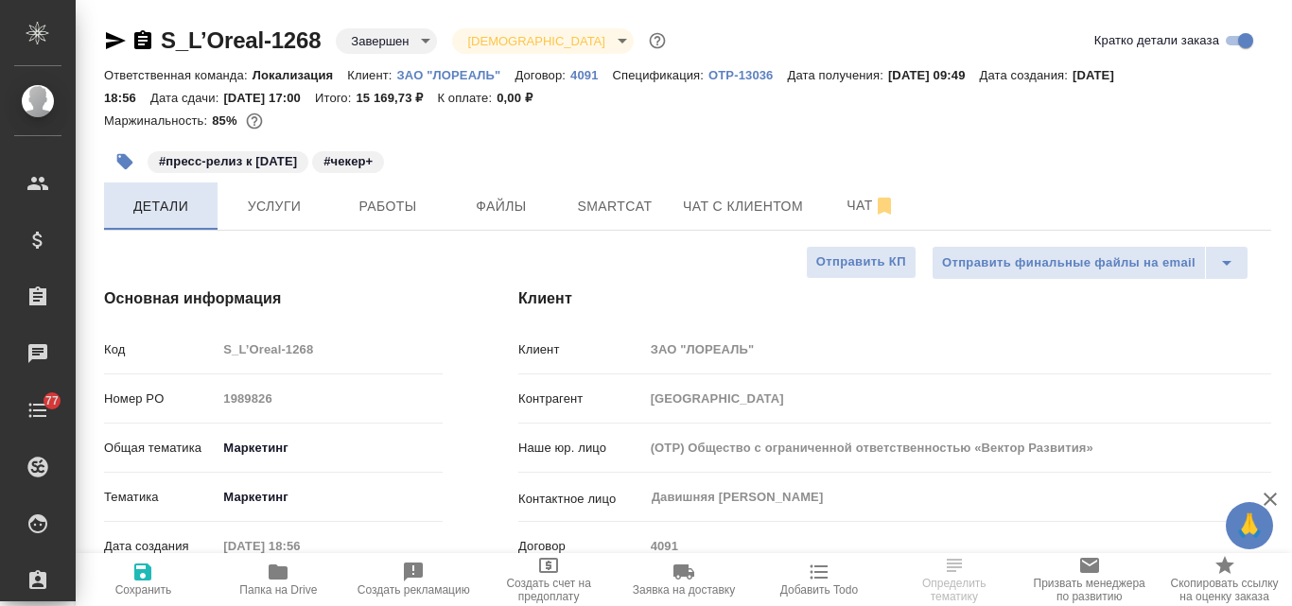
type textarea "x"
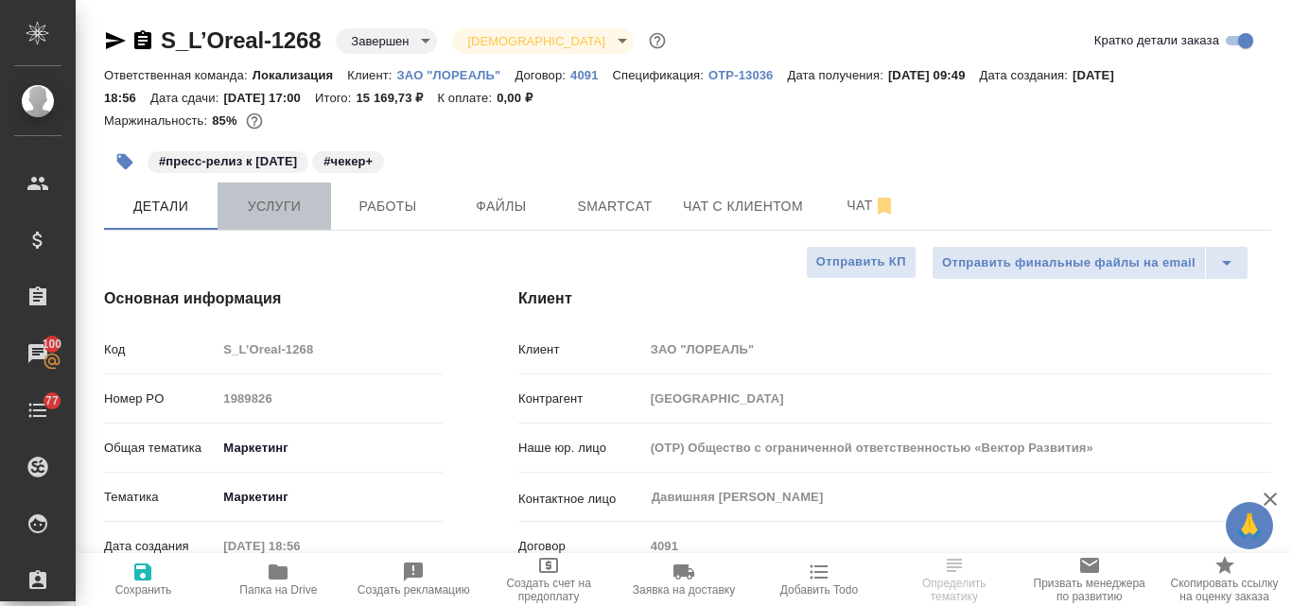
click at [279, 208] on span "Услуги" at bounding box center [274, 207] width 91 height 24
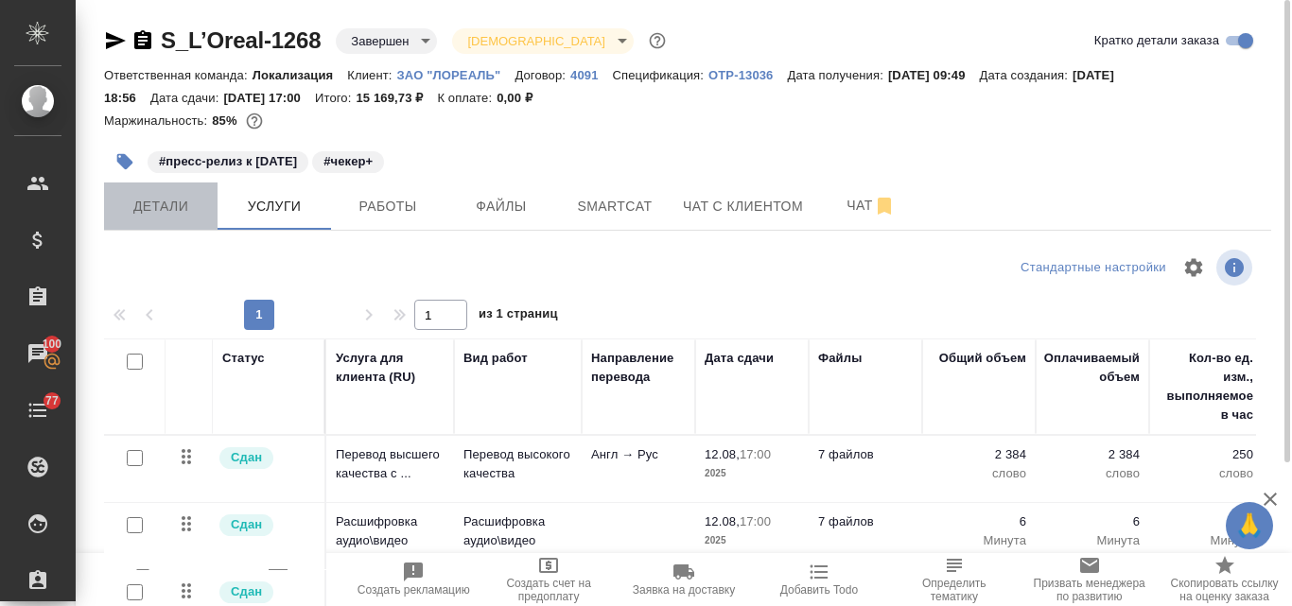
click at [169, 213] on span "Детали" at bounding box center [160, 207] width 91 height 24
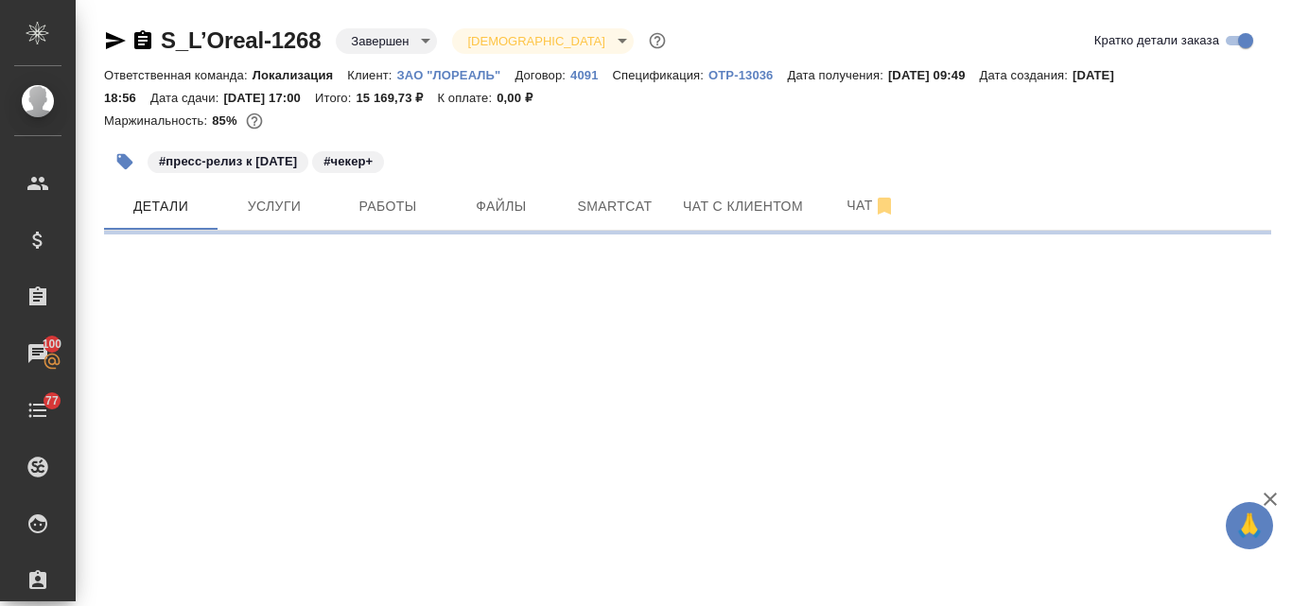
select select "RU"
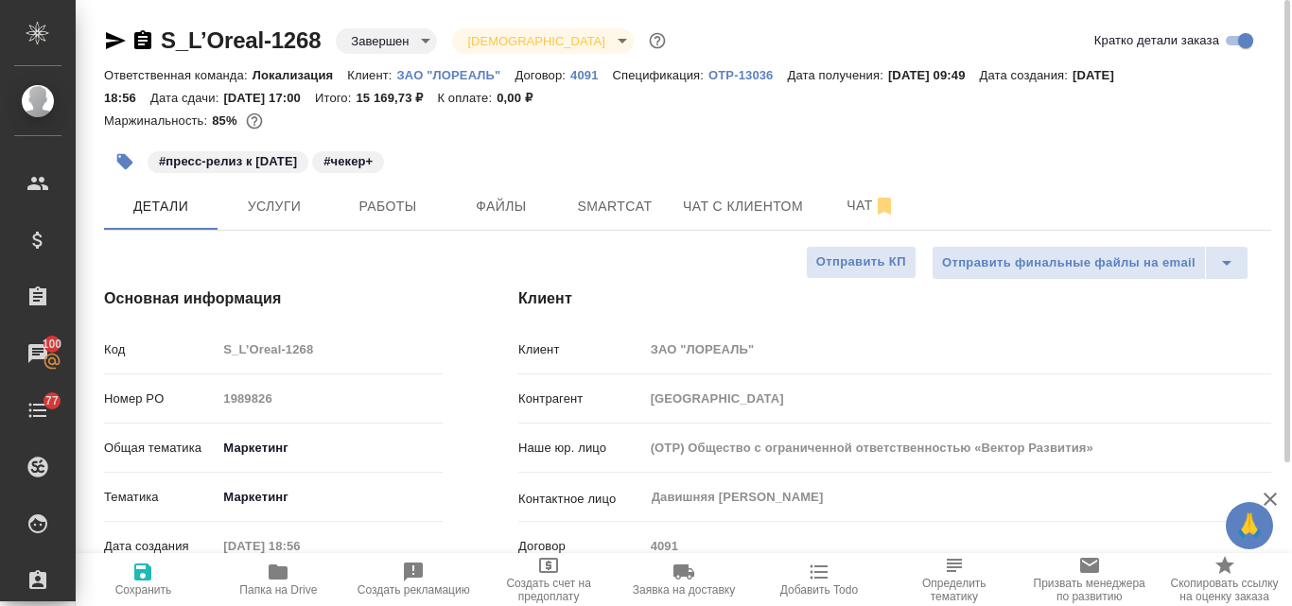
type textarea "x"
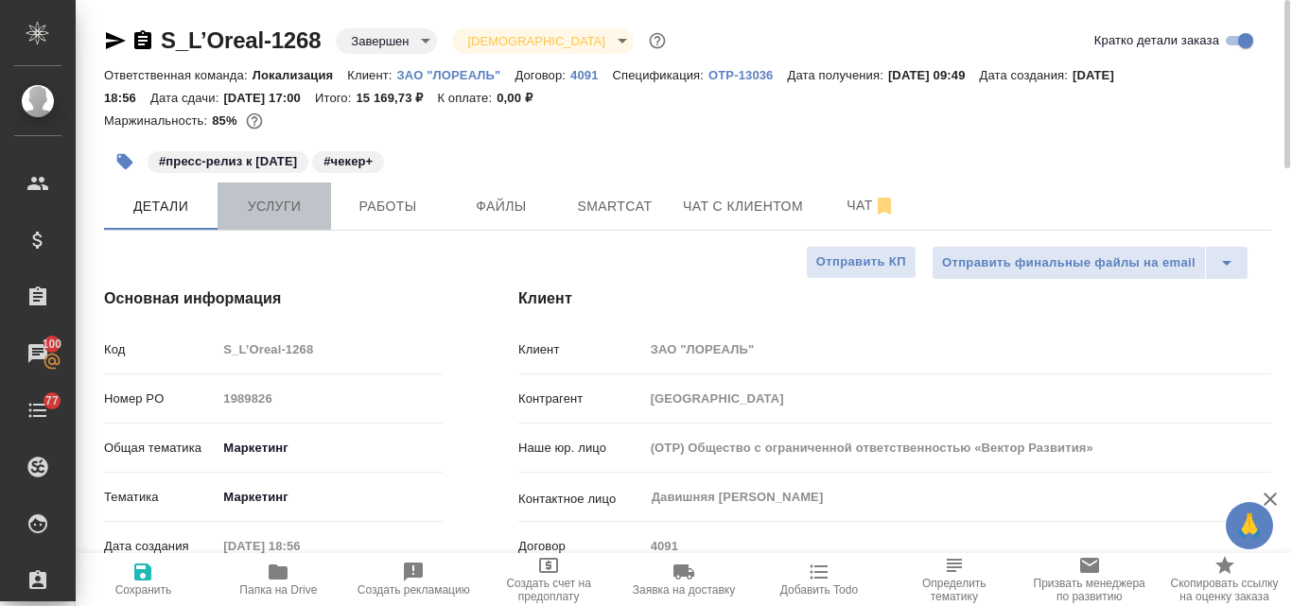
click at [291, 214] on span "Услуги" at bounding box center [274, 207] width 91 height 24
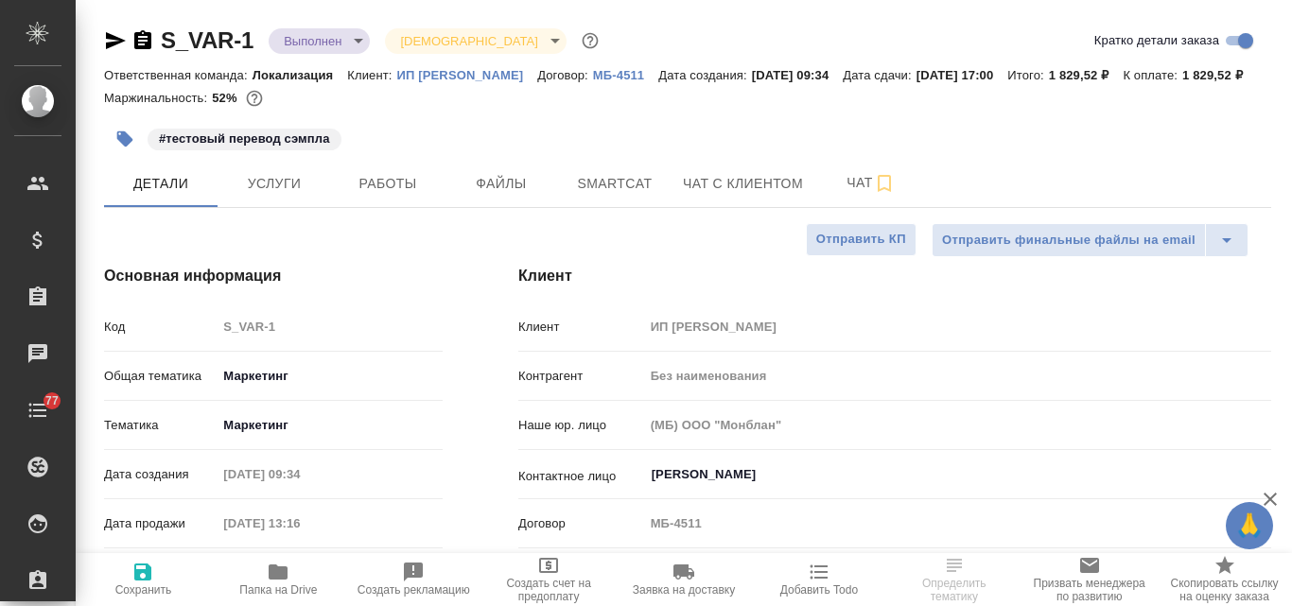
select select "RU"
click at [473, 73] on p "ИП [PERSON_NAME]" at bounding box center [467, 75] width 141 height 14
select select "RU"
type textarea "x"
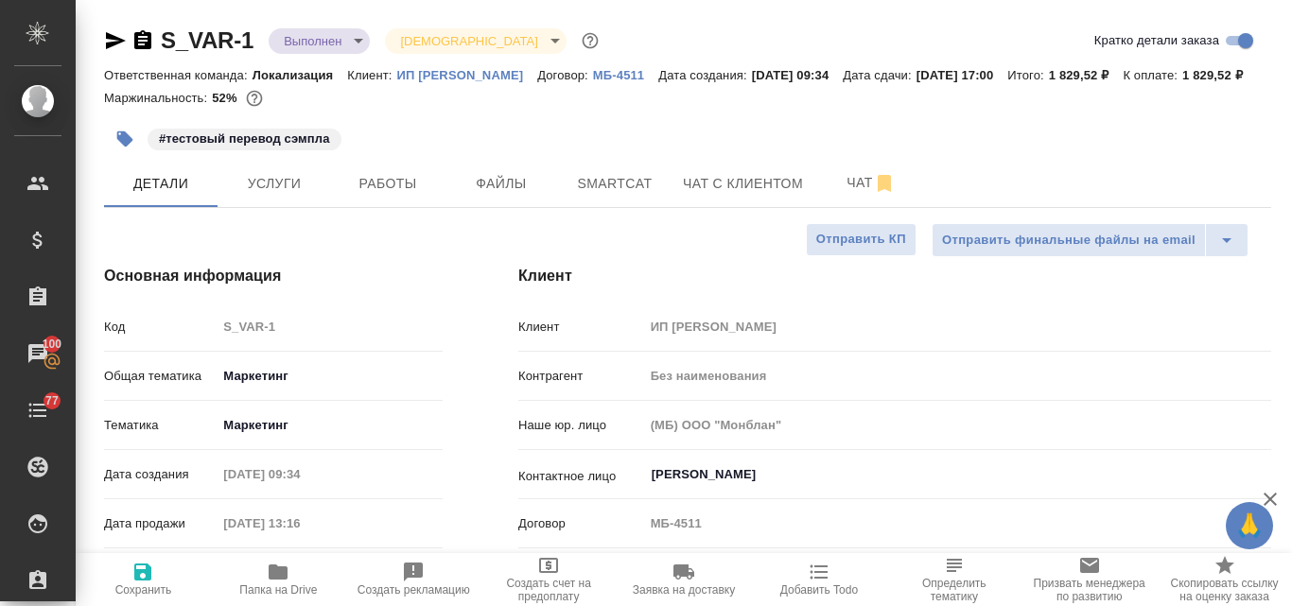
type textarea "x"
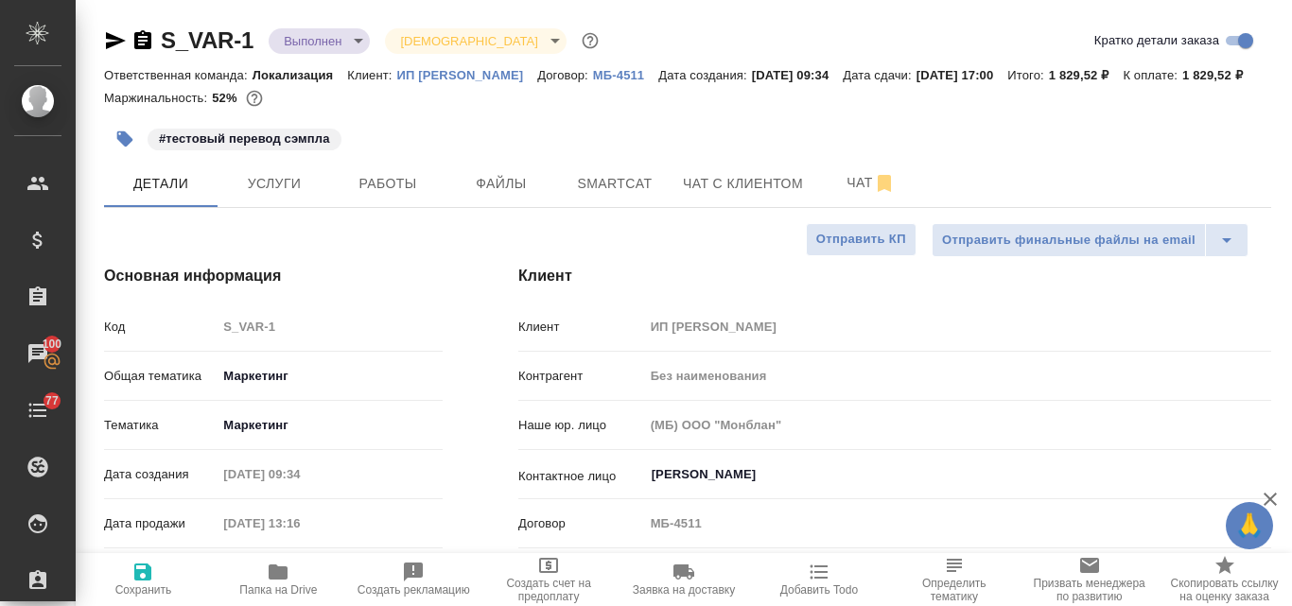
type textarea "x"
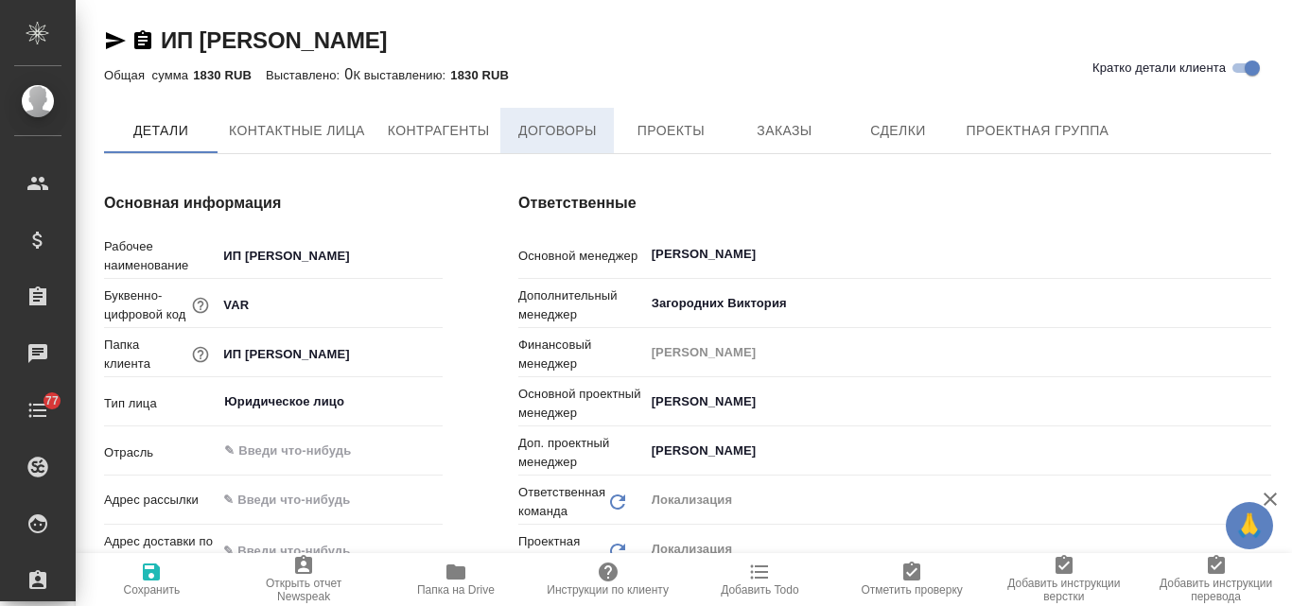
type textarea "x"
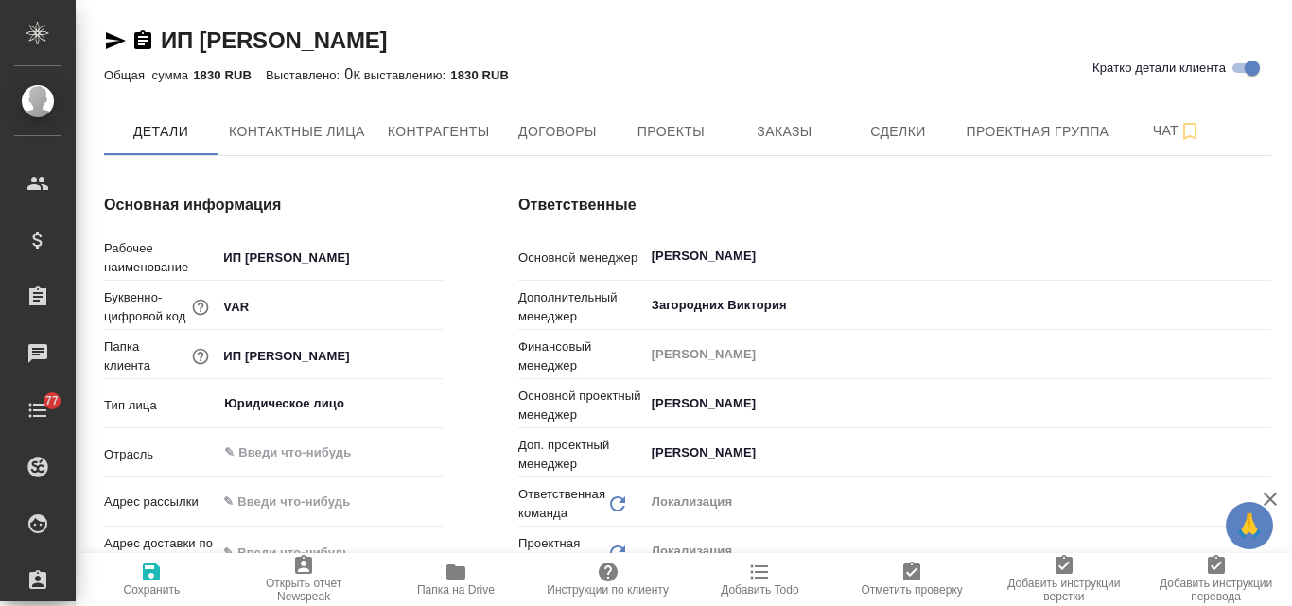
type textarea "x"
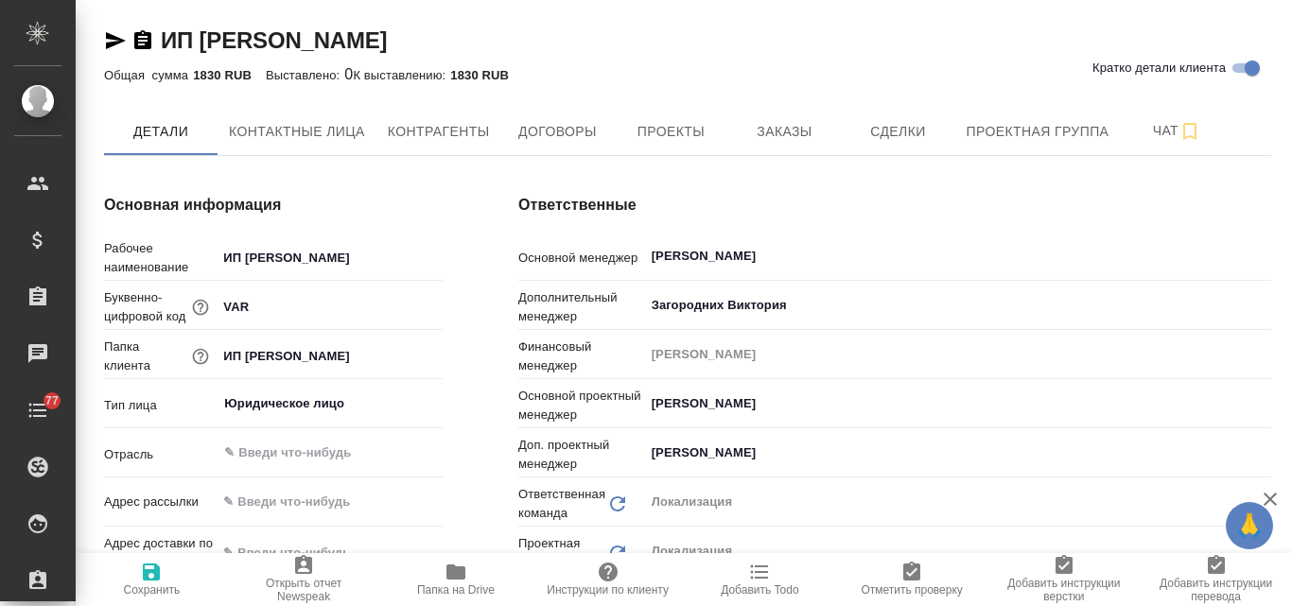
type textarea "x"
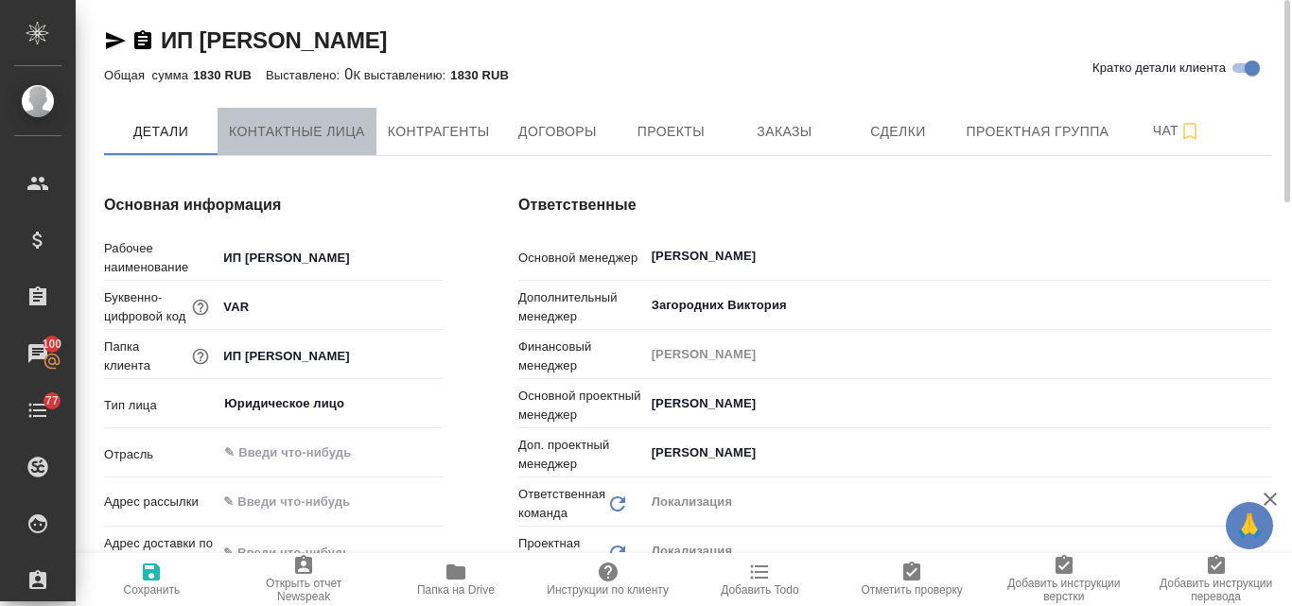
click at [319, 135] on span "Контактные лица" at bounding box center [297, 132] width 136 height 24
select select "RU"
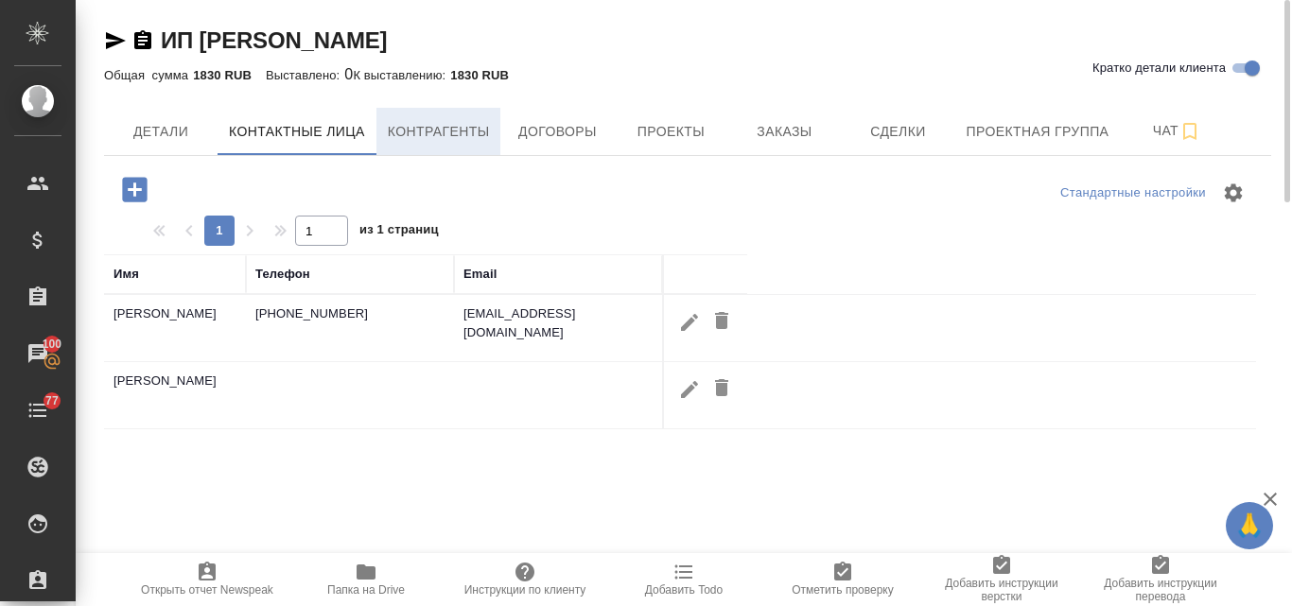
click at [424, 139] on span "Контрагенты" at bounding box center [439, 132] width 102 height 24
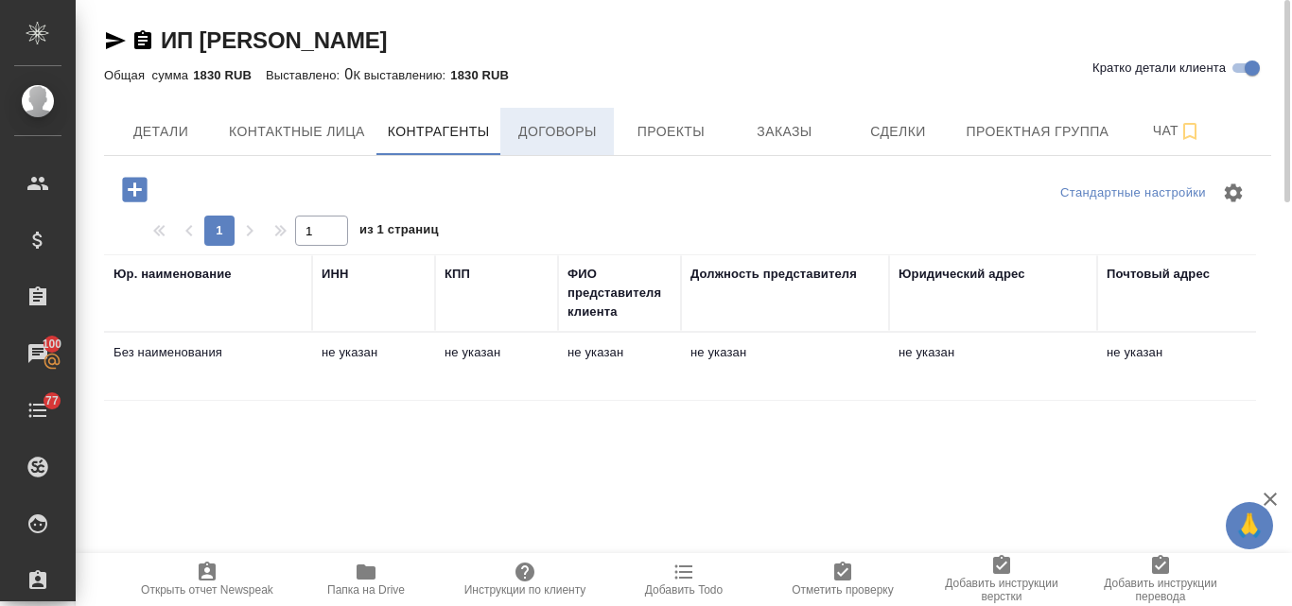
click at [565, 133] on span "Договоры" at bounding box center [557, 132] width 91 height 24
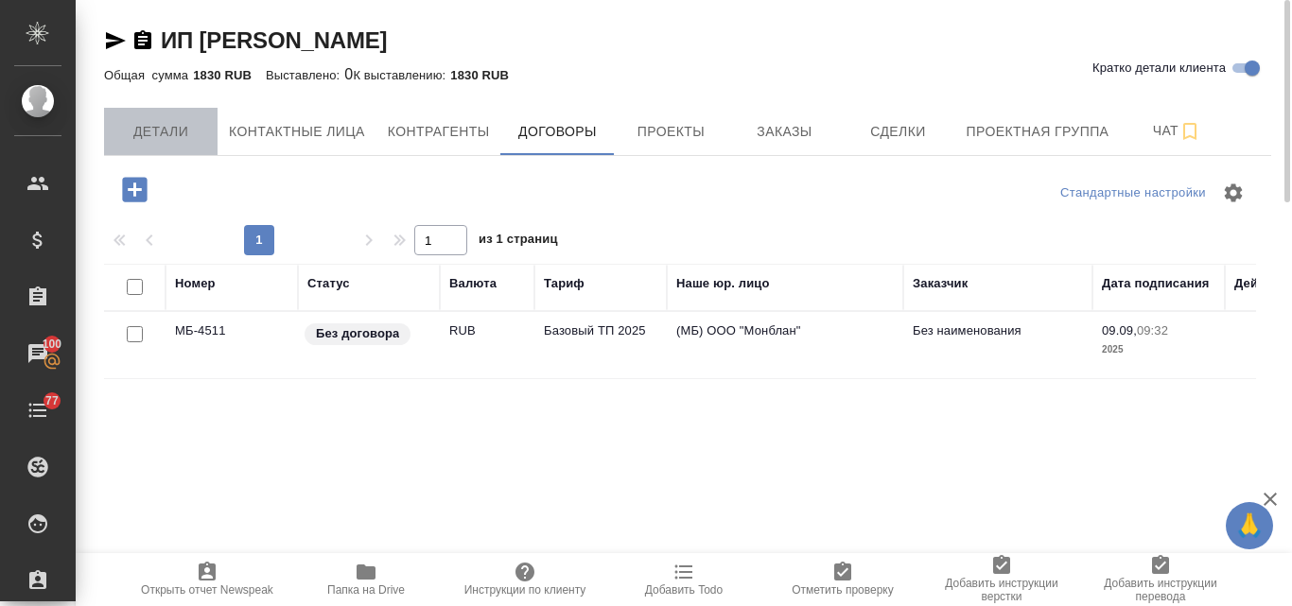
click at [168, 133] on span "Детали" at bounding box center [160, 132] width 91 height 24
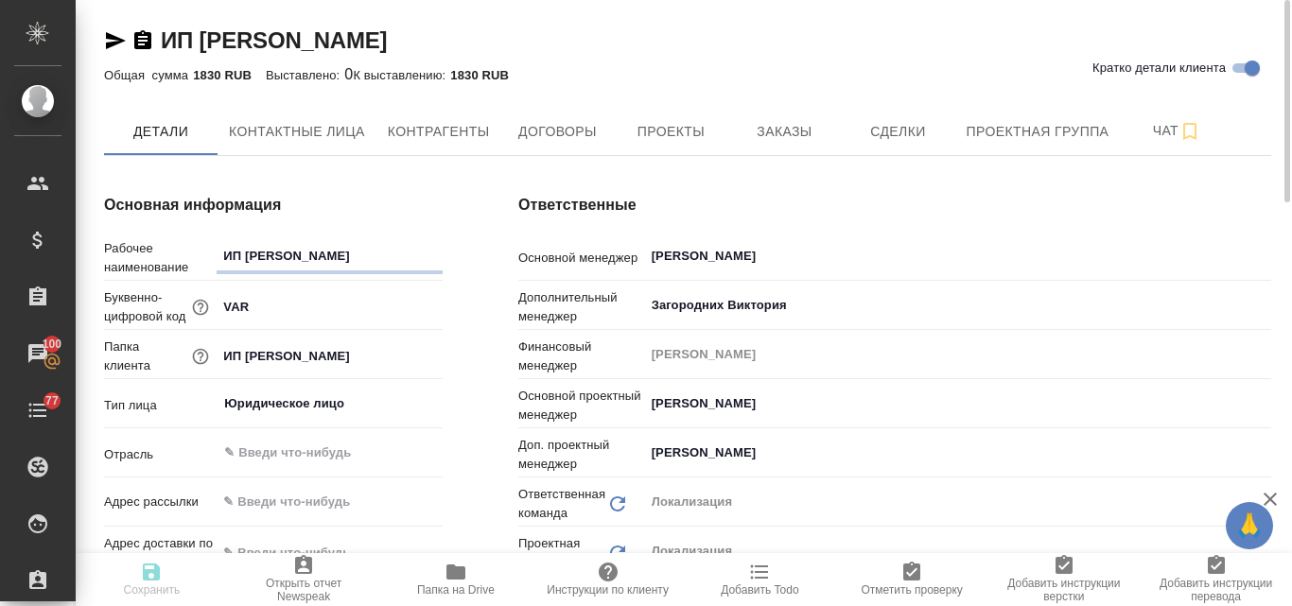
type textarea "x"
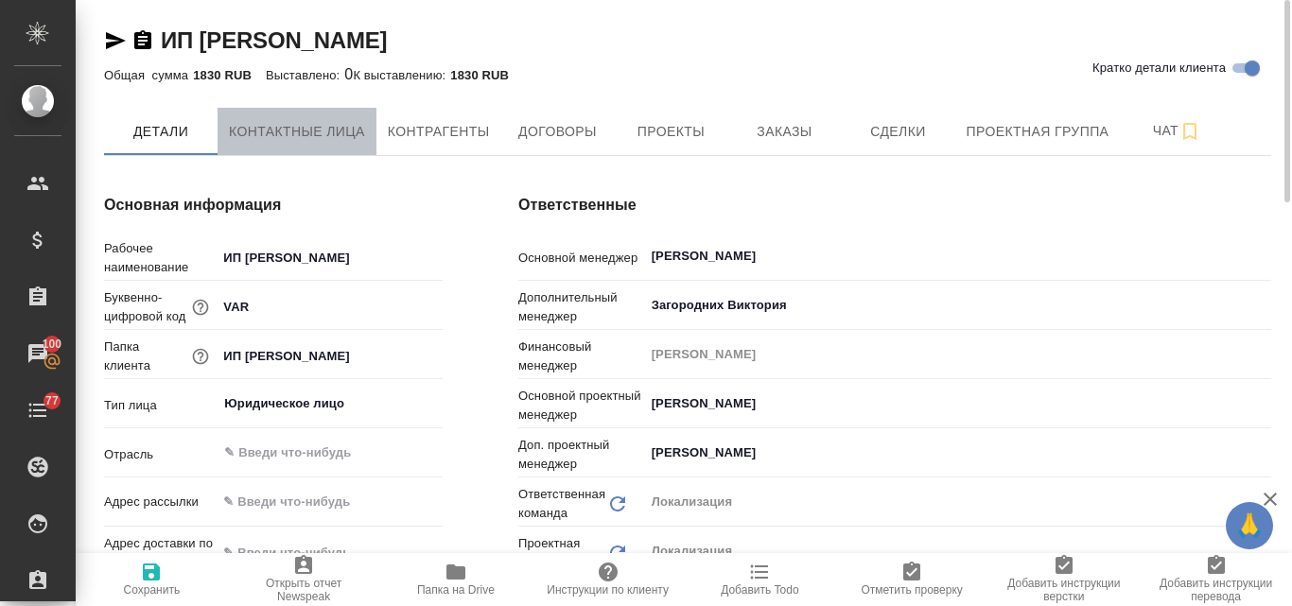
click at [309, 137] on span "Контактные лица" at bounding box center [297, 132] width 136 height 24
select select "RU"
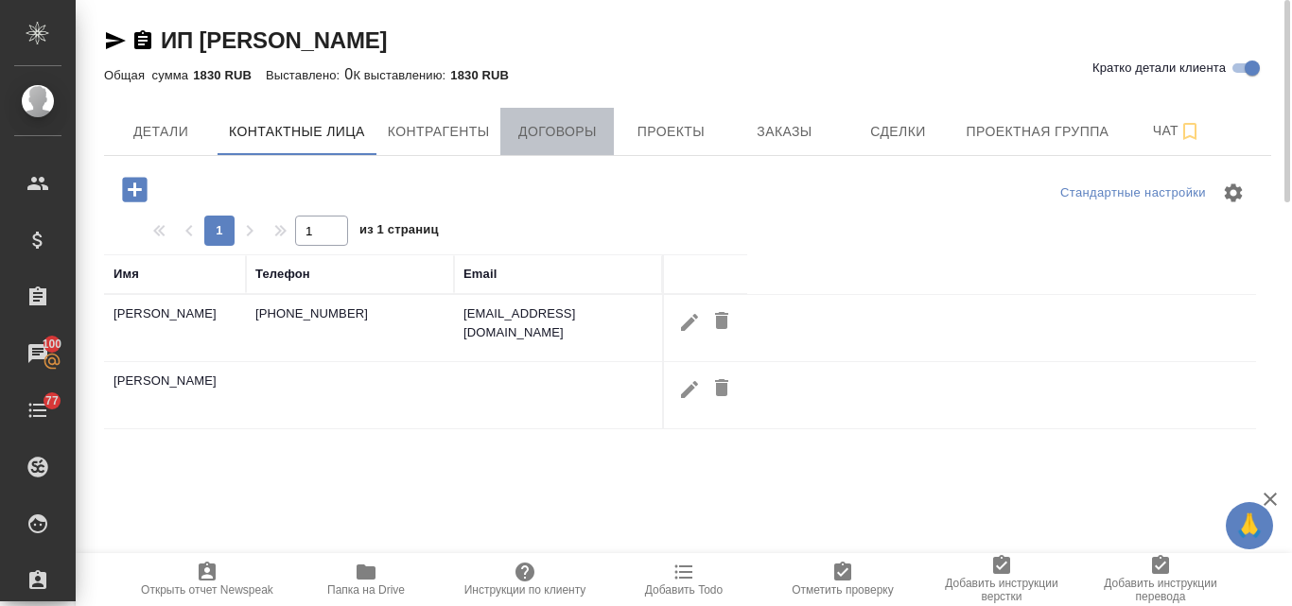
click at [602, 128] on span "Договоры" at bounding box center [557, 132] width 91 height 24
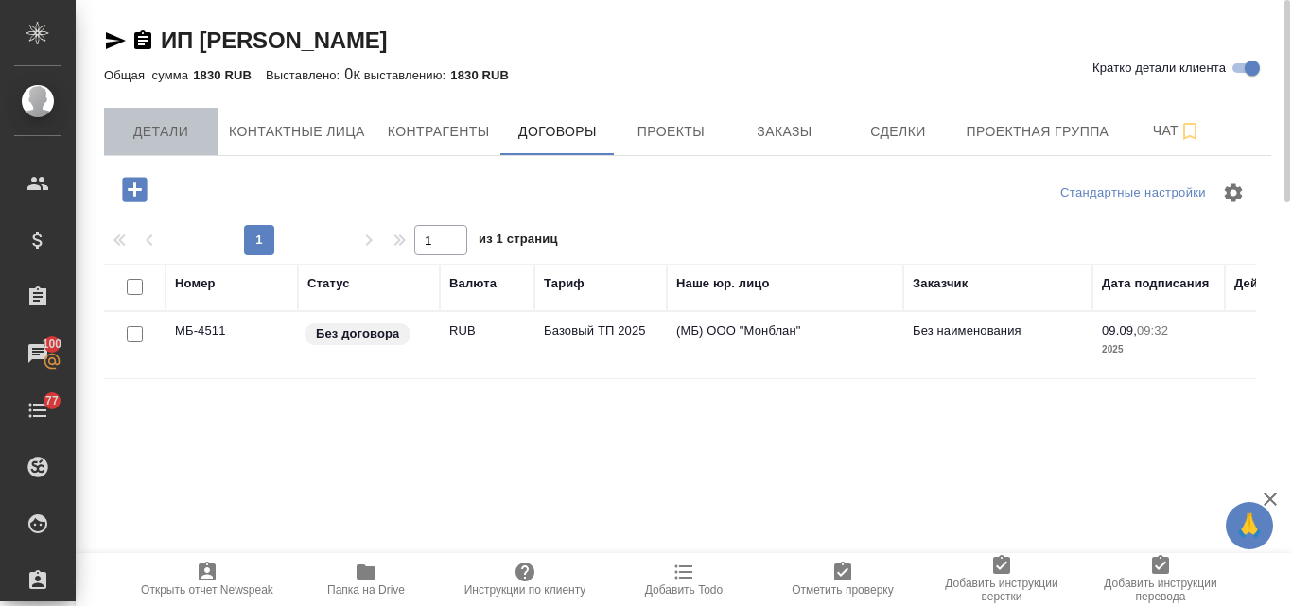
click at [143, 136] on span "Детали" at bounding box center [160, 132] width 91 height 24
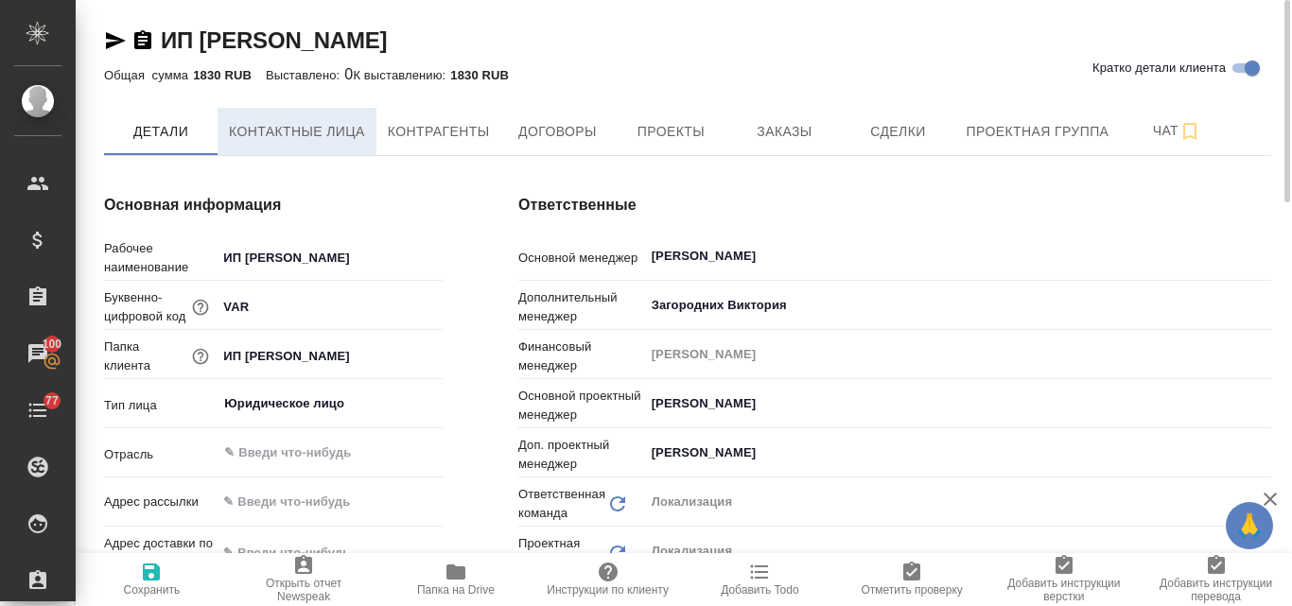
type textarea "x"
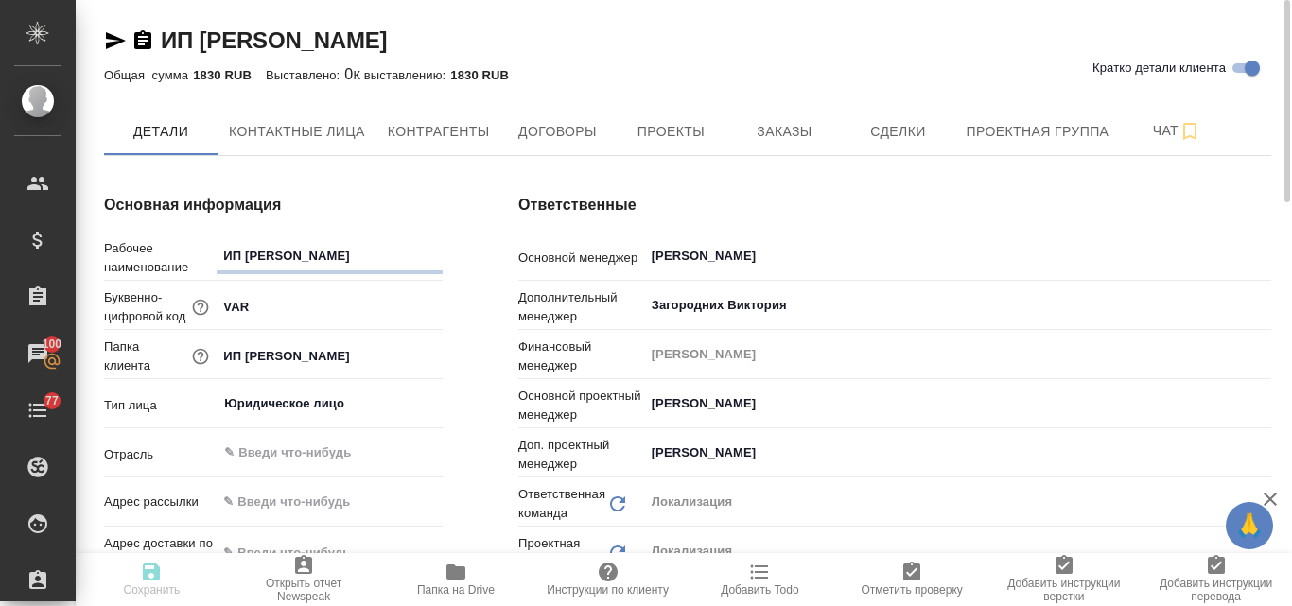
type textarea "x"
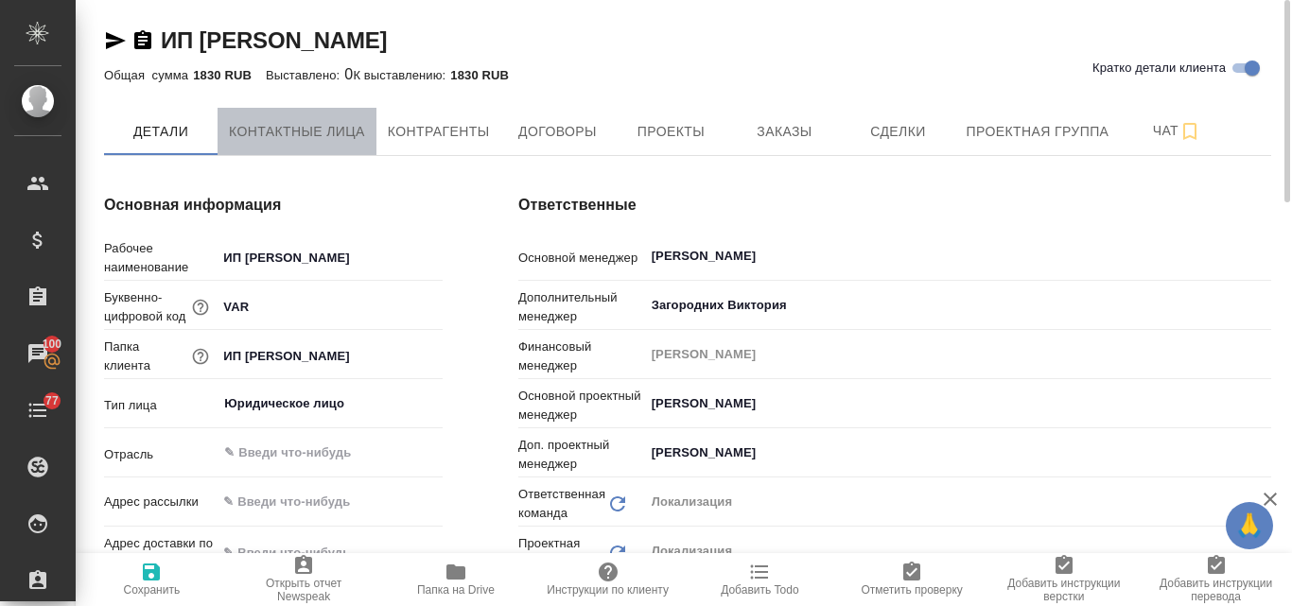
click at [273, 122] on span "Контактные лица" at bounding box center [297, 132] width 136 height 24
select select "RU"
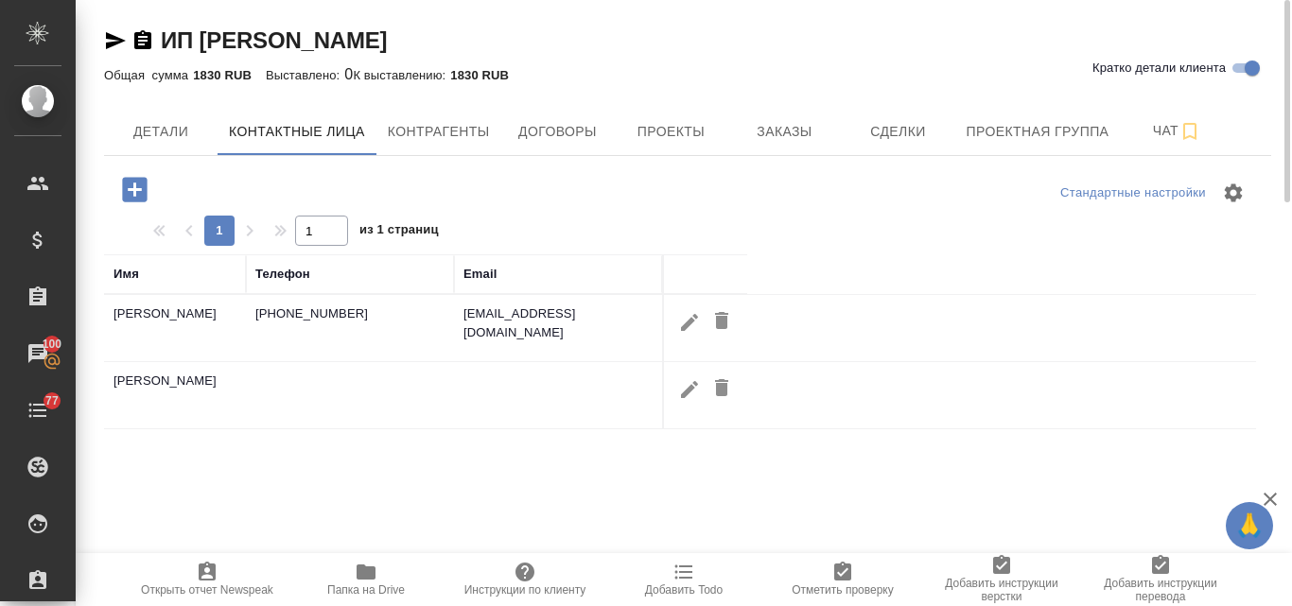
click at [281, 313] on td "[PHONE_NUMBER]" at bounding box center [350, 328] width 208 height 66
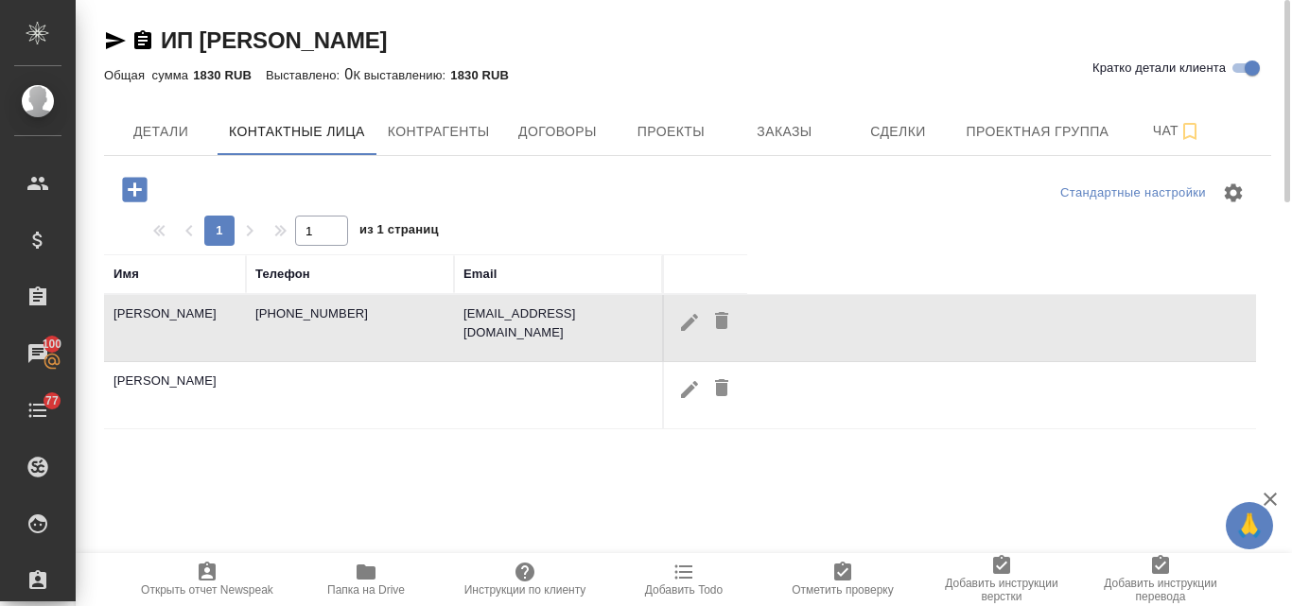
click at [281, 313] on td "[PHONE_NUMBER]" at bounding box center [350, 328] width 208 height 66
click at [683, 324] on icon "button" at bounding box center [689, 322] width 23 height 23
type input "[PERSON_NAME]"
type input "Пользователь"
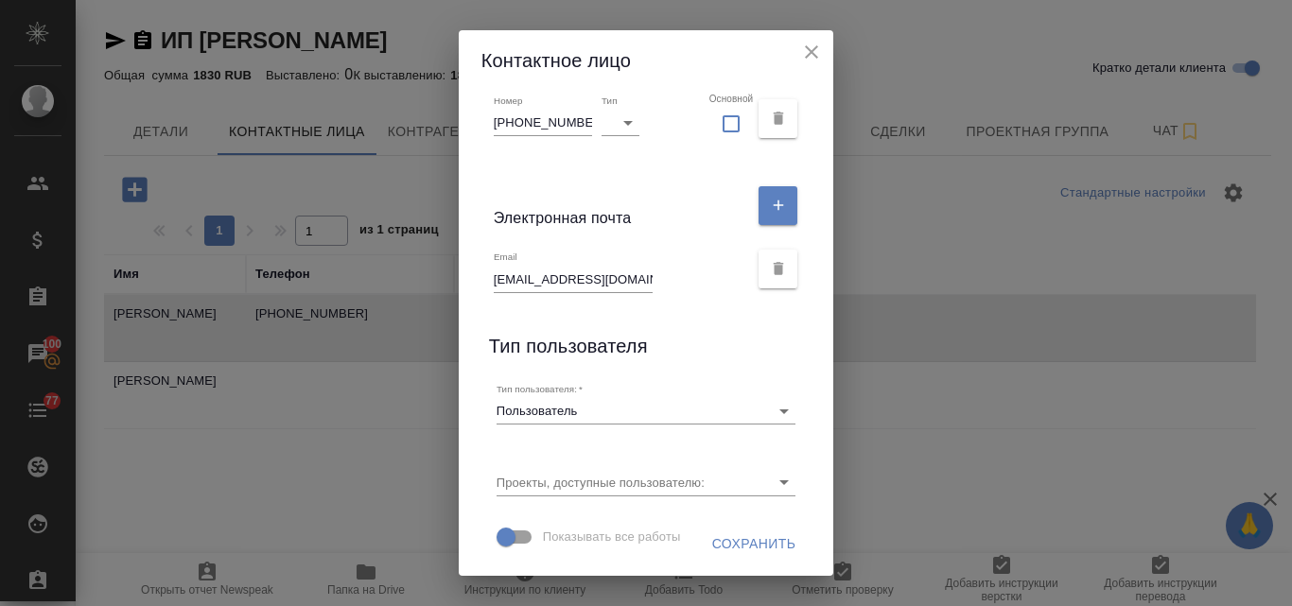
scroll to position [300, 0]
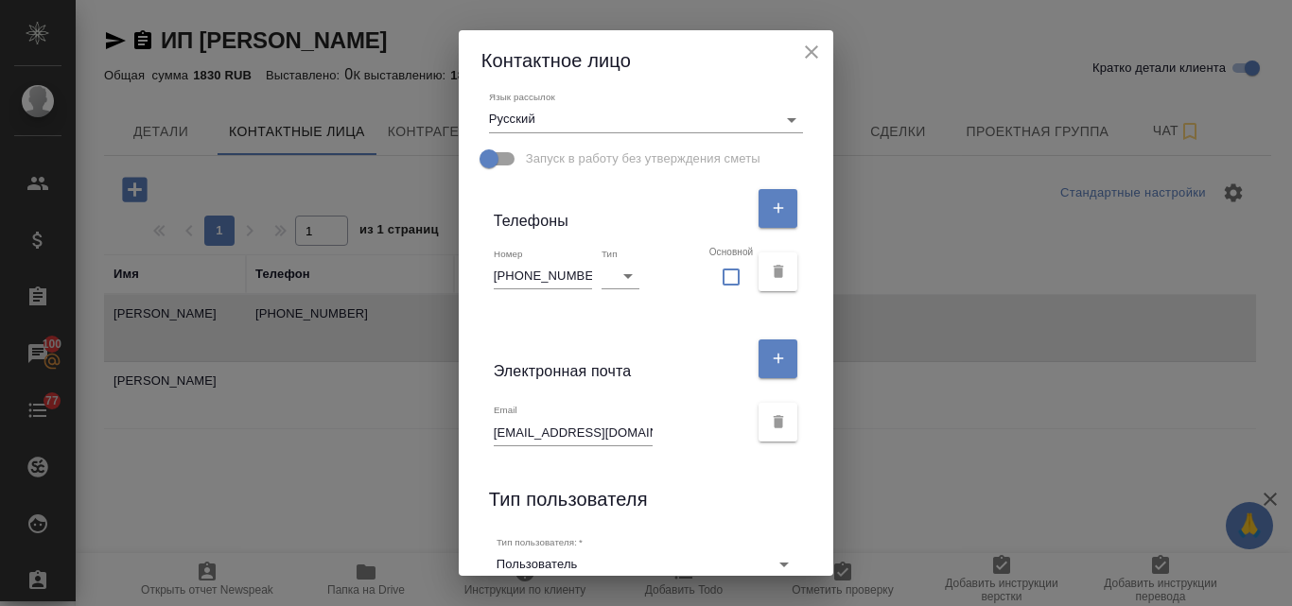
click at [821, 50] on icon "close" at bounding box center [811, 52] width 23 height 23
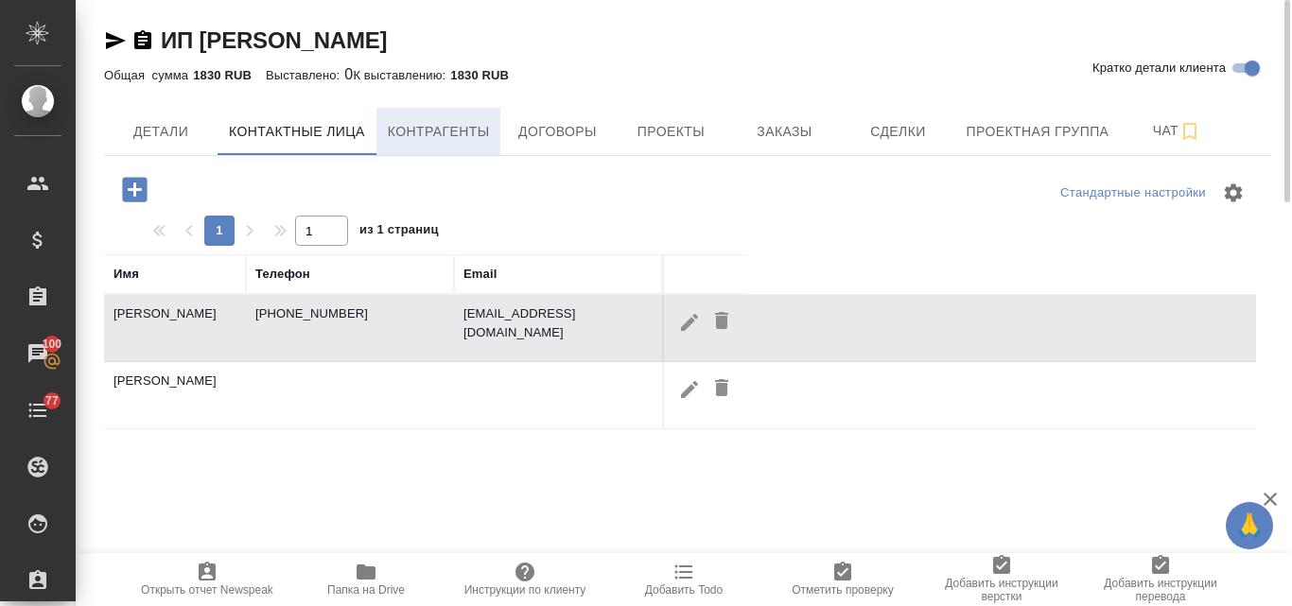
click at [421, 132] on span "Контрагенты" at bounding box center [439, 132] width 102 height 24
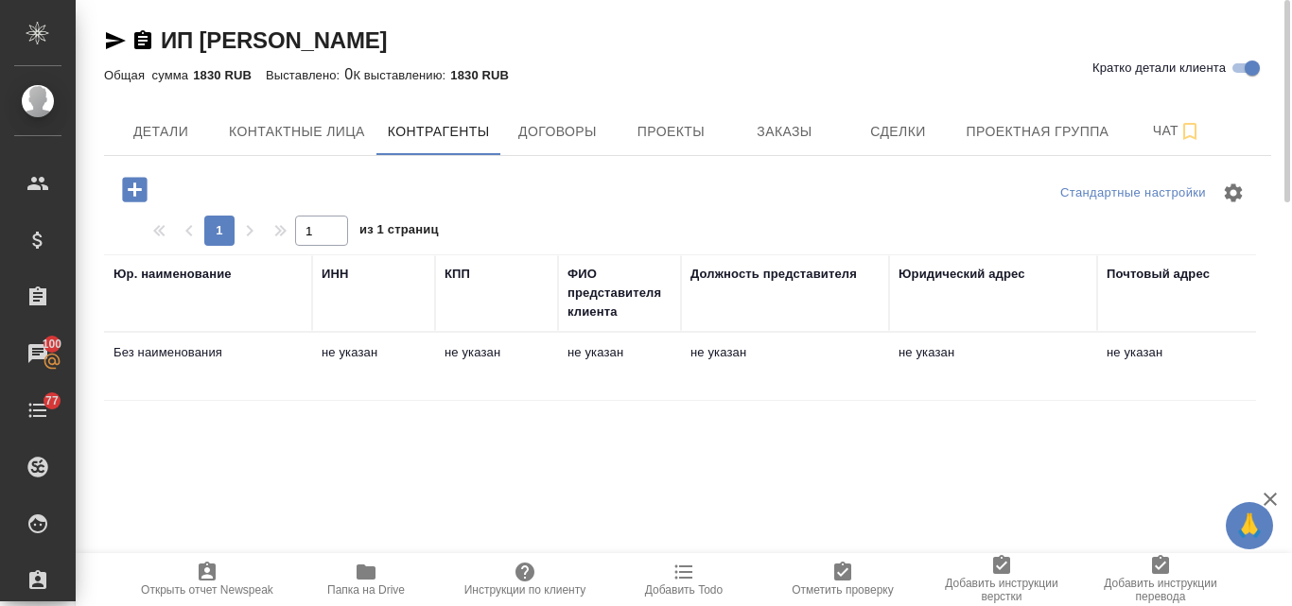
click at [182, 345] on td "Без наименования" at bounding box center [208, 367] width 208 height 66
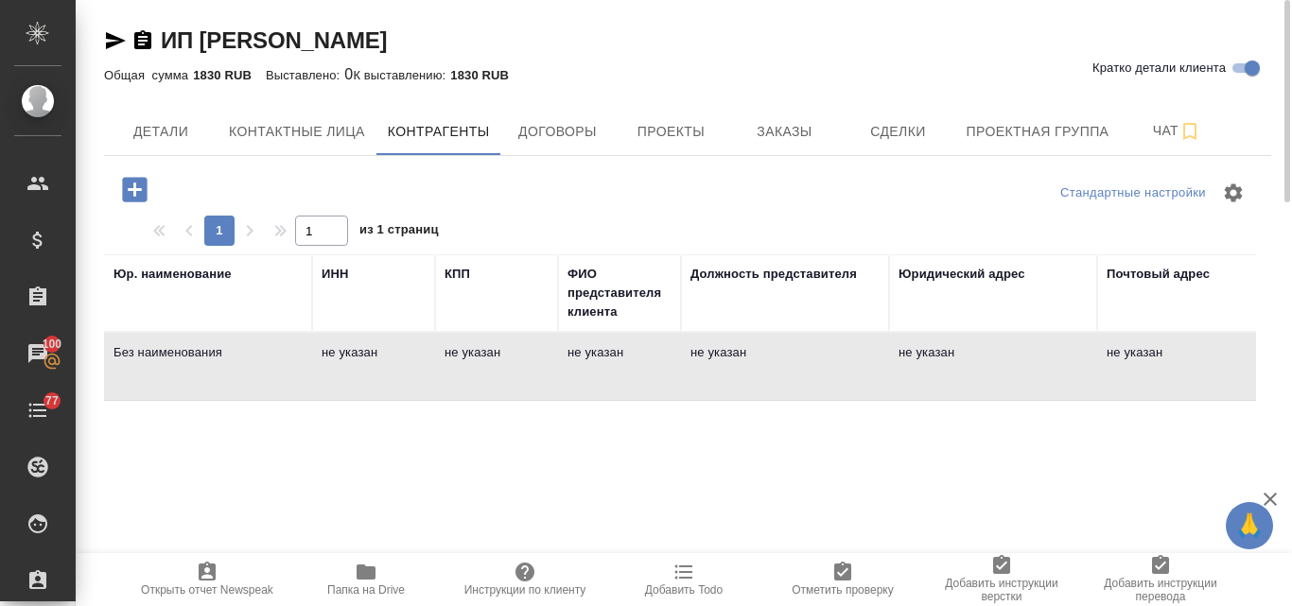
click at [182, 345] on td "Без наименования" at bounding box center [208, 367] width 208 height 66
type textarea "Без наименования"
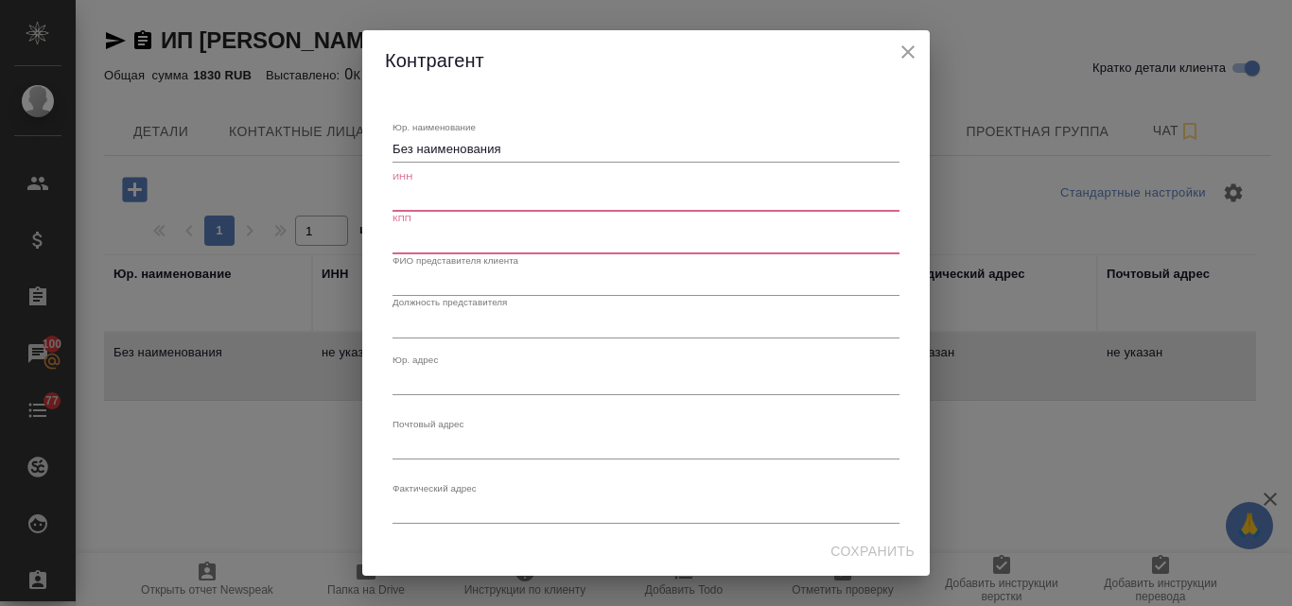
click at [456, 198] on input "text" at bounding box center [646, 198] width 507 height 26
paste input "971500481783"
type input "971500481783"
click at [423, 236] on input "text" at bounding box center [646, 240] width 507 height 26
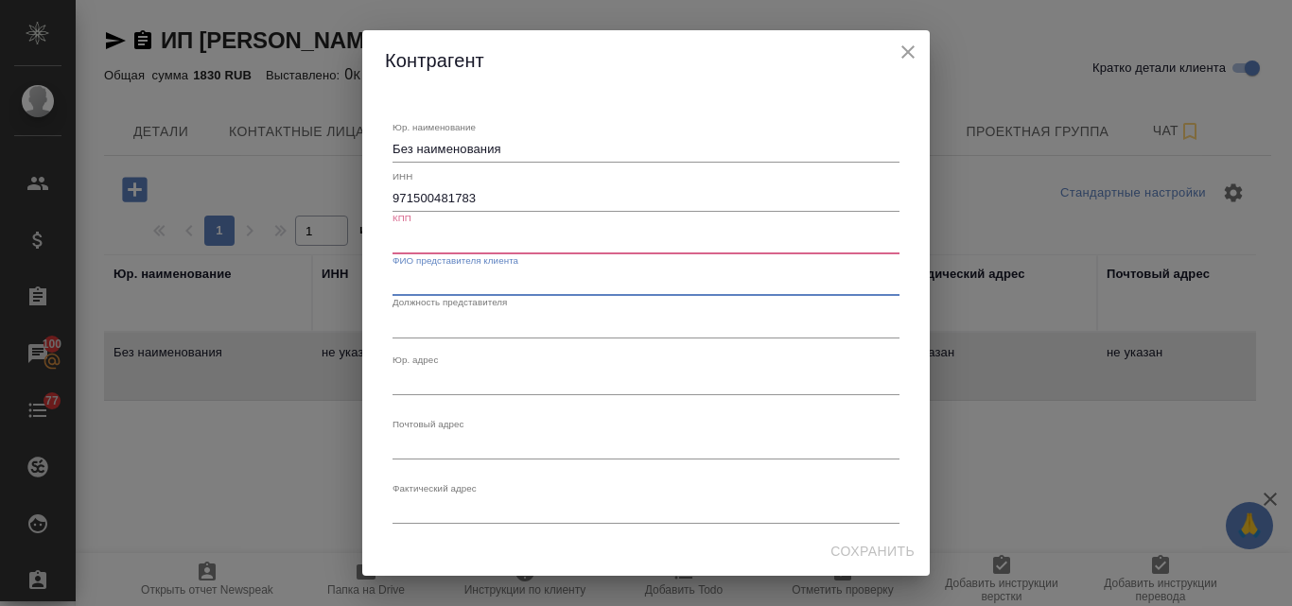
click at [537, 281] on input "text" at bounding box center [646, 283] width 507 height 26
paste input "[PERSON_NAME]"
type input "[PERSON_NAME]"
click at [474, 379] on textarea "Юр. наименование" at bounding box center [646, 382] width 507 height 14
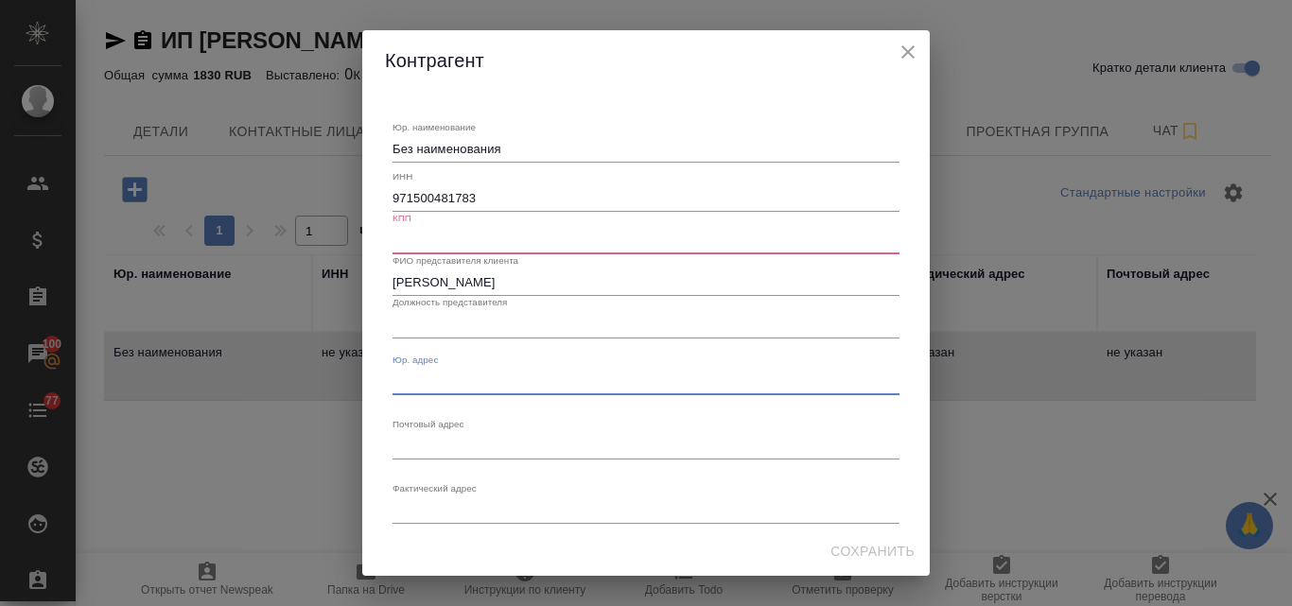
paste textarea "г. [STREET_ADDRESS][PERSON_NAME][PERSON_NAME]"
type textarea "г. [STREET_ADDRESS][PERSON_NAME][PERSON_NAME]"
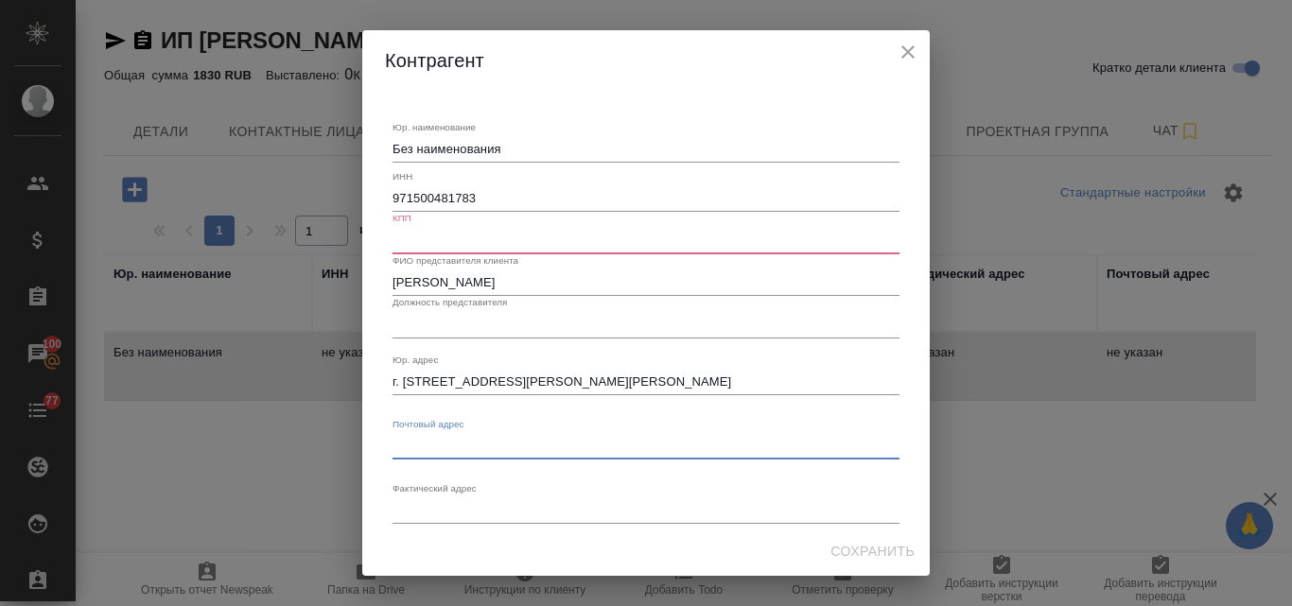
click at [429, 444] on textarea "Юр. наименование" at bounding box center [646, 446] width 507 height 14
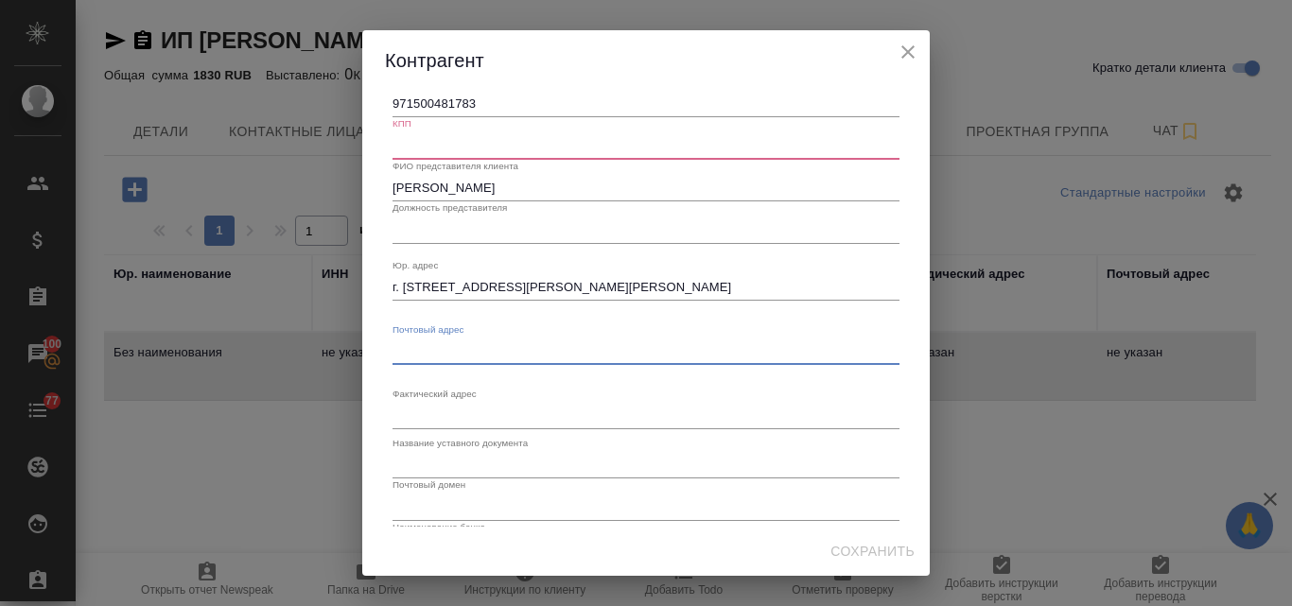
scroll to position [272, 0]
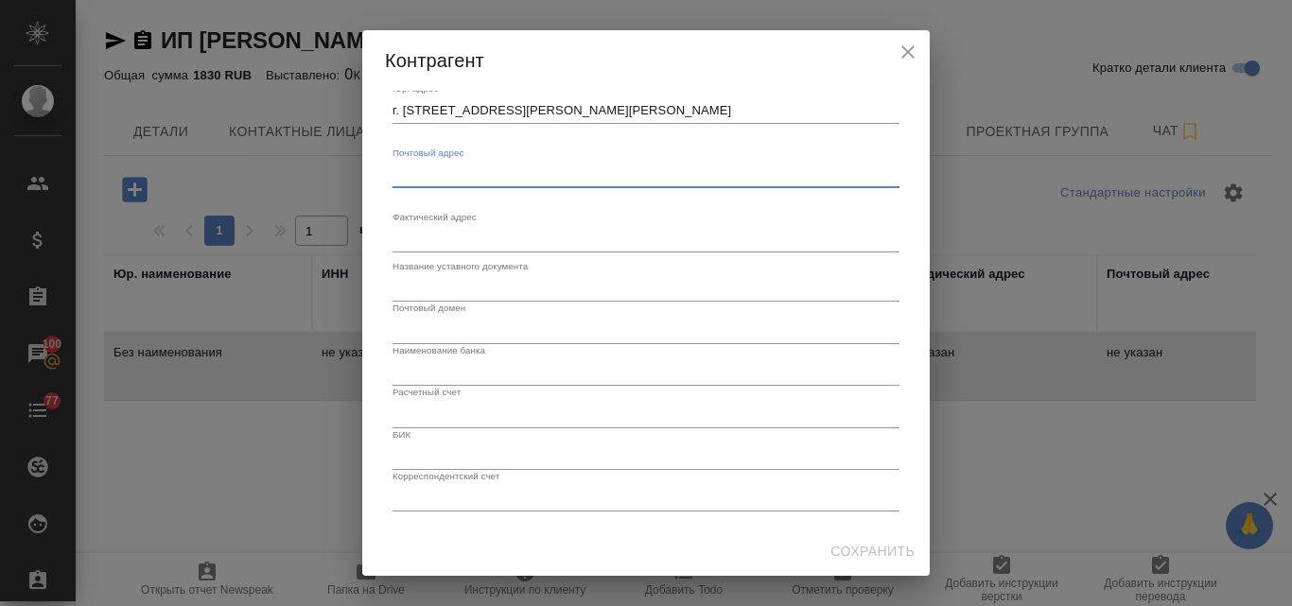
click at [426, 451] on input "text" at bounding box center [646, 457] width 507 height 26
click at [410, 404] on input "text" at bounding box center [646, 414] width 507 height 26
paste input "40802810720000294752"
type input "40802810720000294752"
click at [423, 363] on input "text" at bounding box center [646, 372] width 507 height 26
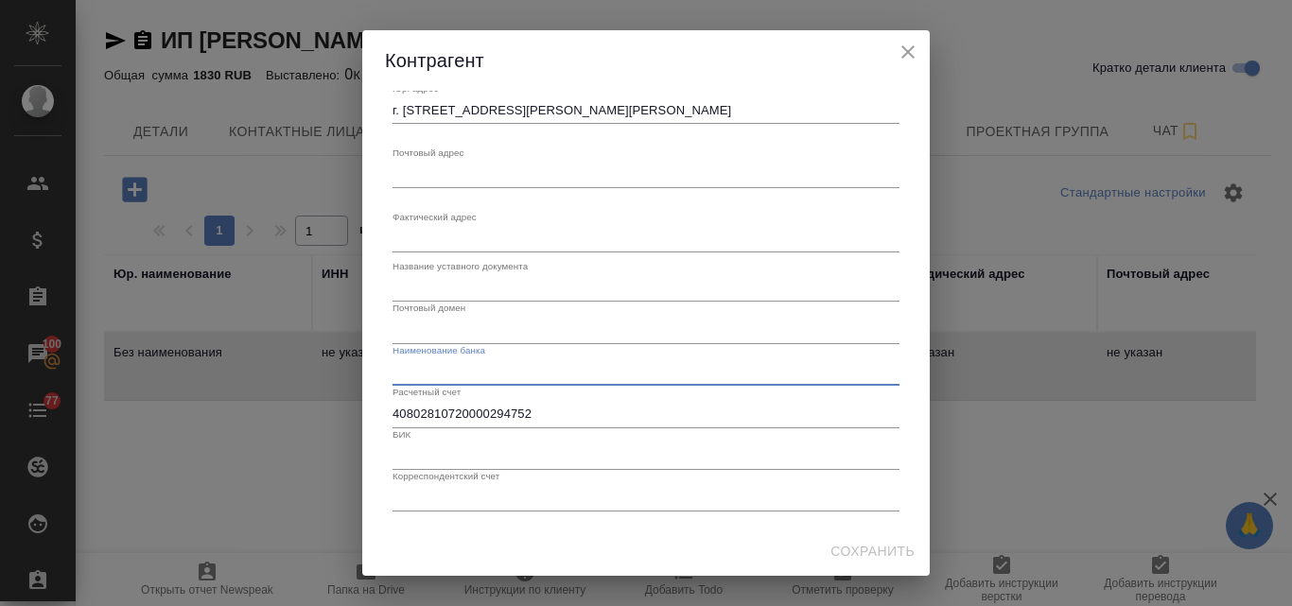
paste input "ООО "Банк Точка""
type input "ООО "Банк Точка""
click at [410, 463] on input "text" at bounding box center [646, 457] width 507 height 26
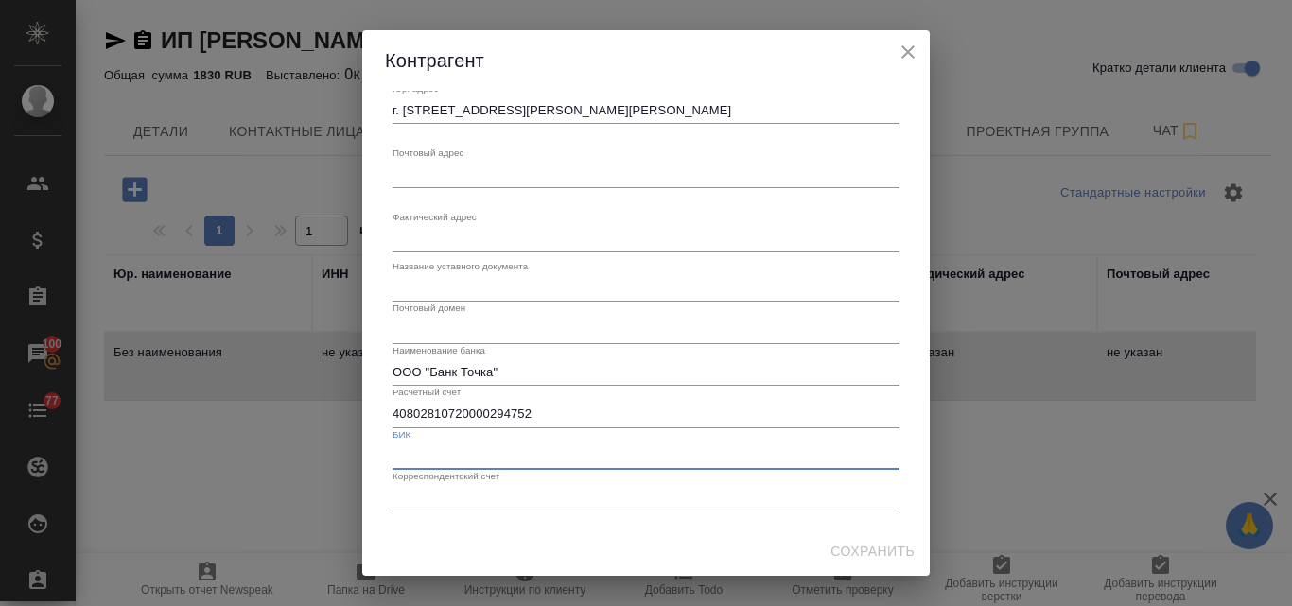
paste input "044525104"
type input "044525104"
click at [463, 497] on input "text" at bounding box center [646, 498] width 507 height 26
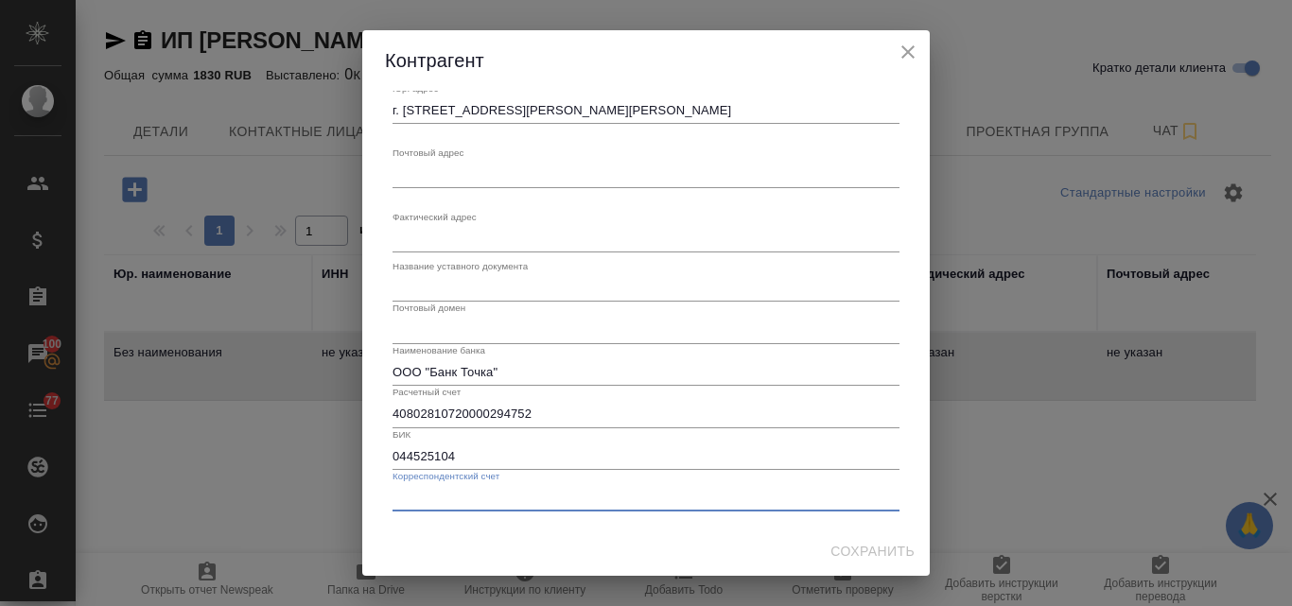
paste input "30101810745374525104"
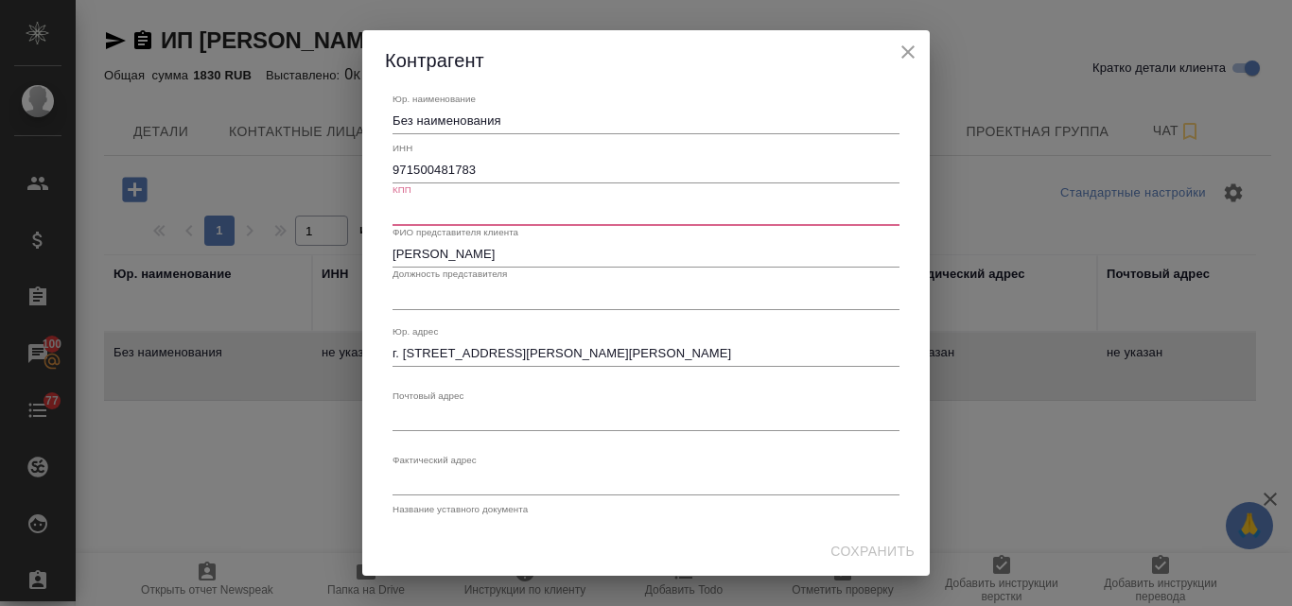
scroll to position [0, 0]
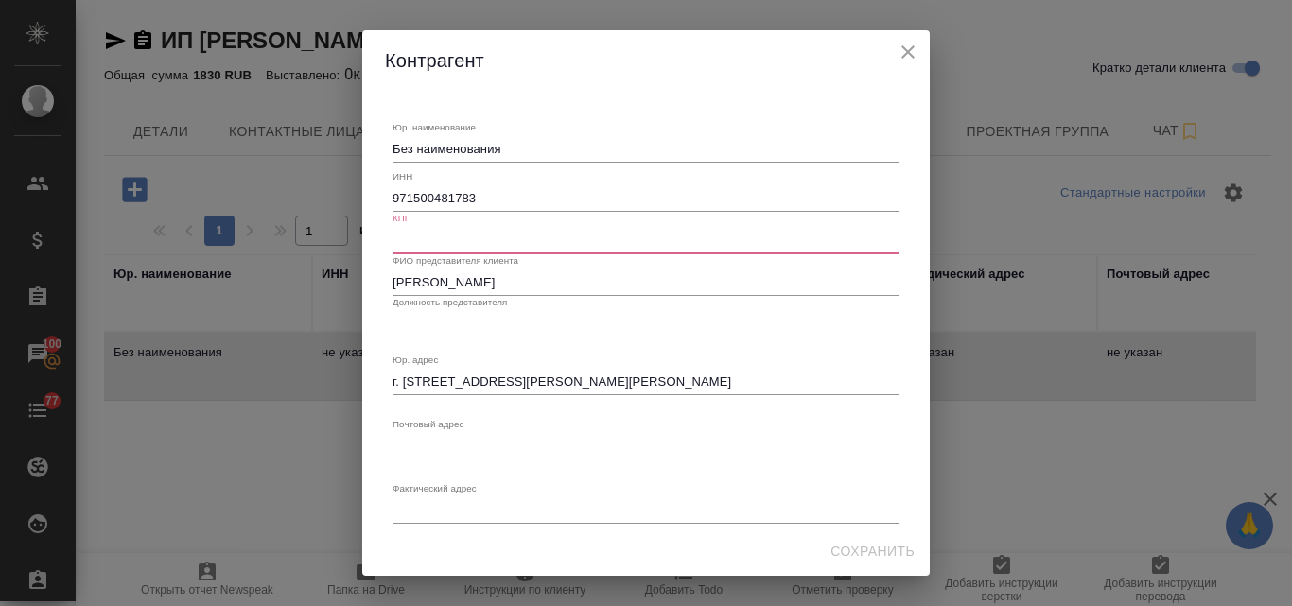
type input "30101810745374525104"
click at [411, 240] on input "text" at bounding box center [646, 240] width 507 height 26
click at [578, 145] on textarea "Без наименования" at bounding box center [646, 149] width 507 height 14
click at [867, 554] on div "Сохранить" at bounding box center [646, 552] width 568 height 50
click at [904, 55] on icon "close" at bounding box center [908, 51] width 13 height 13
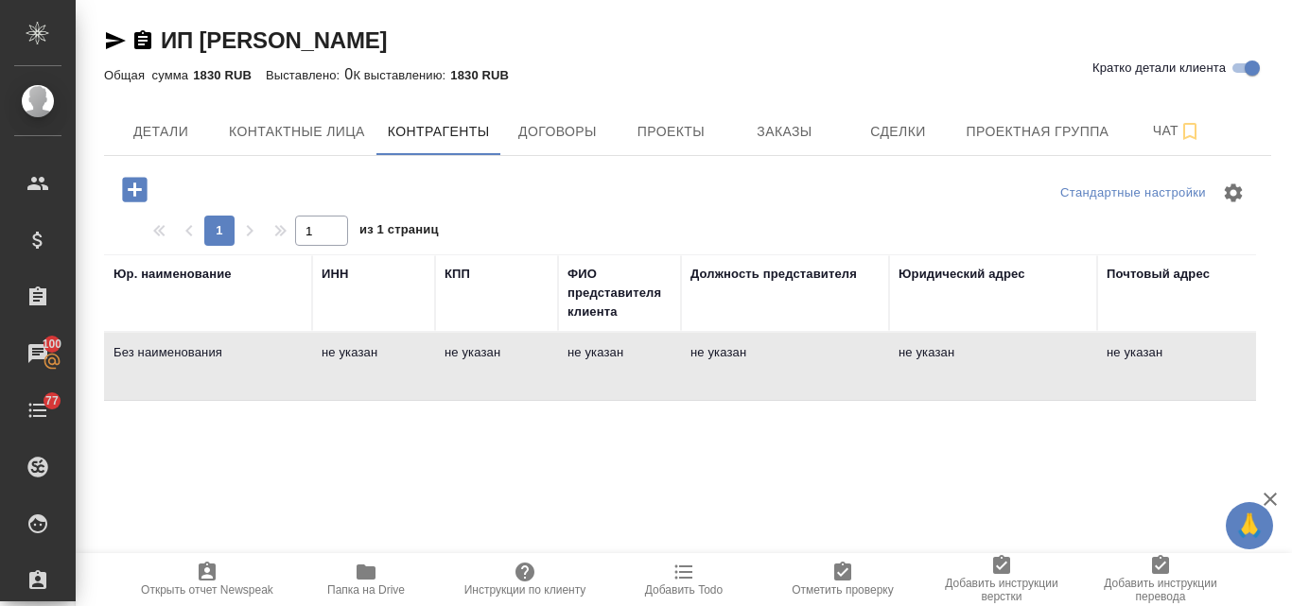
click at [341, 351] on td "не указан" at bounding box center [373, 367] width 123 height 66
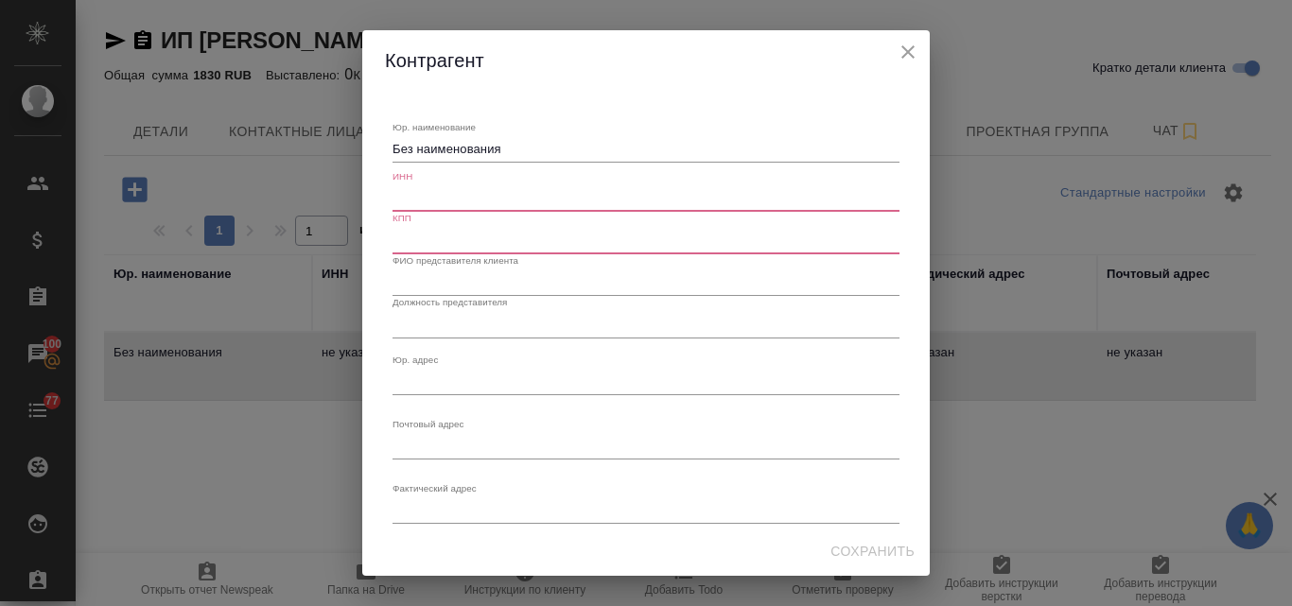
click at [912, 53] on icon "close" at bounding box center [908, 52] width 23 height 23
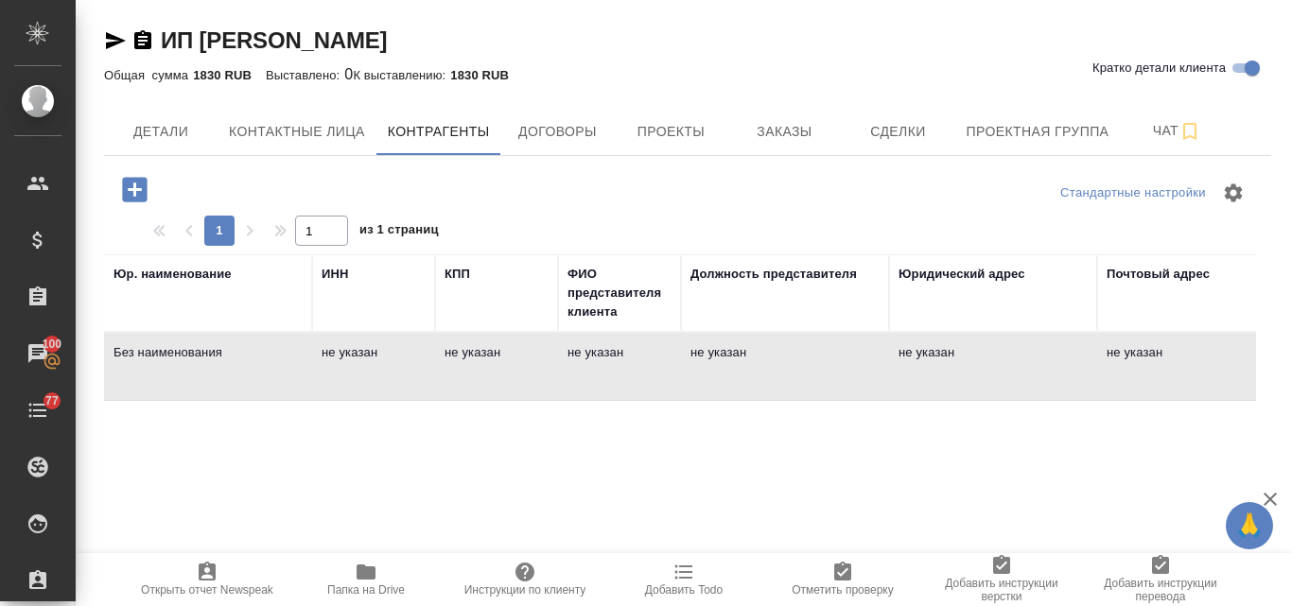
click at [366, 569] on icon "button" at bounding box center [366, 572] width 19 height 15
click at [317, 128] on span "Контактные лица" at bounding box center [297, 132] width 136 height 24
select select "RU"
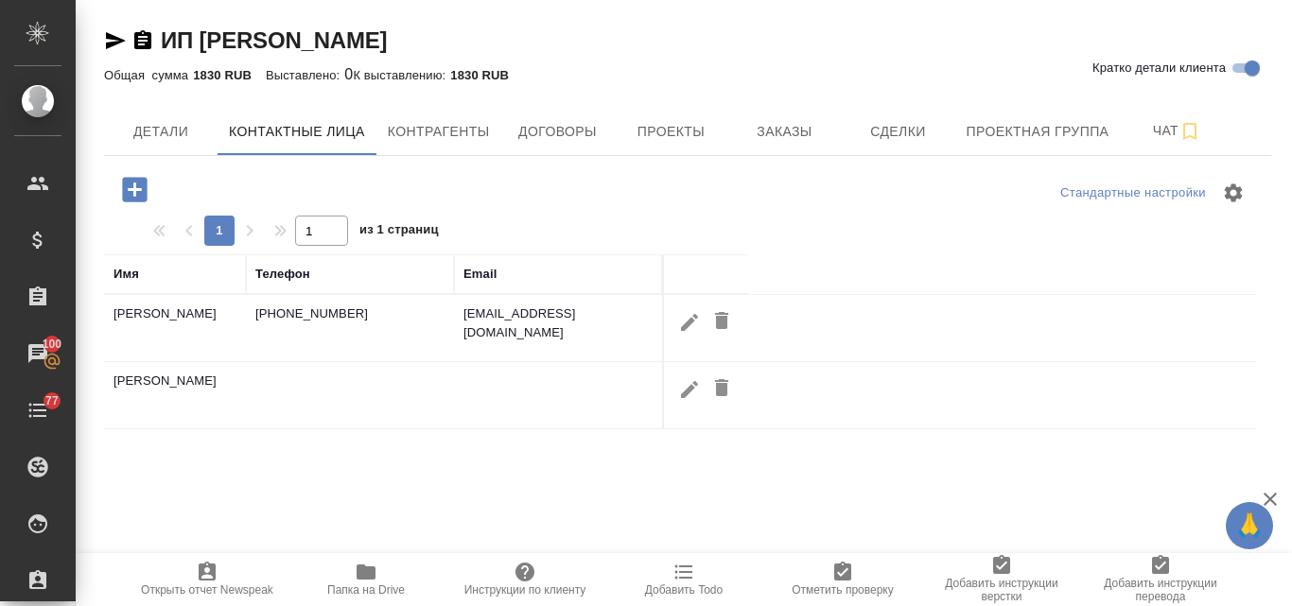
click at [140, 181] on icon "button" at bounding box center [134, 189] width 25 height 25
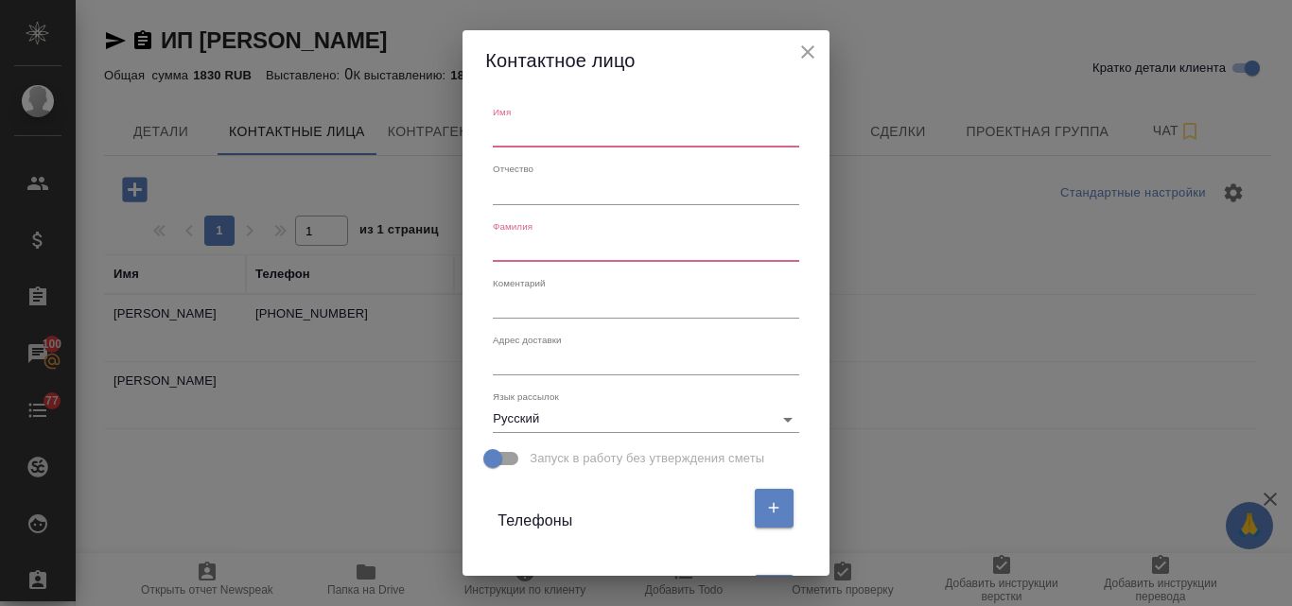
click at [587, 132] on input "text" at bounding box center [646, 134] width 306 height 26
paste input "[PERSON_NAME]"
type input "[PERSON_NAME]"
click at [537, 234] on div "Фамилия" at bounding box center [646, 241] width 306 height 42
click at [535, 244] on input "text" at bounding box center [646, 249] width 306 height 26
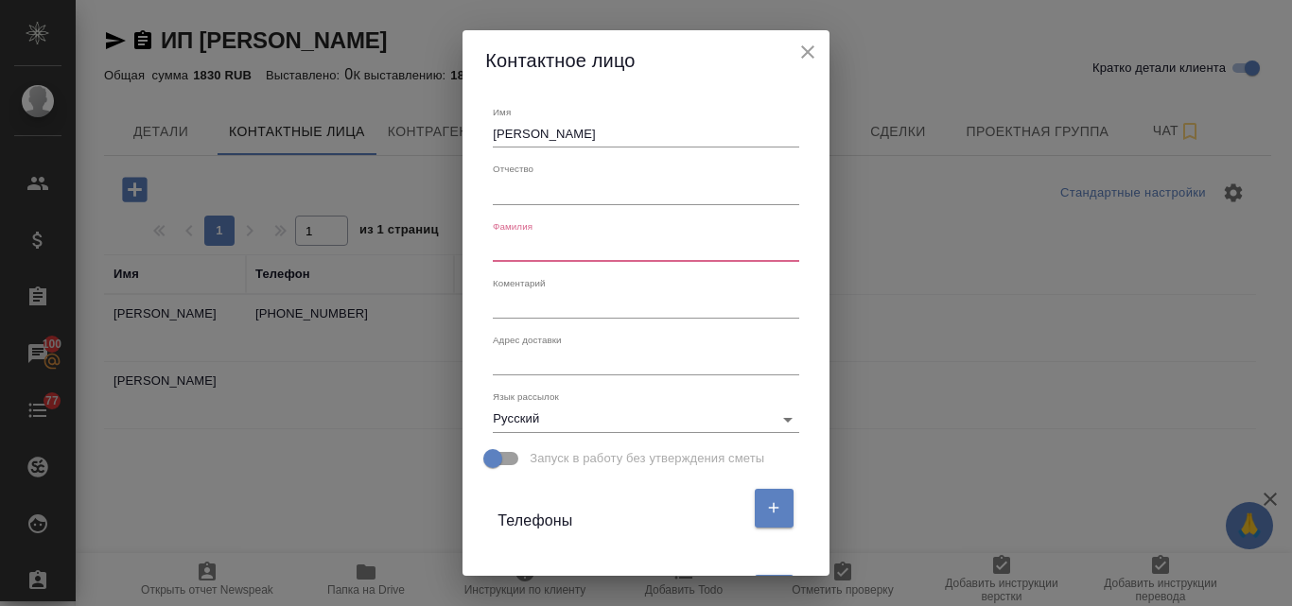
paste input "[PERSON_NAME]"
type input "[PERSON_NAME]"
click at [564, 189] on input "text" at bounding box center [646, 191] width 306 height 26
paste input "Владимировна"
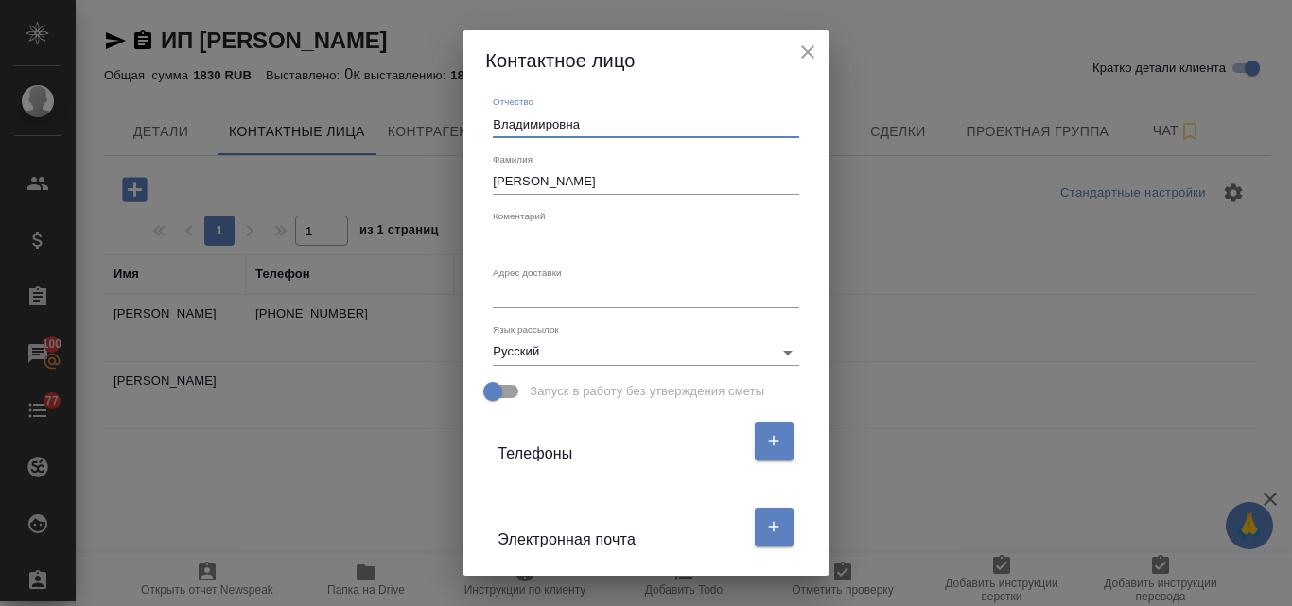
scroll to position [95, 0]
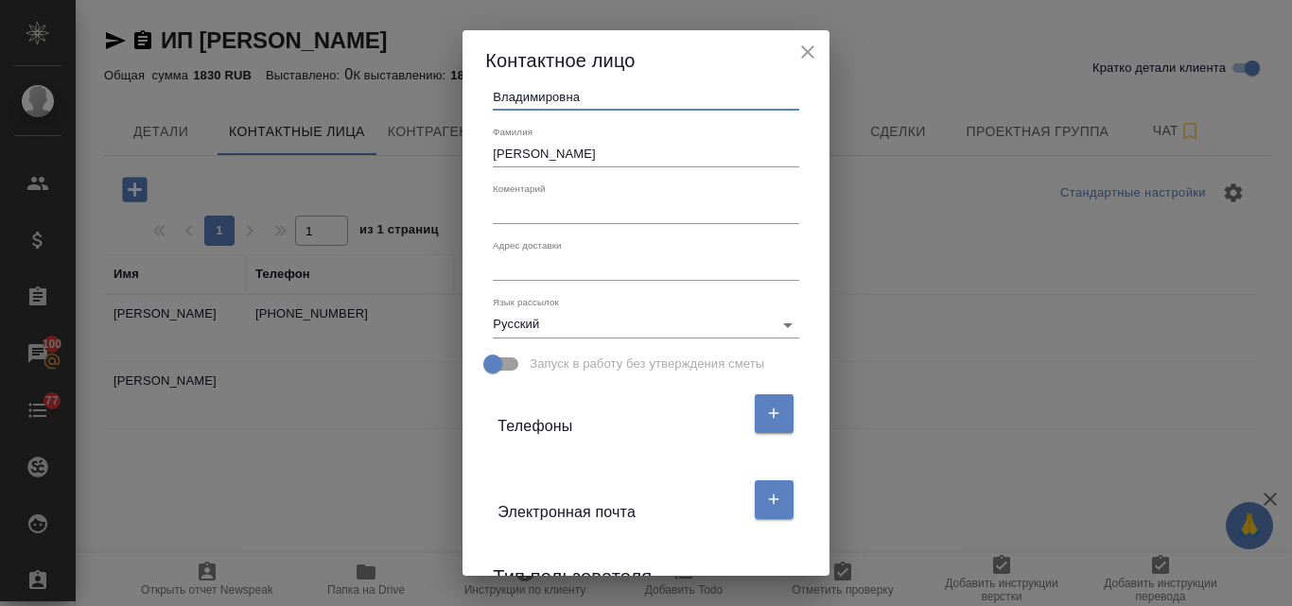
type input "Владимировна"
click at [533, 271] on textarea at bounding box center [646, 267] width 306 height 14
paste textarea "г. [STREET_ADDRESS][PERSON_NAME][PERSON_NAME]"
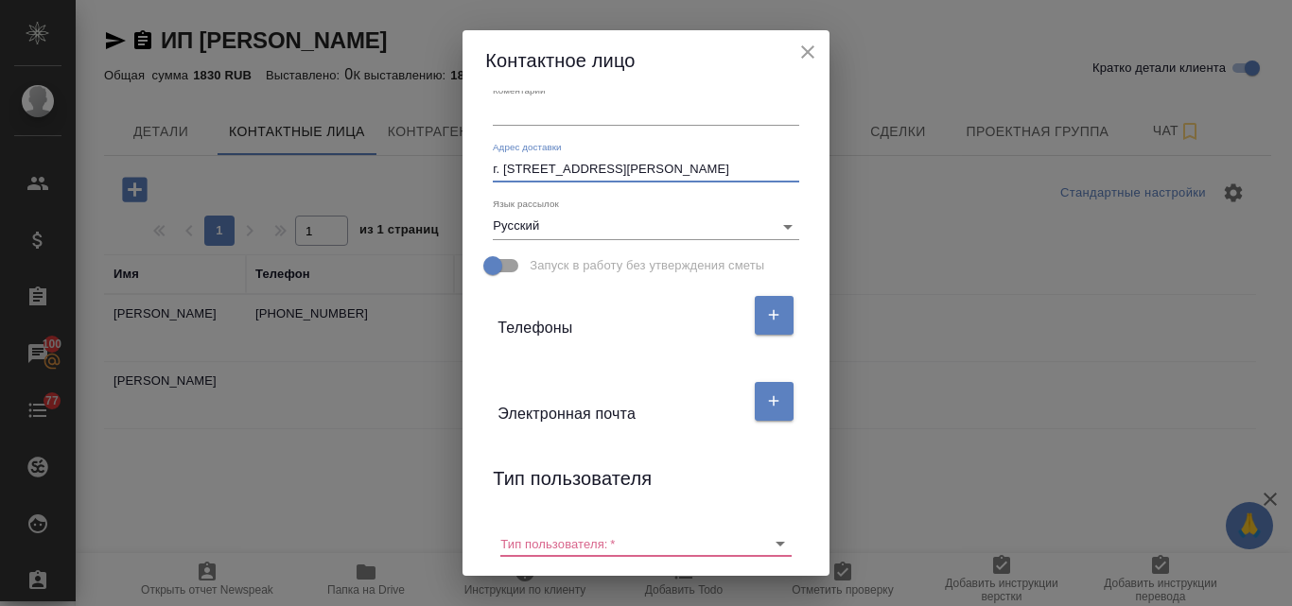
scroll to position [284, 0]
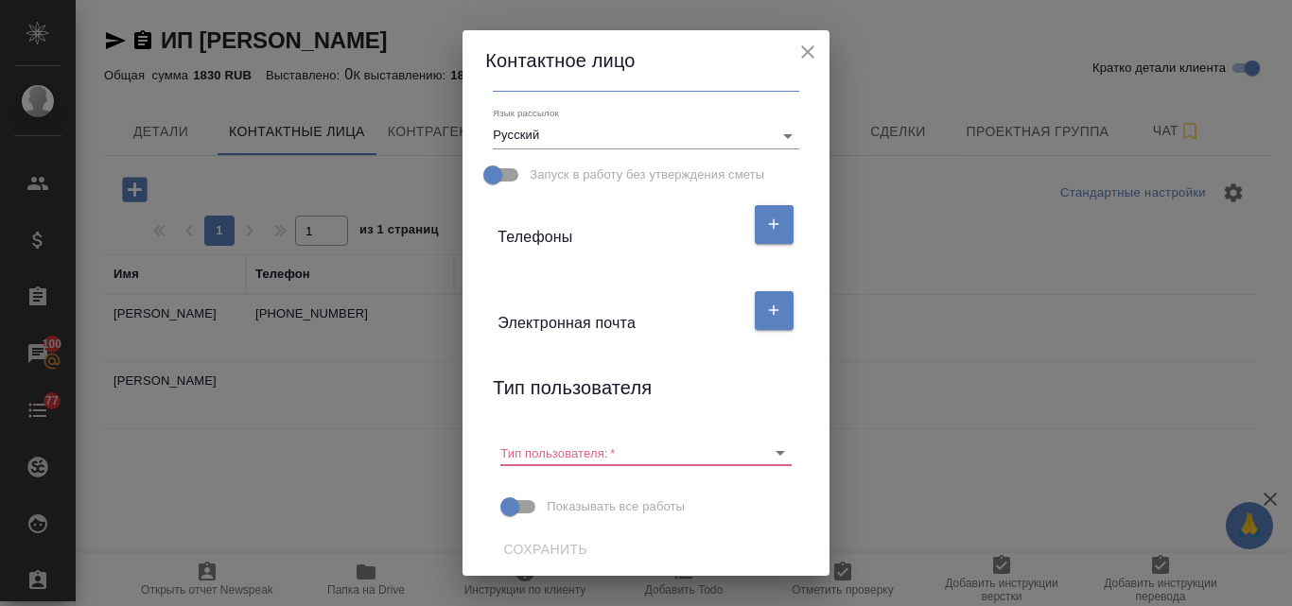
type textarea "г. [STREET_ADDRESS][PERSON_NAME][PERSON_NAME]"
click at [560, 235] on div "Телефоны" at bounding box center [621, 225] width 246 height 48
click at [778, 224] on button "button" at bounding box center [774, 224] width 39 height 39
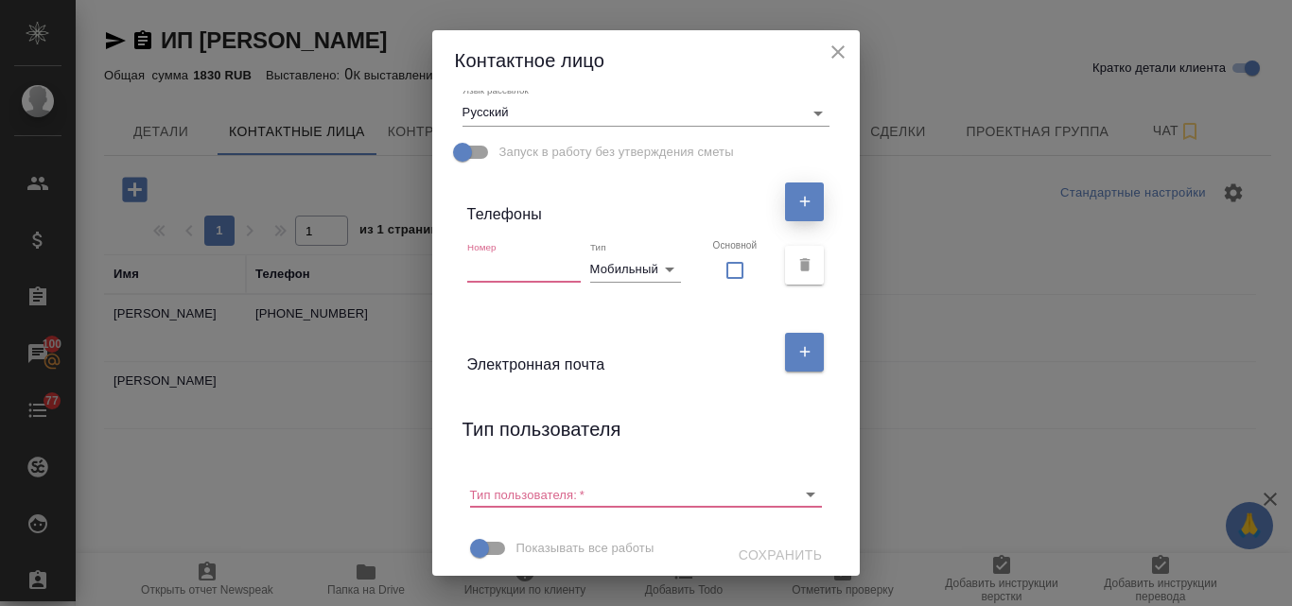
scroll to position [319, 0]
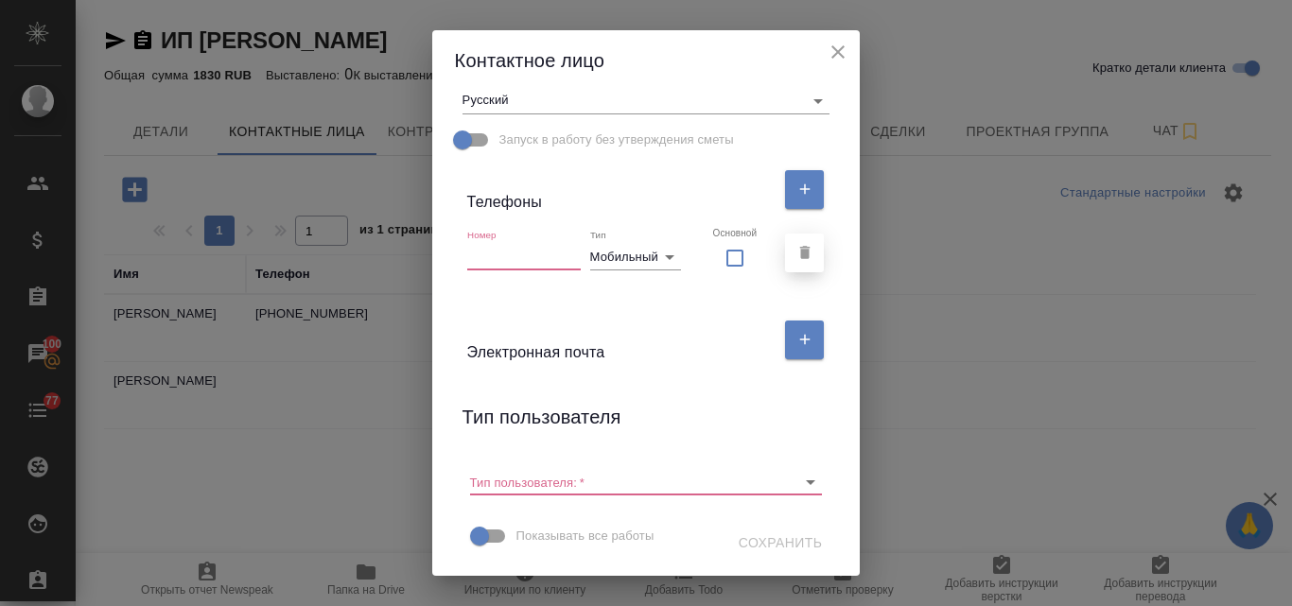
click at [797, 245] on icon "button" at bounding box center [805, 252] width 17 height 17
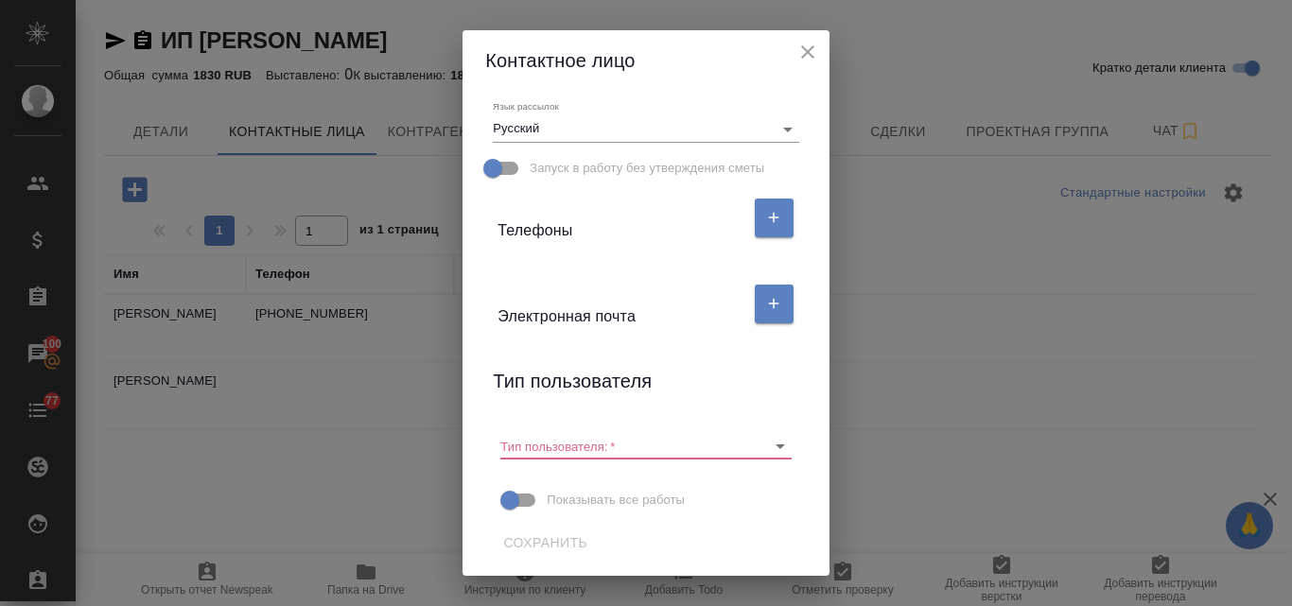
scroll to position [290, 0]
click at [772, 303] on icon "button" at bounding box center [773, 303] width 17 height 17
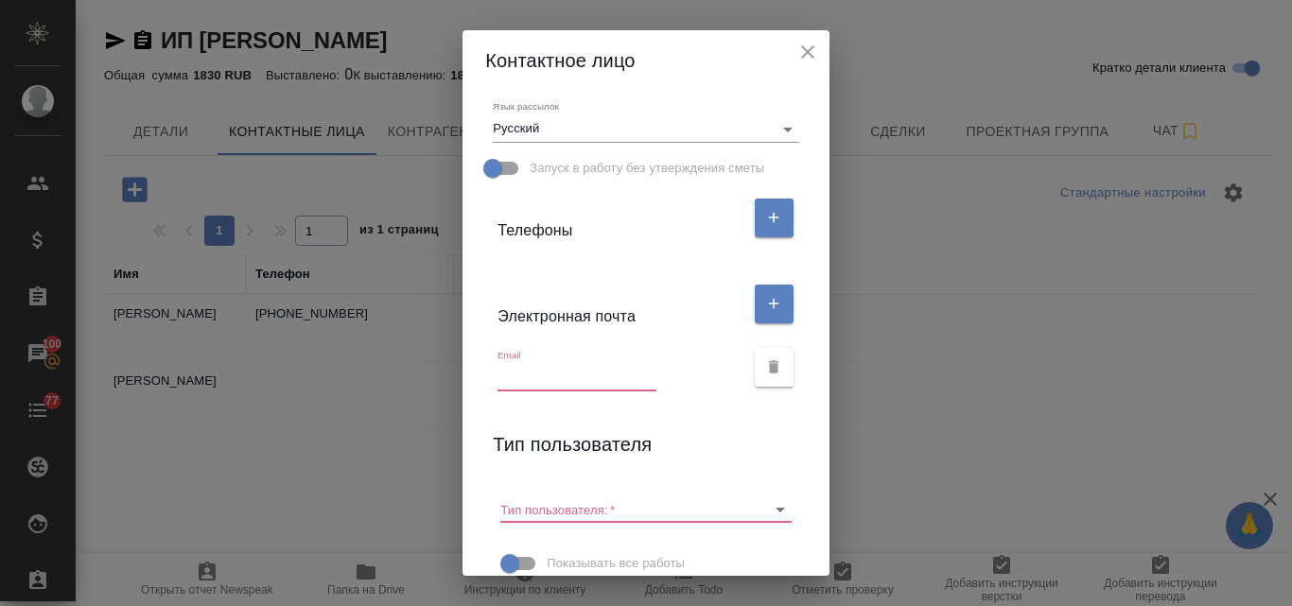
click at [529, 372] on input "text" at bounding box center [577, 377] width 159 height 26
paste input "[EMAIL_ADDRESS][DOMAIN_NAME]"
type input "[EMAIL_ADDRESS][DOMAIN_NAME]"
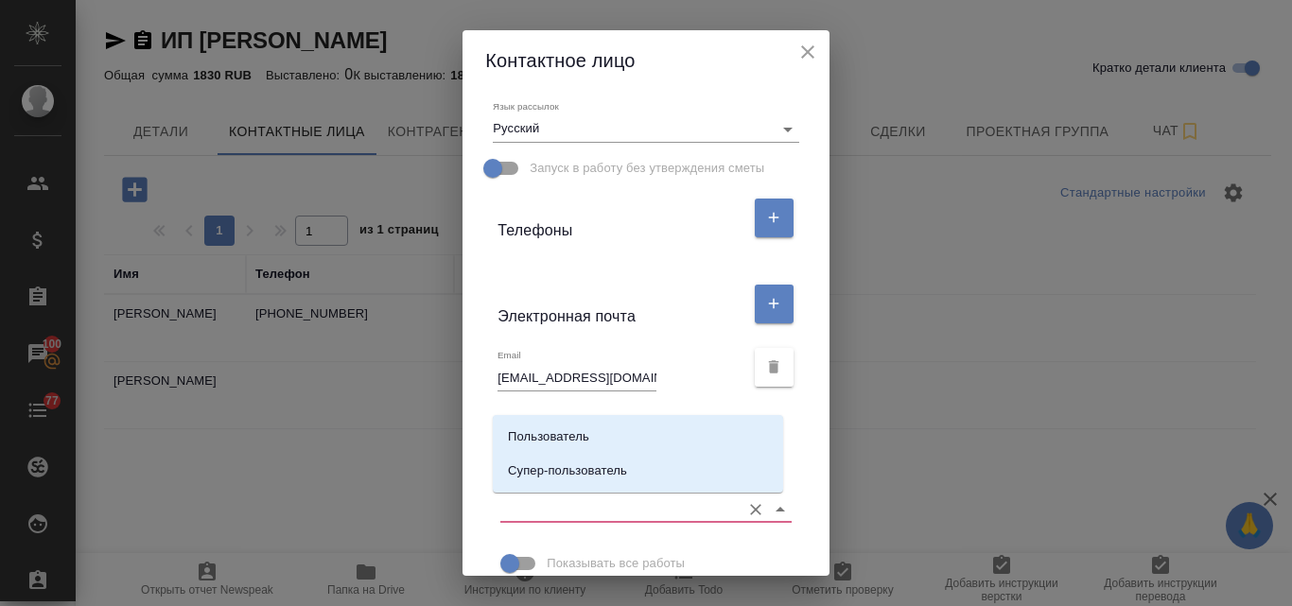
click at [532, 500] on input "Тип пользователя:   *" at bounding box center [615, 510] width 230 height 26
click at [540, 446] on p "Пользователь" at bounding box center [548, 437] width 81 height 19
type input "Пользователь"
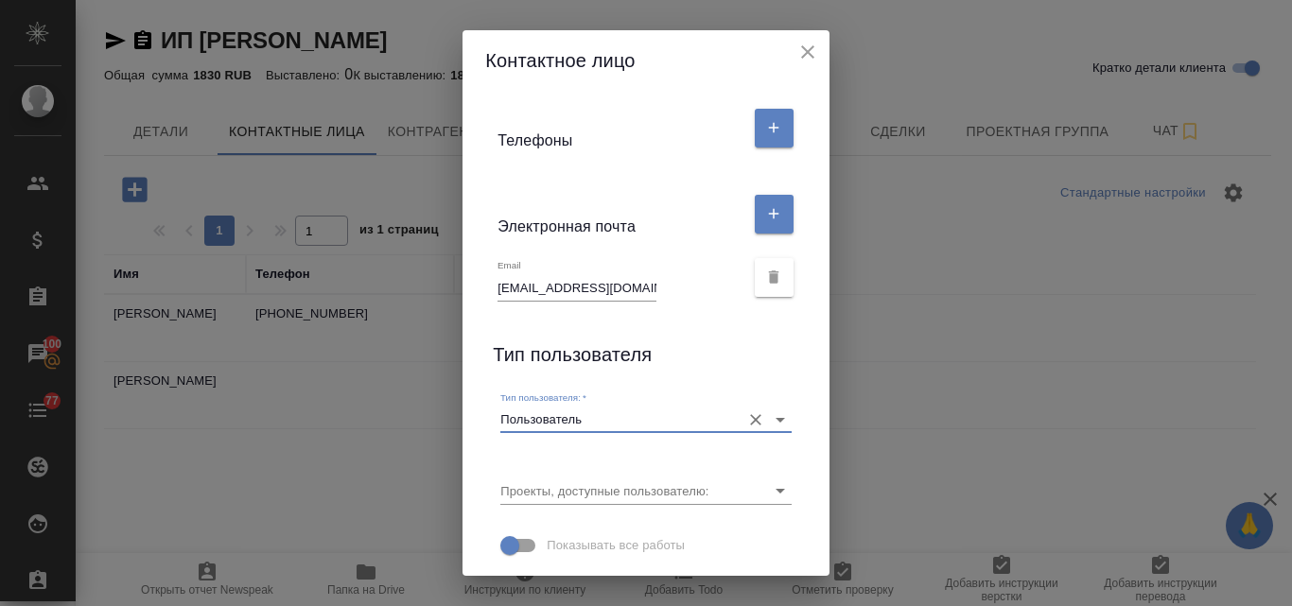
scroll to position [425, 0]
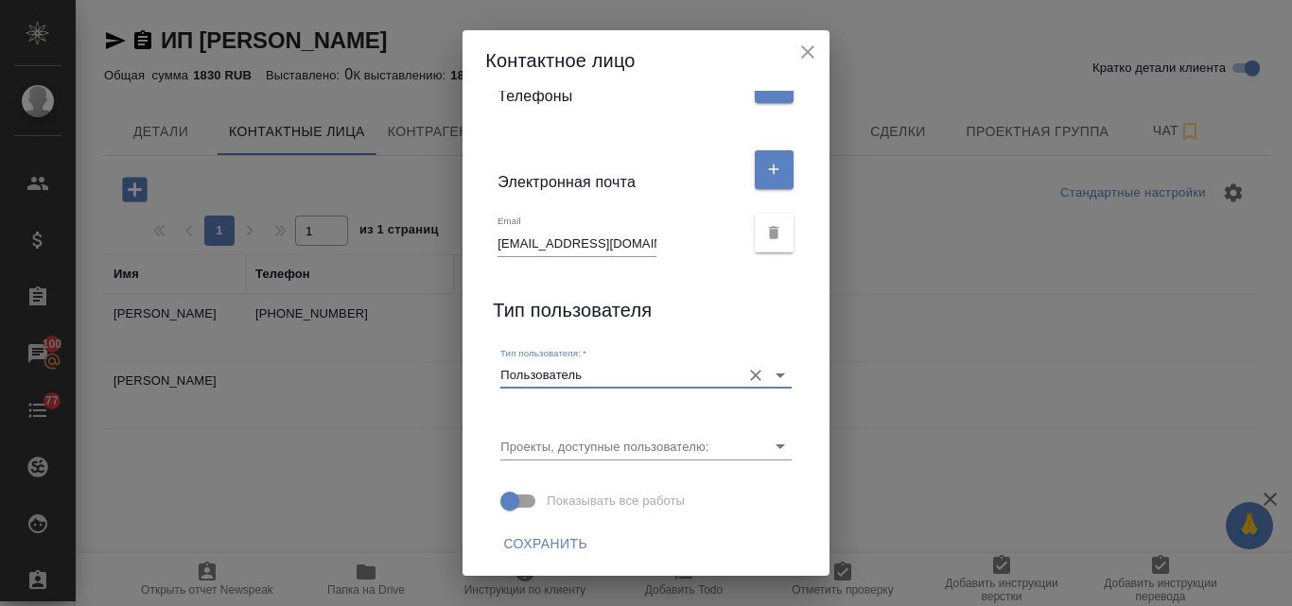
click at [529, 543] on span "Сохранить" at bounding box center [545, 545] width 84 height 24
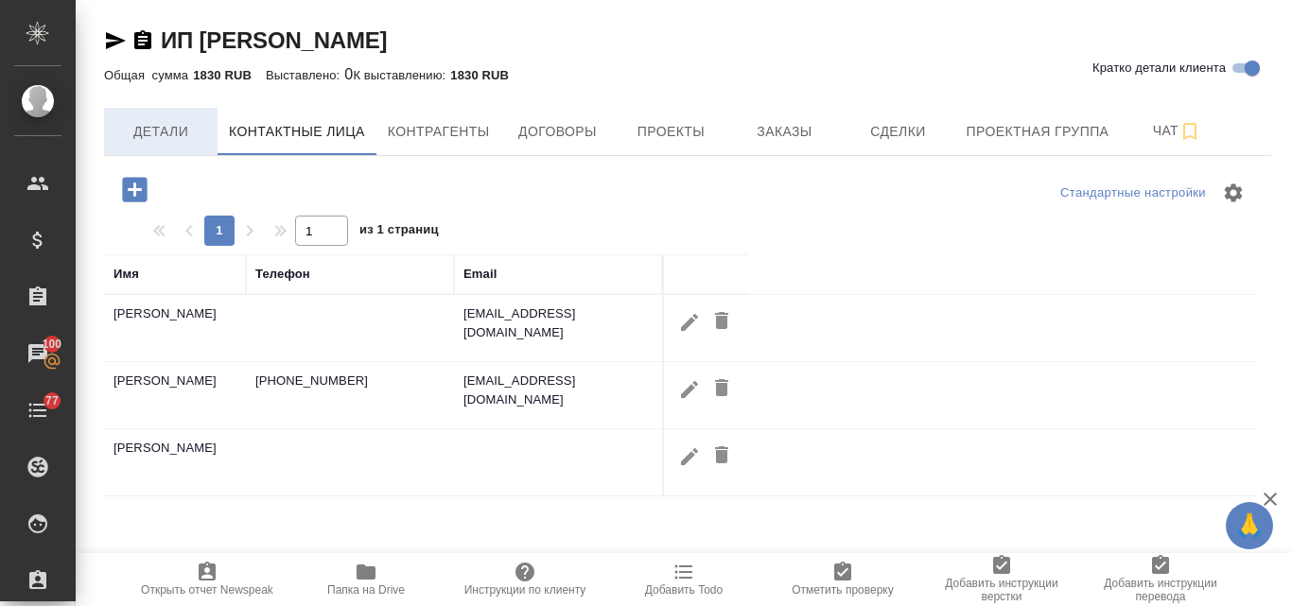
click at [194, 131] on span "Детали" at bounding box center [160, 132] width 91 height 24
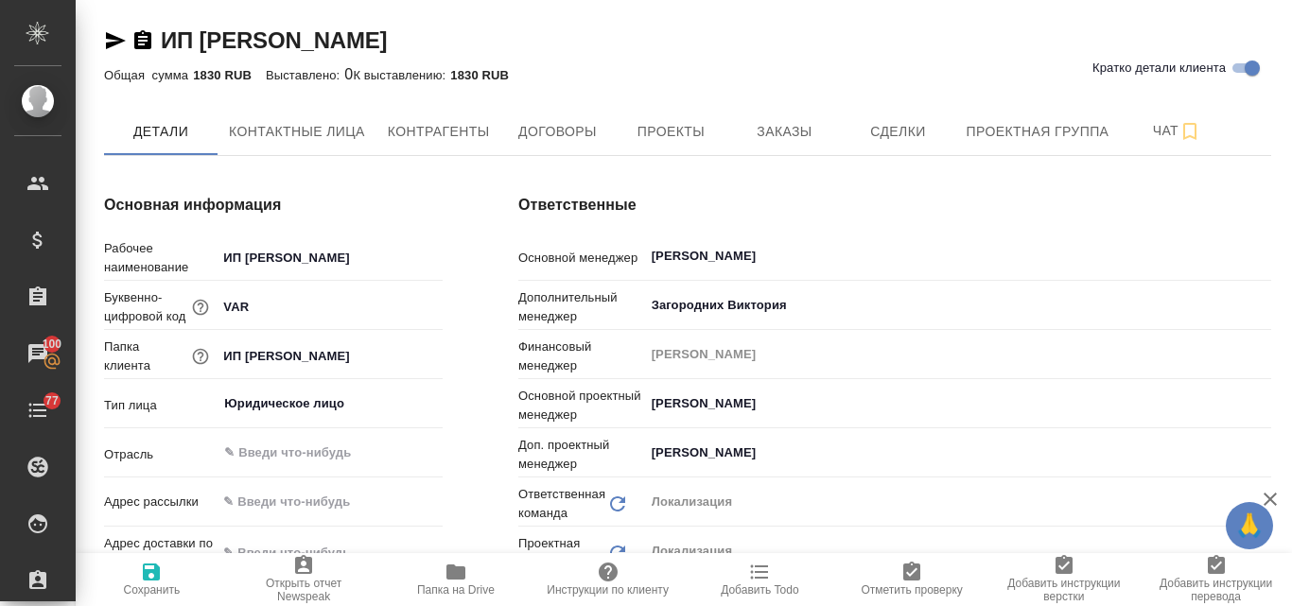
type textarea "x"
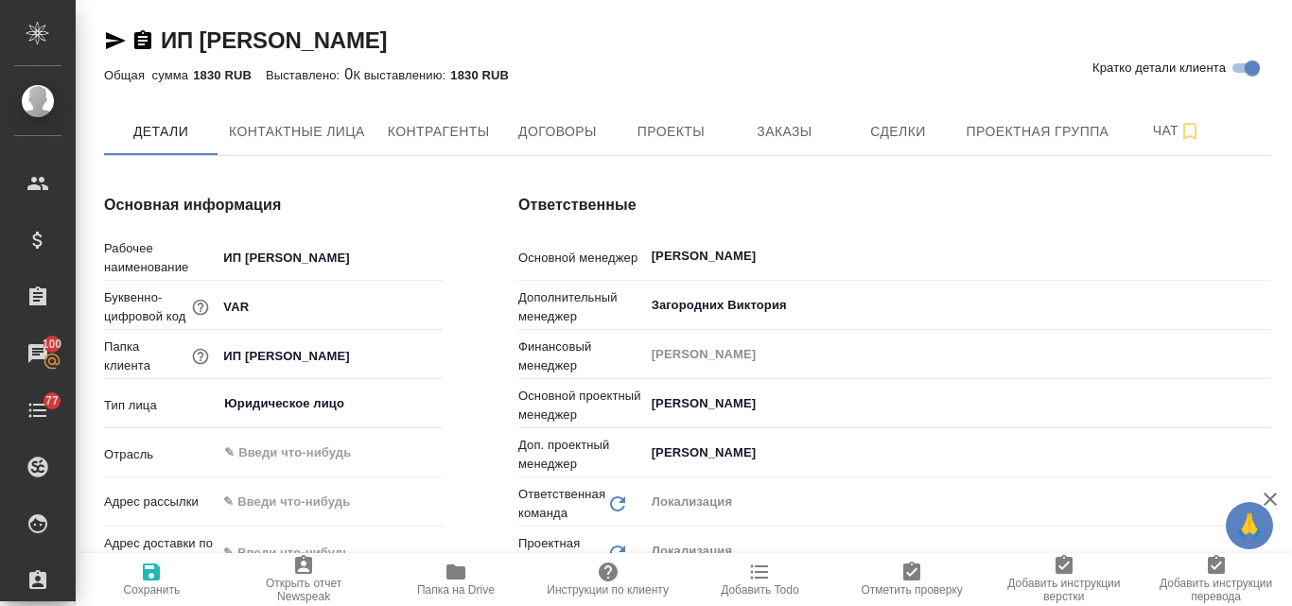
type textarea "x"
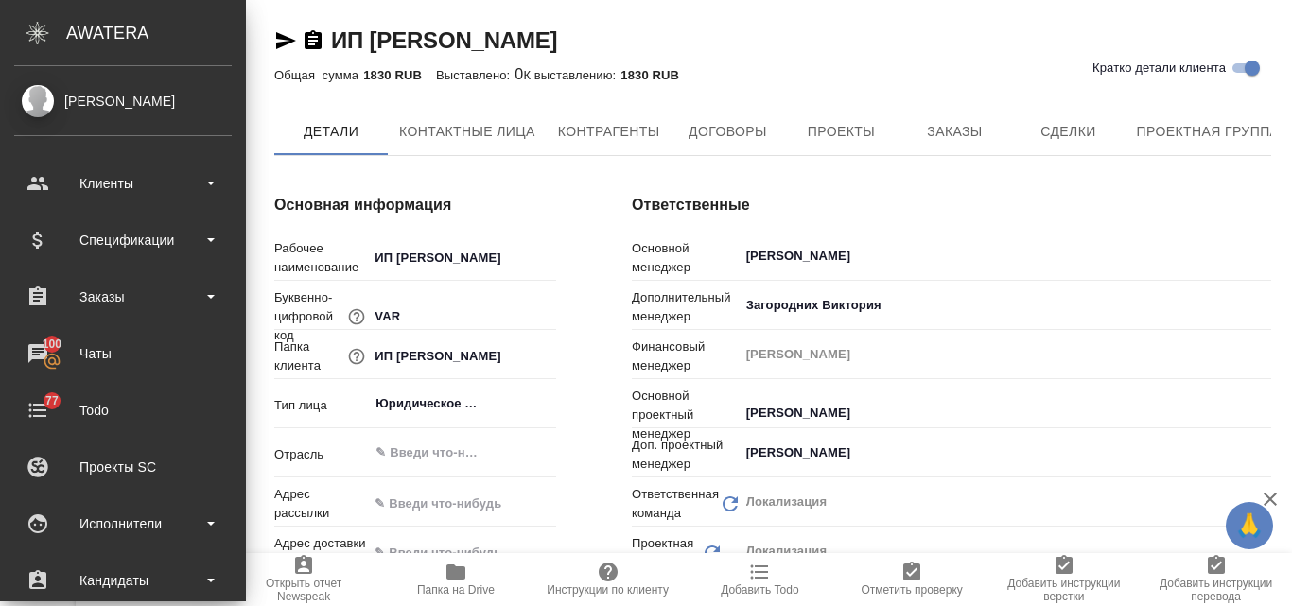
type textarea "x"
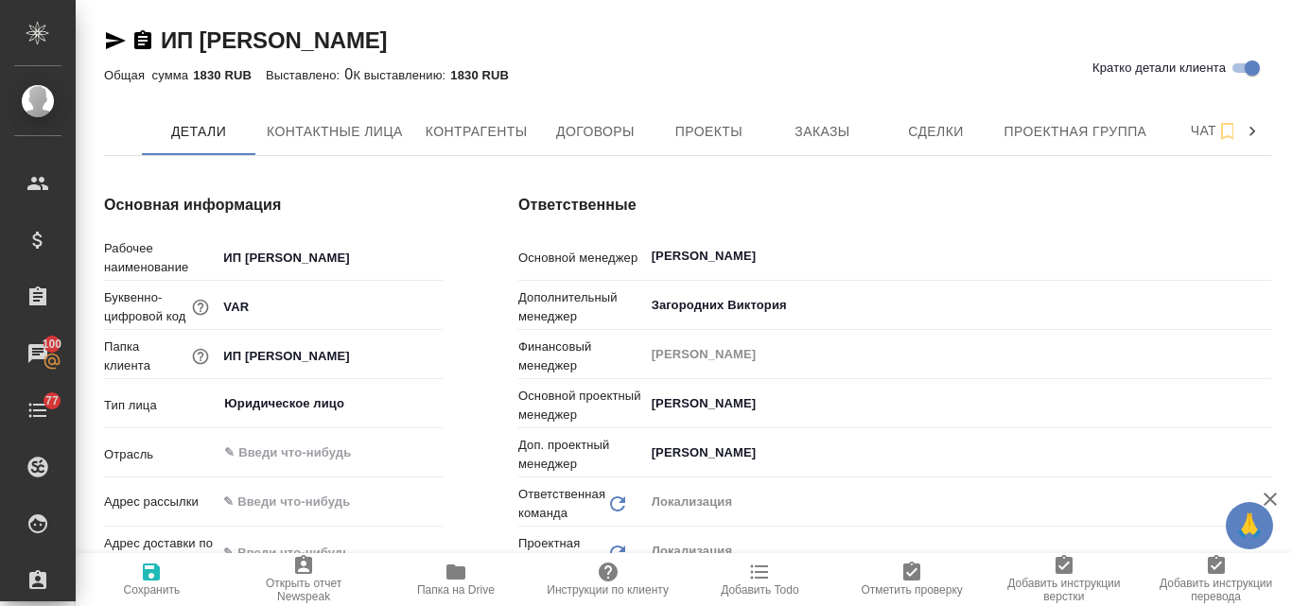
scroll to position [95, 0]
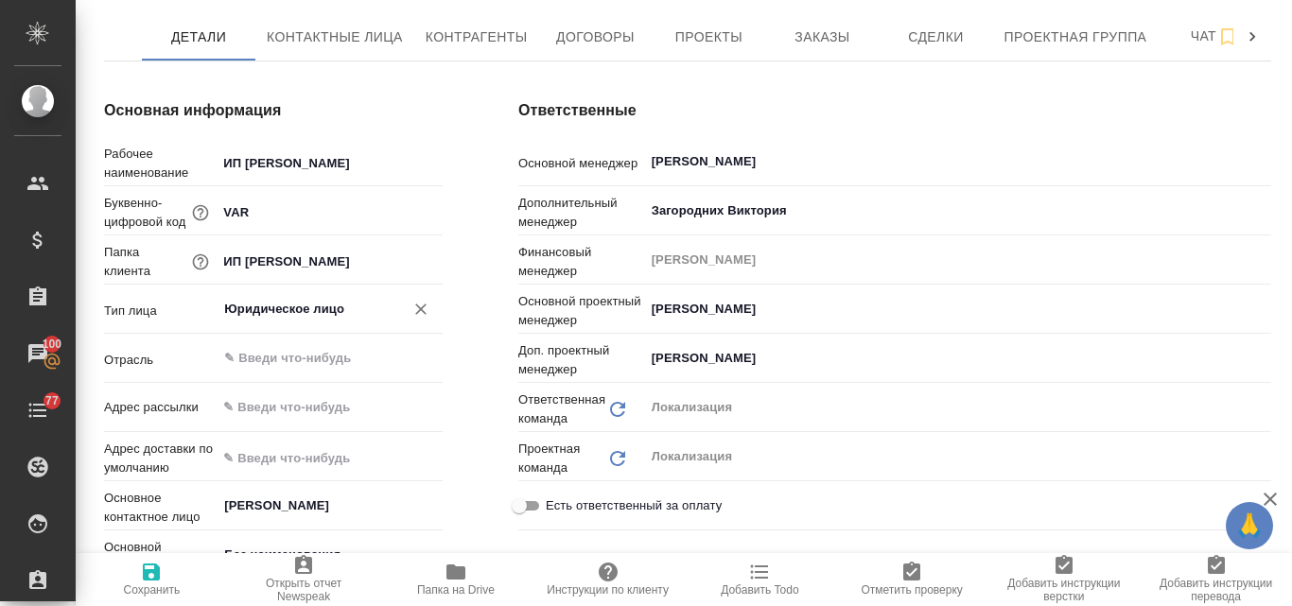
click at [249, 308] on input "Юридическое лицо" at bounding box center [297, 309] width 151 height 23
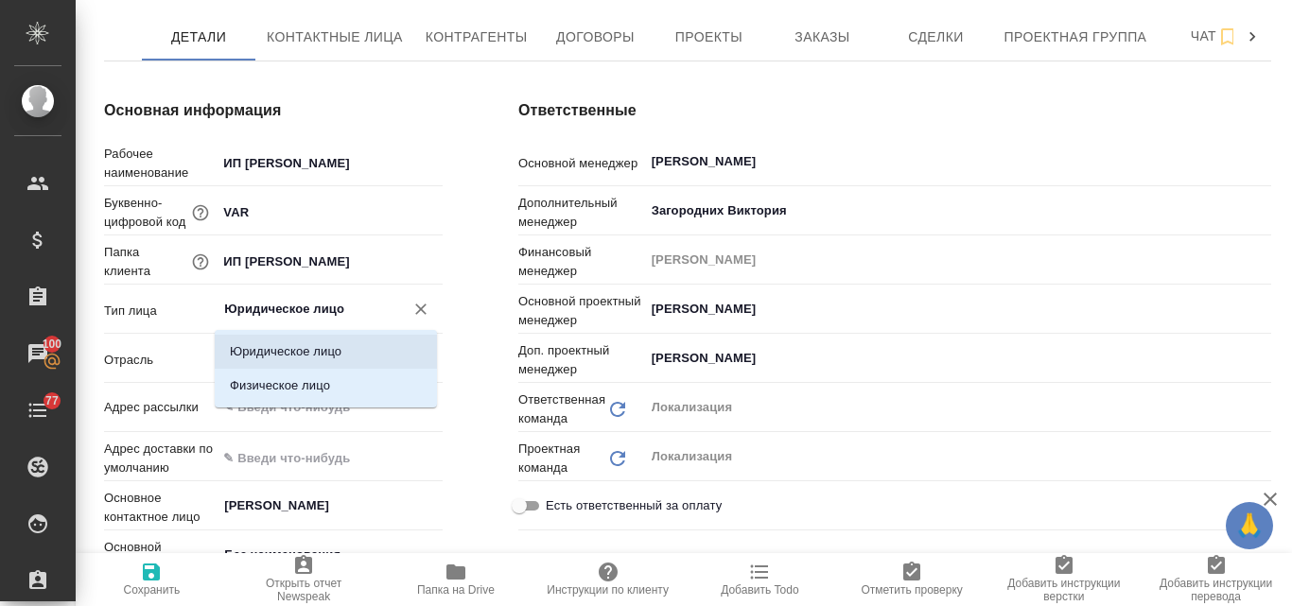
click at [296, 352] on li "Юридическое лицо" at bounding box center [326, 352] width 222 height 34
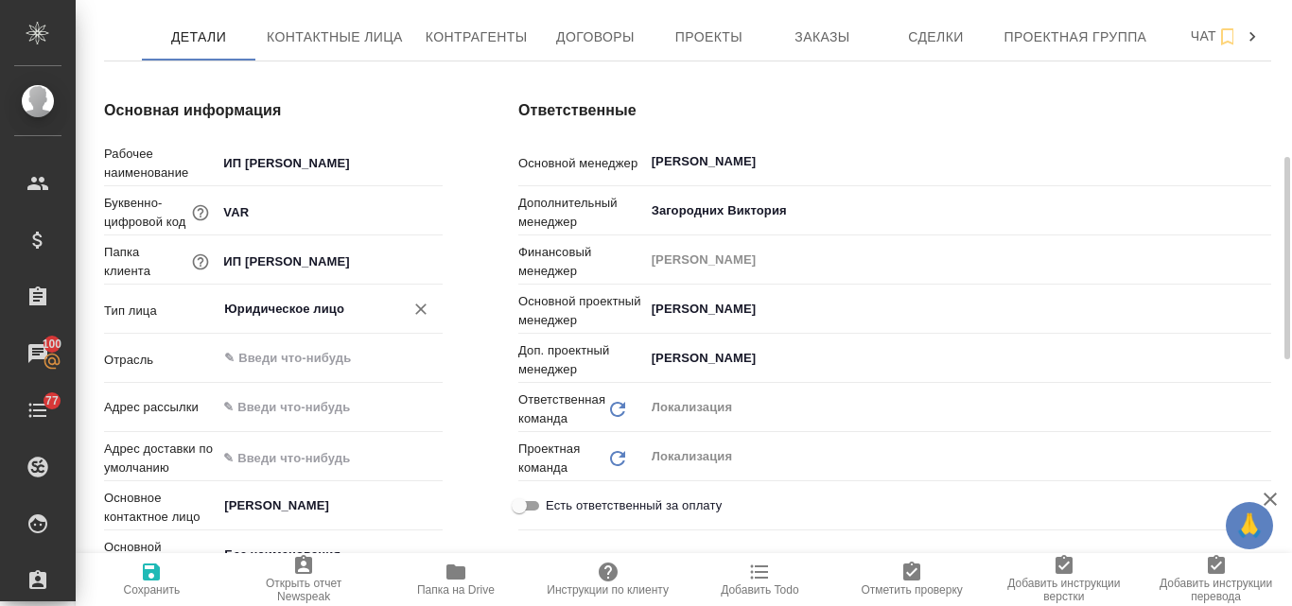
scroll to position [284, 0]
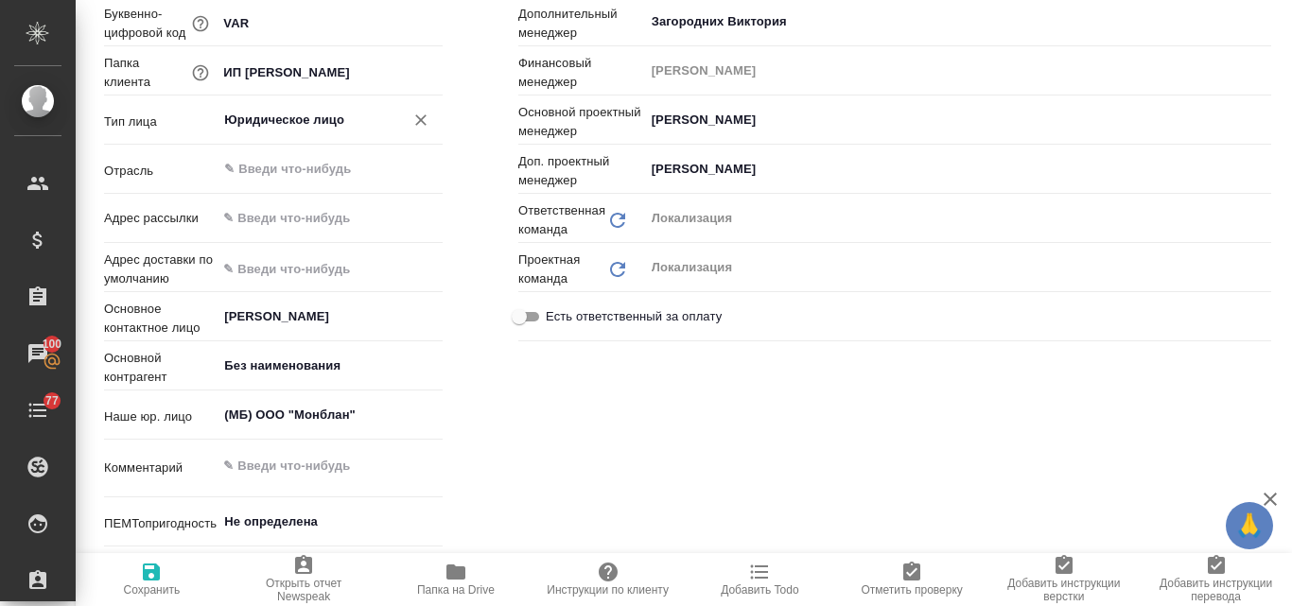
click at [276, 216] on input "text" at bounding box center [330, 217] width 226 height 27
paste input "[EMAIL_ADDRESS][DOMAIN_NAME]"
type input "[EMAIL_ADDRESS][DOMAIN_NAME]"
type textarea "x"
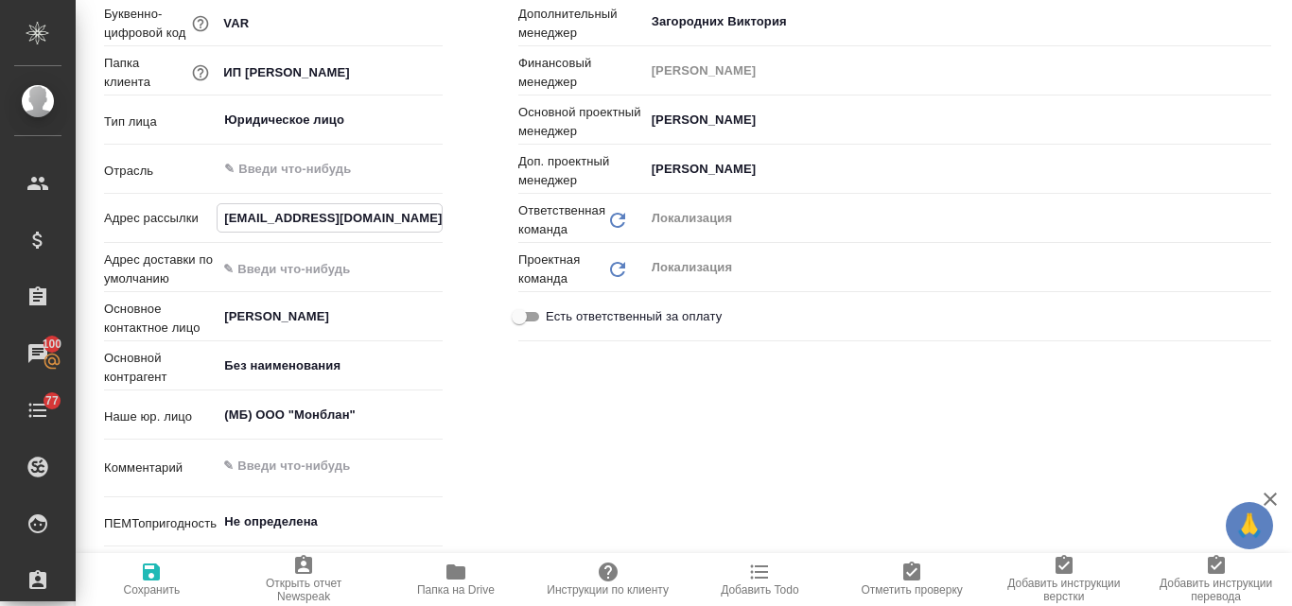
type input "[EMAIL_ADDRESS][DOMAIN_NAME]"
click at [280, 272] on input "text" at bounding box center [330, 268] width 224 height 27
paste input "г. [STREET_ADDRESS][PERSON_NAME][PERSON_NAME]"
type input "г. [STREET_ADDRESS][PERSON_NAME][PERSON_NAME]"
type textarea "x"
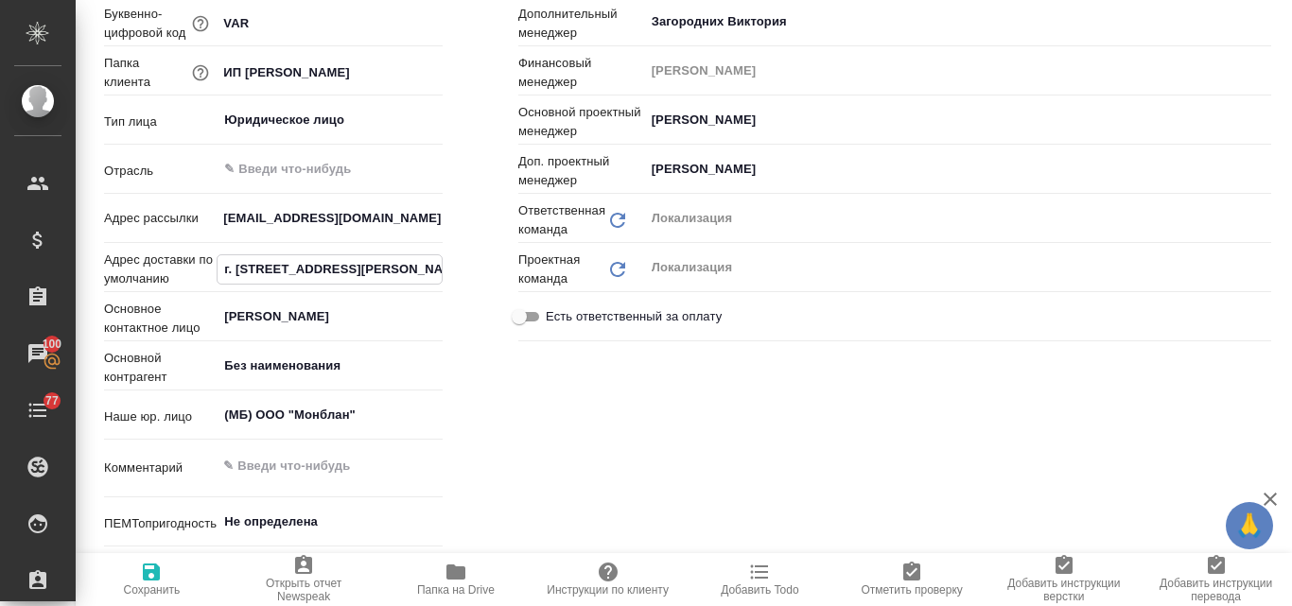
type textarea "x"
type input "г. [STREET_ADDRESS][PERSON_NAME][PERSON_NAME]"
click at [150, 580] on icon "button" at bounding box center [151, 572] width 17 height 17
type textarea "x"
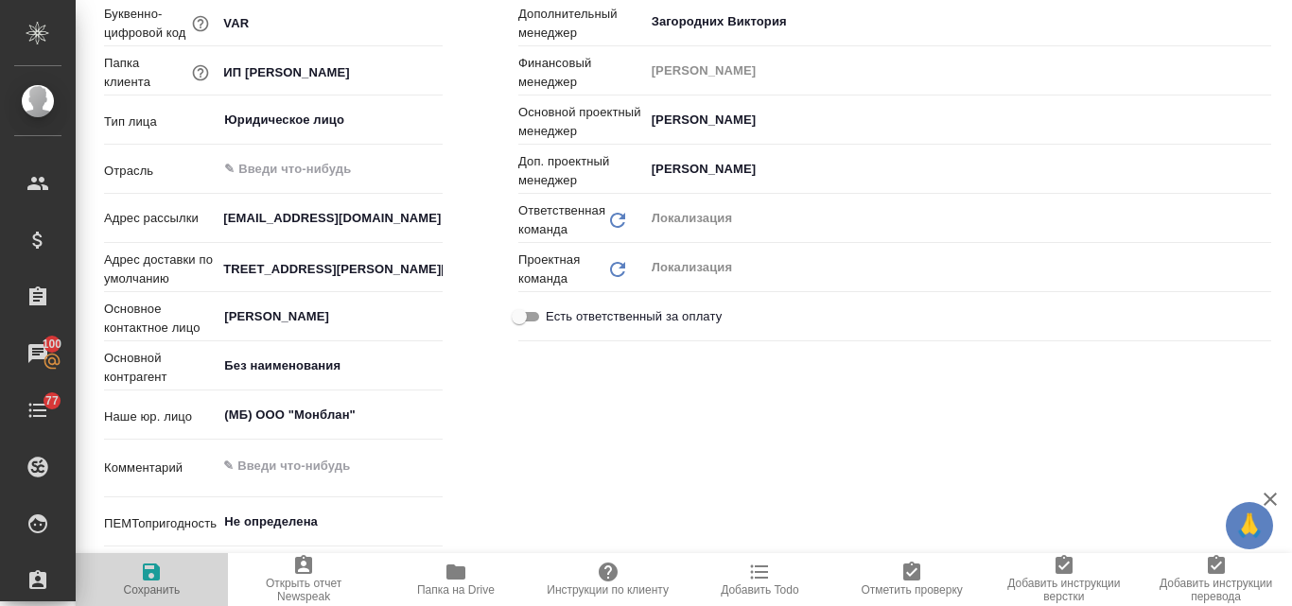
type textarea "x"
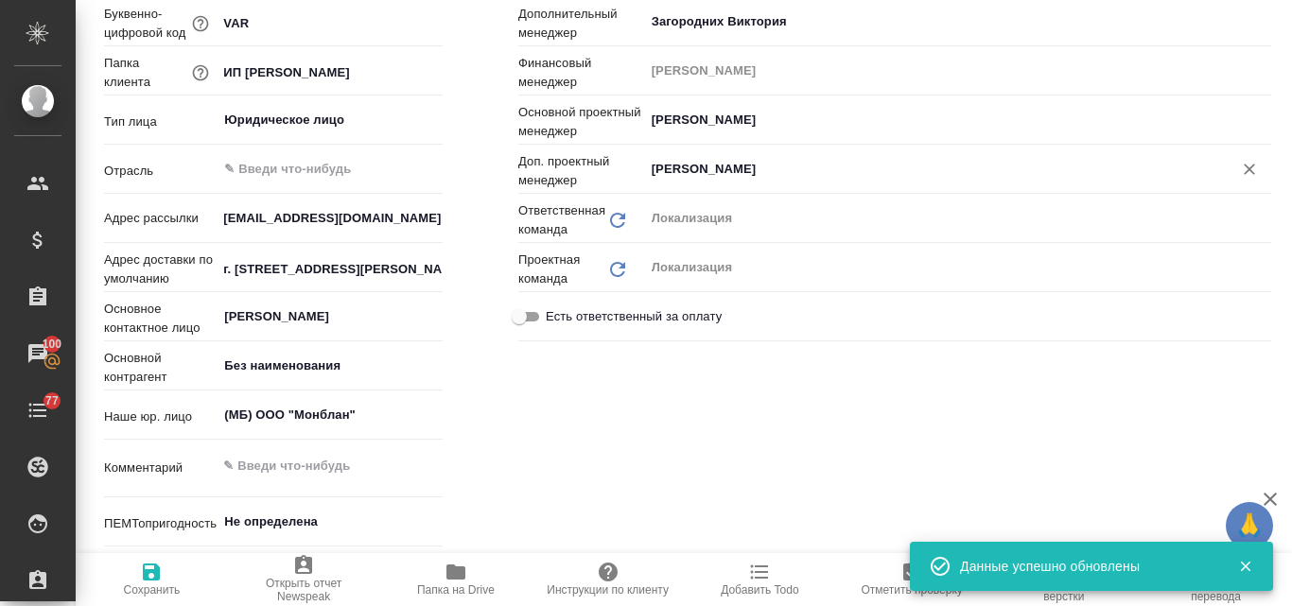
type textarea "x"
click at [309, 369] on input "Без наименования" at bounding box center [297, 366] width 151 height 23
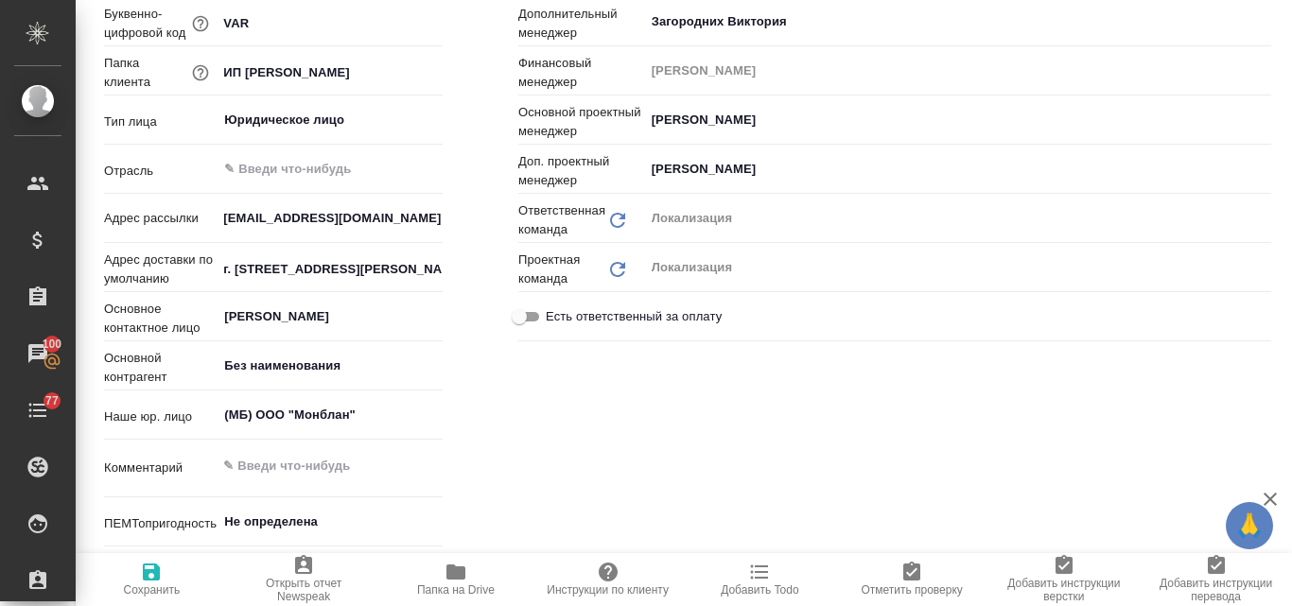
click at [619, 407] on div "Ответственные Основной менеджер [PERSON_NAME] ​ Дополнительный менеджер [PERSON…" at bounding box center [895, 261] width 829 height 778
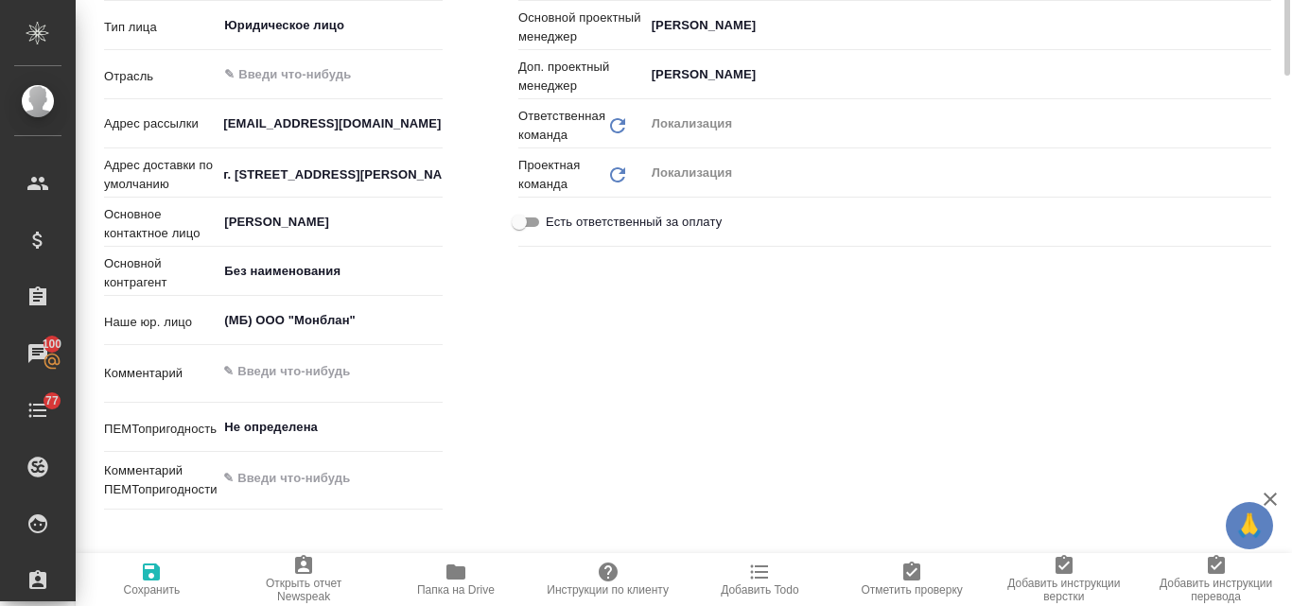
scroll to position [95, 0]
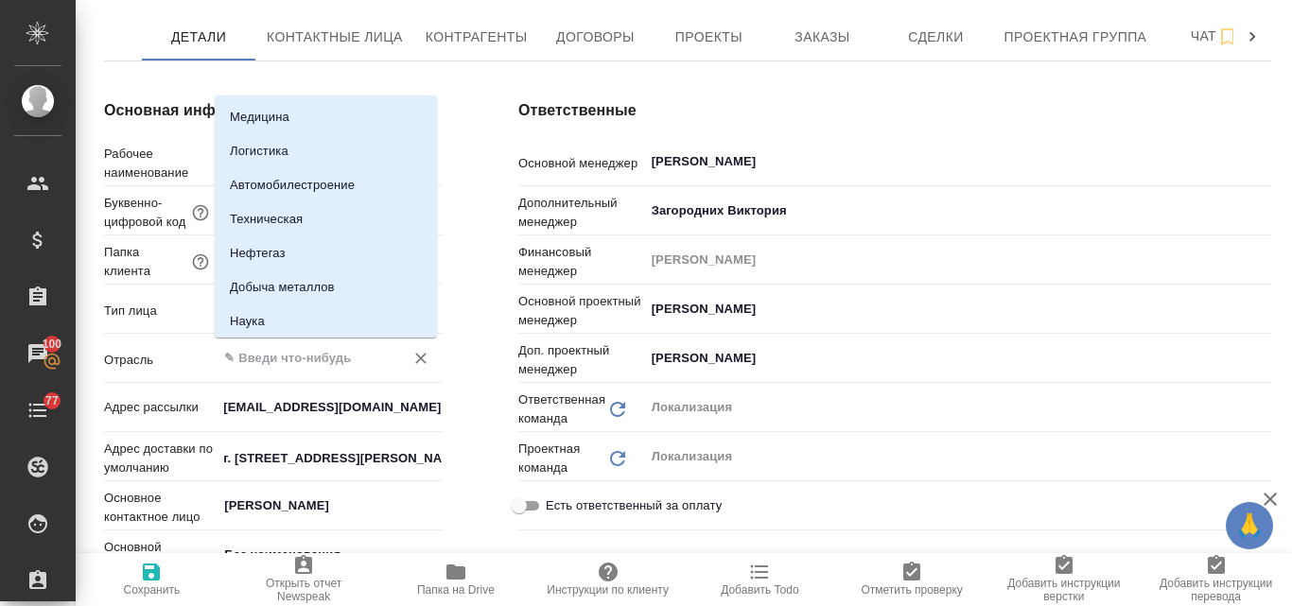
click at [323, 359] on input "text" at bounding box center [297, 358] width 151 height 23
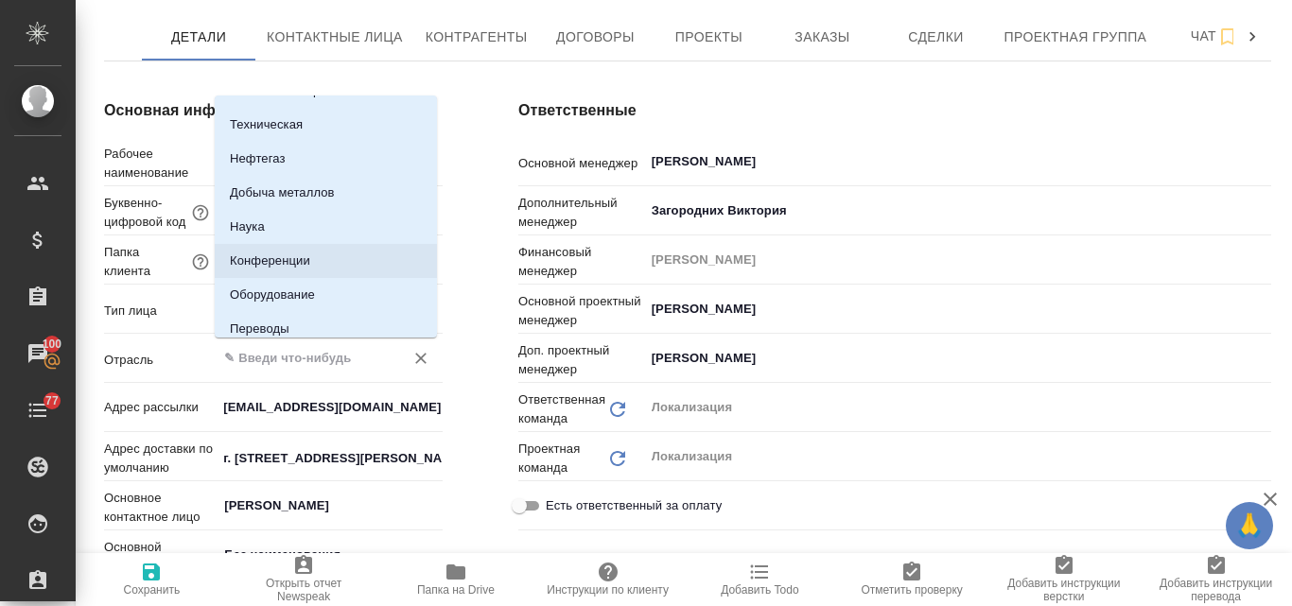
click at [898, 126] on div "Ответственные Основной менеджер [PERSON_NAME] ​ Дополнительный менеджер [PERSON…" at bounding box center [895, 450] width 829 height 778
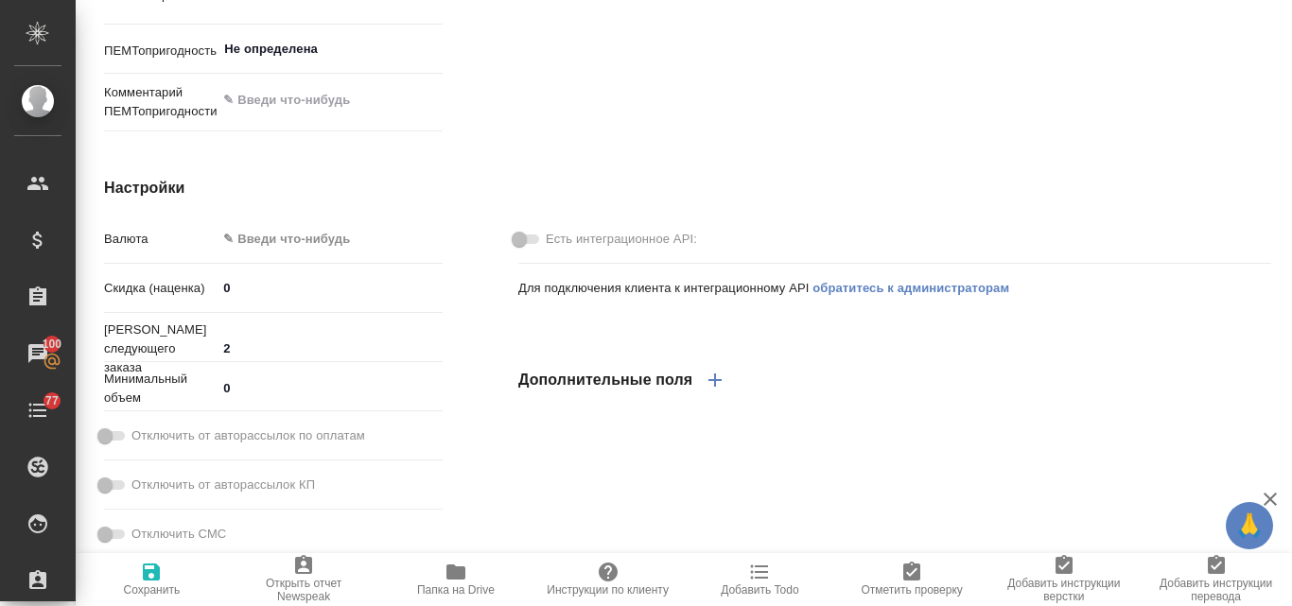
scroll to position [473, 0]
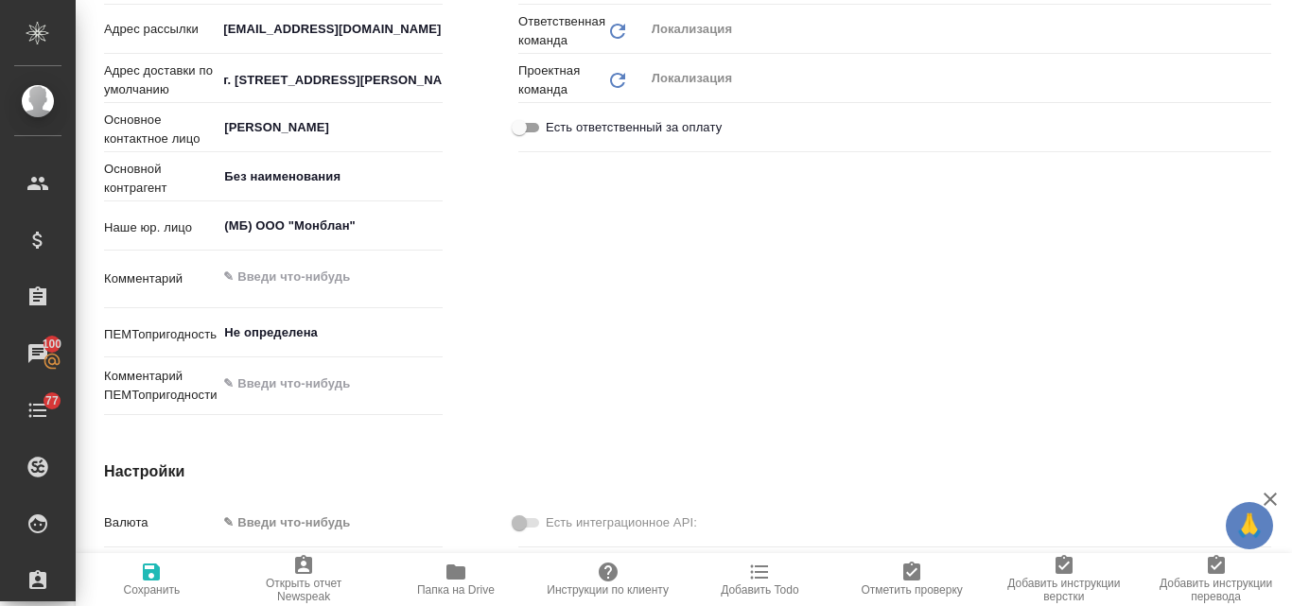
click at [145, 583] on icon "button" at bounding box center [151, 572] width 23 height 23
type textarea "x"
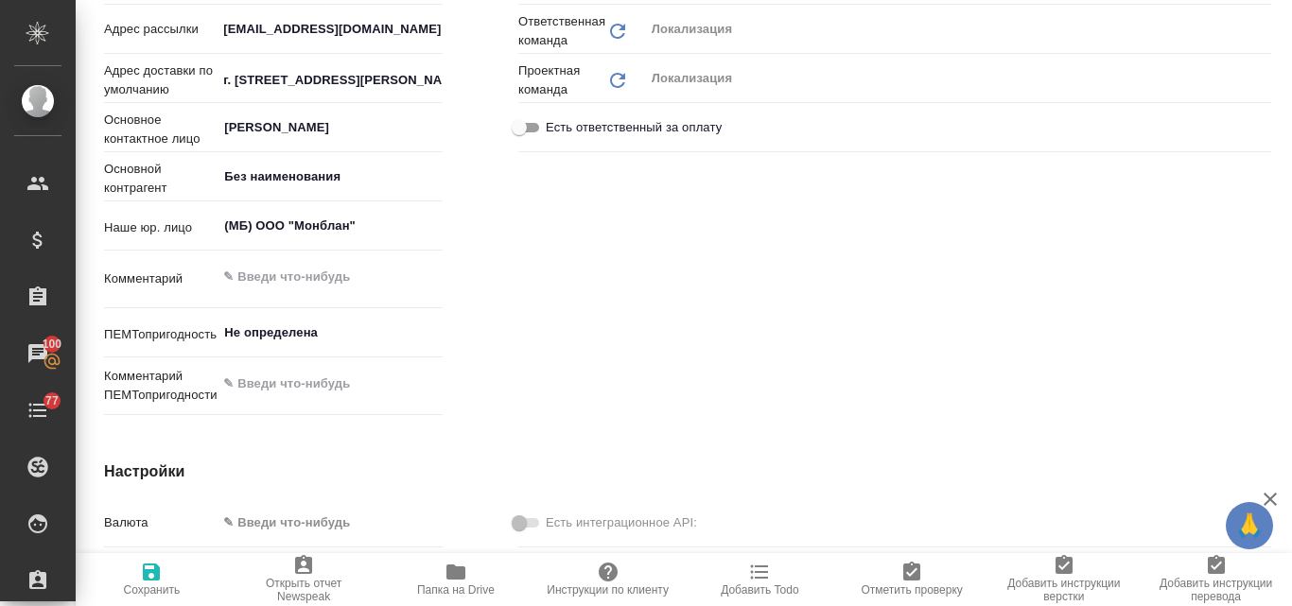
type textarea "x"
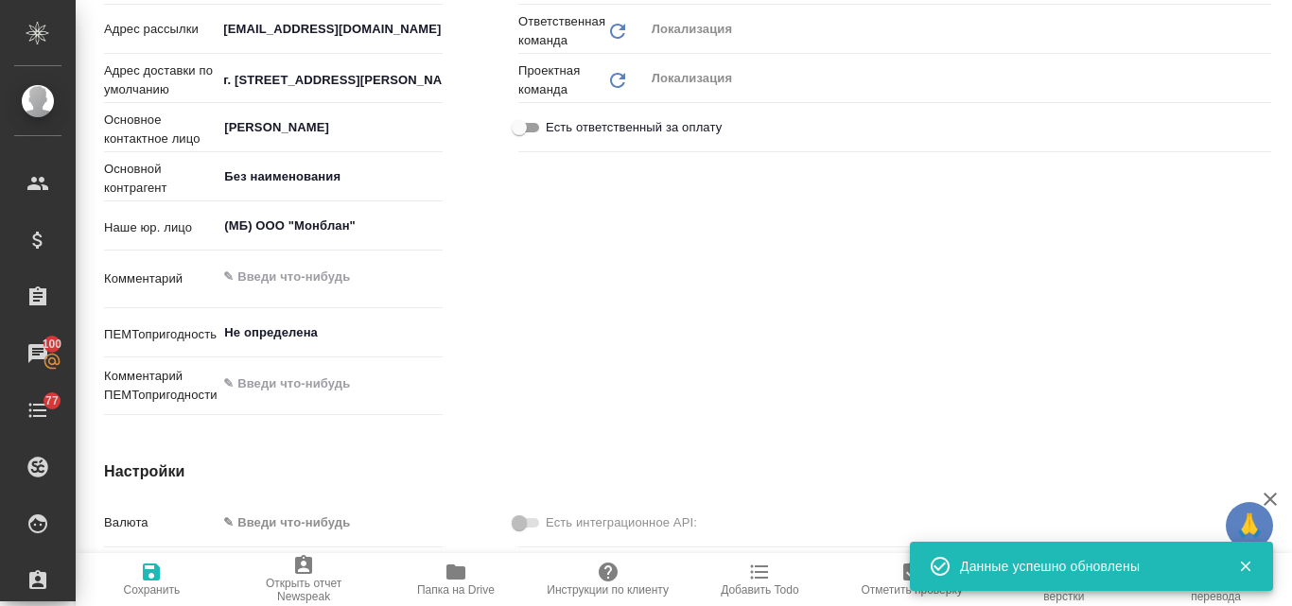
type textarea "x"
